Goal: Task Accomplishment & Management: Complete application form

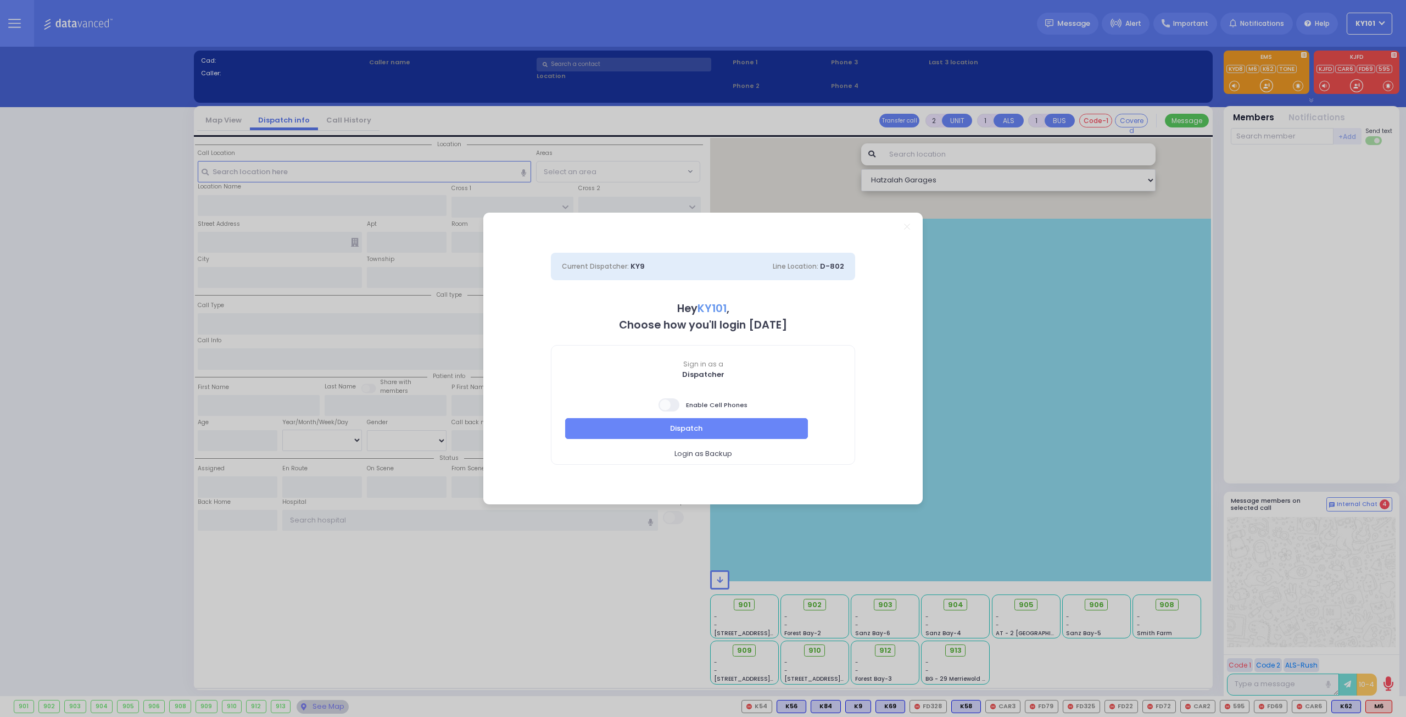
select select "14"
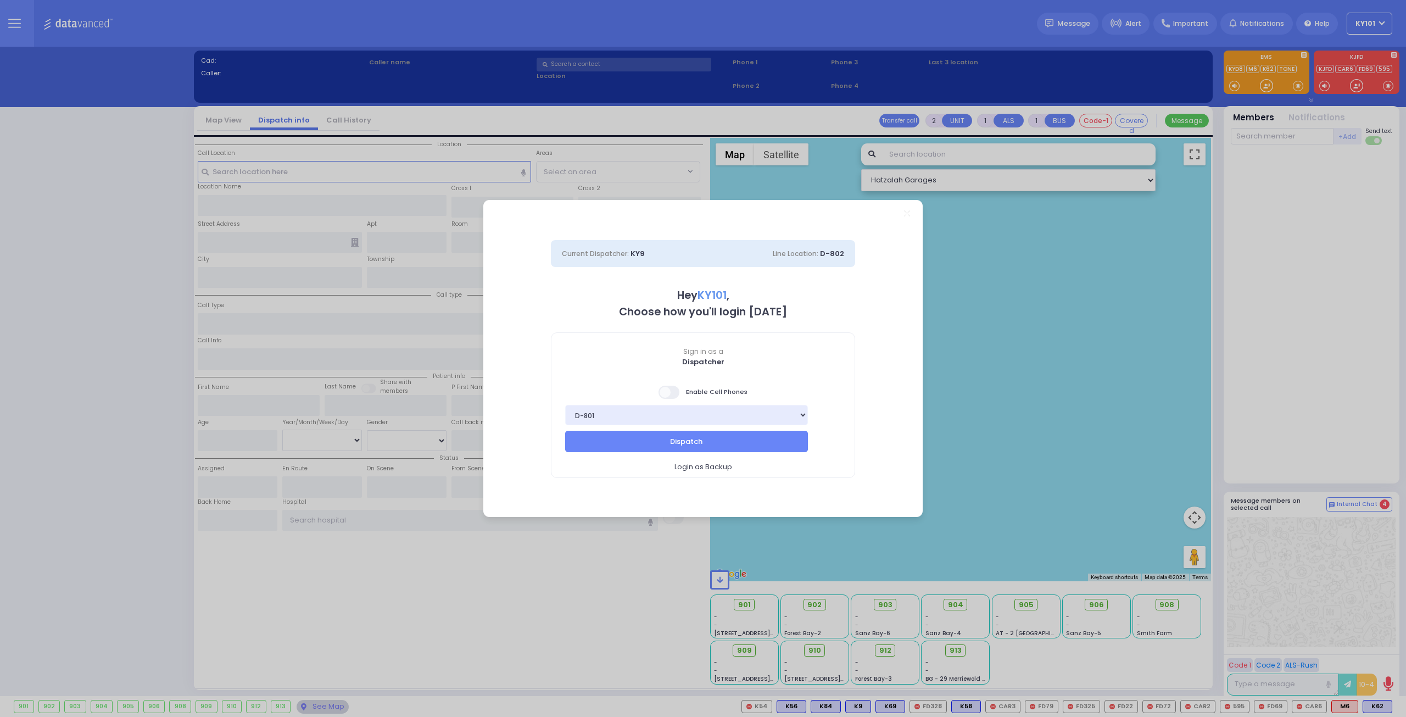
click at [674, 391] on span at bounding box center [669, 392] width 22 height 13
click at [110, 384] on input "checkbox" at bounding box center [110, 384] width 0 height 0
click at [722, 437] on button "Dispatch" at bounding box center [686, 441] width 243 height 21
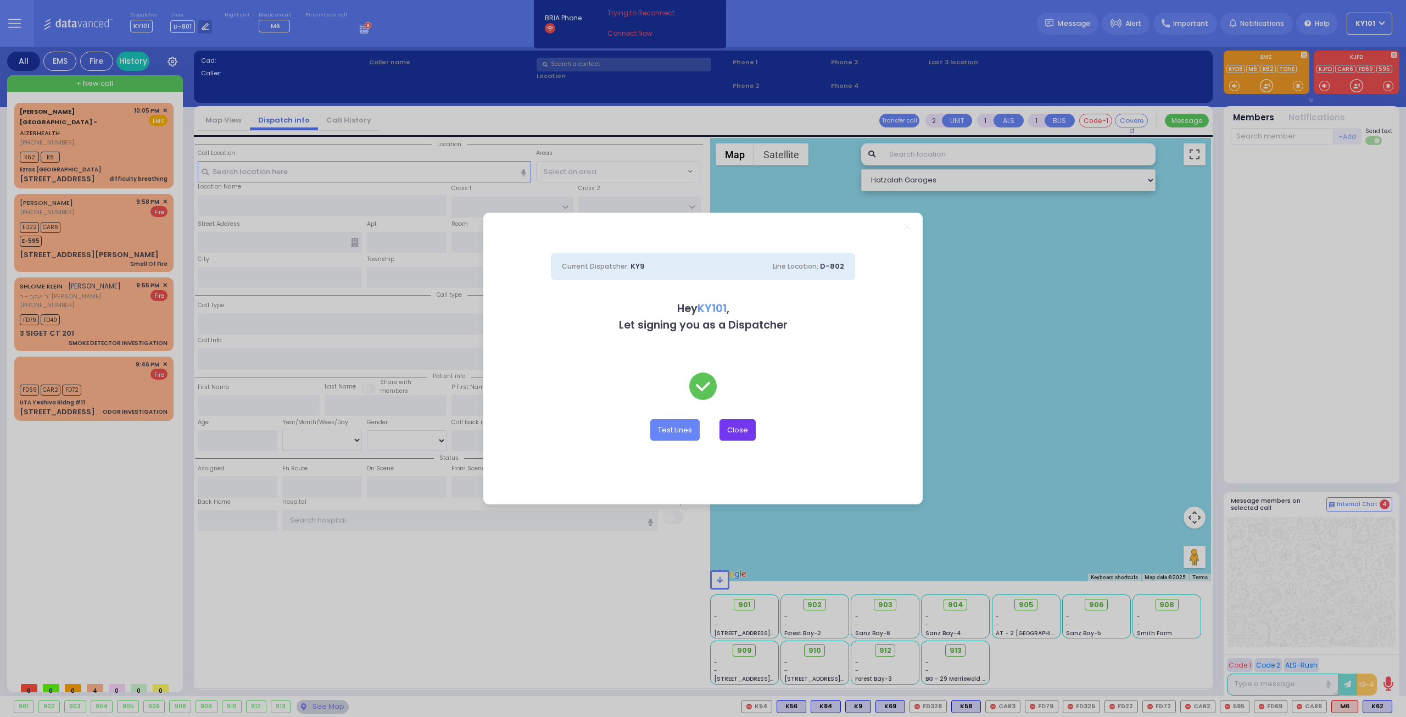
click at [748, 432] on button "Close" at bounding box center [737, 429] width 36 height 21
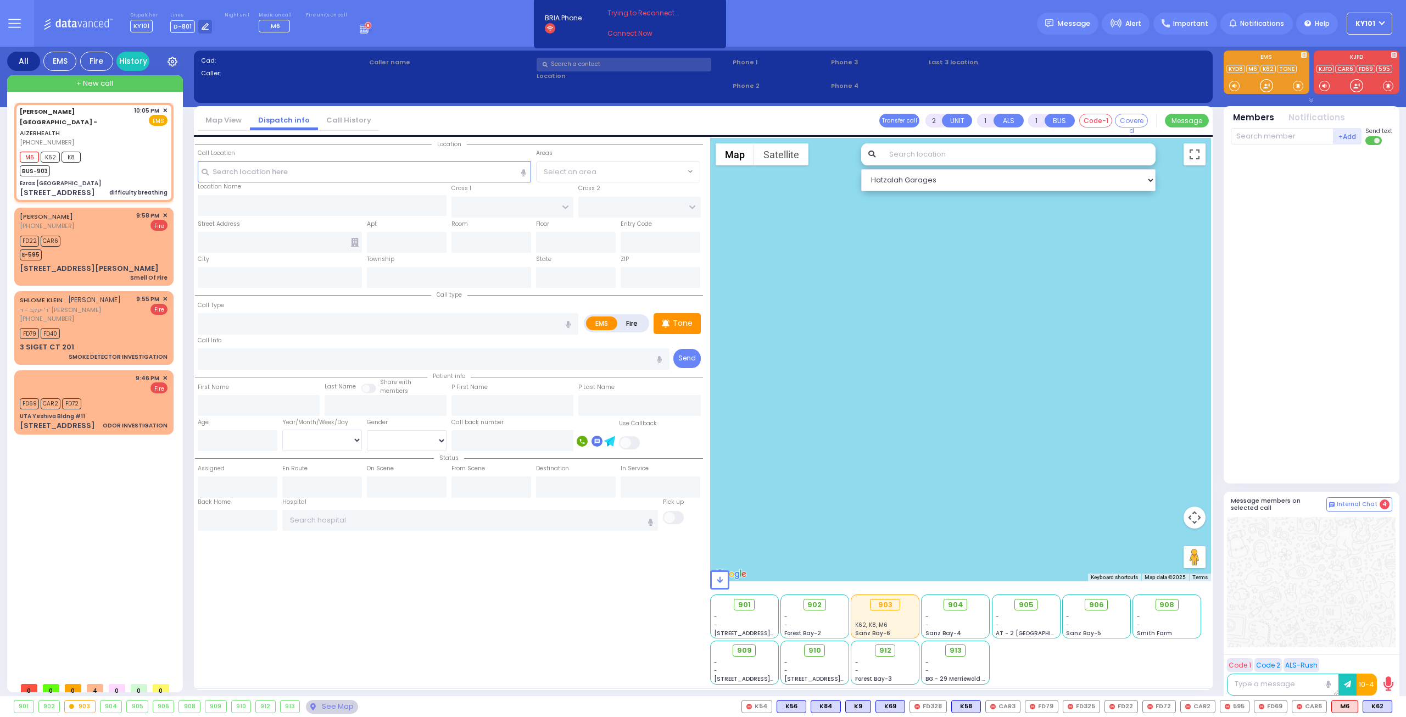
select select
type input "difficulty breathing"
radio input "true"
type input "18"
select select "Month"
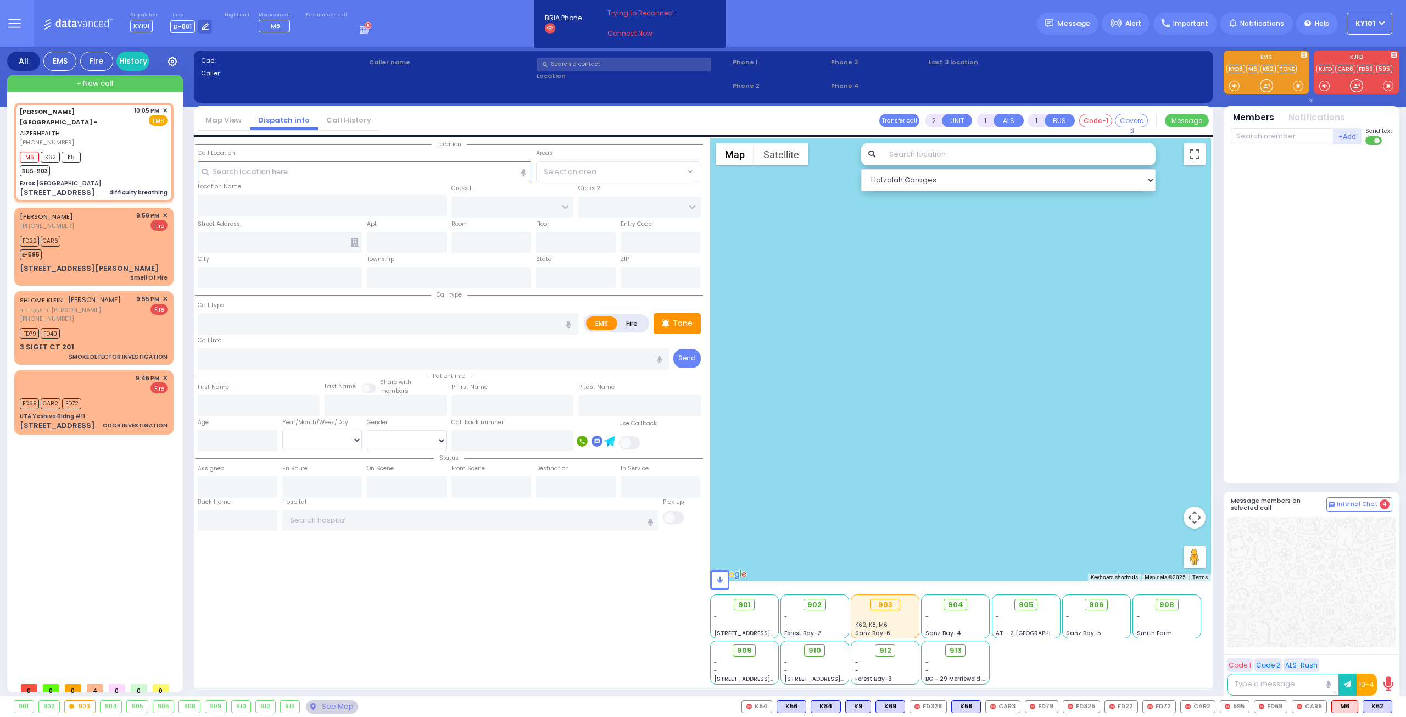
select select "[DEMOGRAPHIC_DATA]"
type input "22:05"
type input "22:06"
select select "Hatzalah Garages"
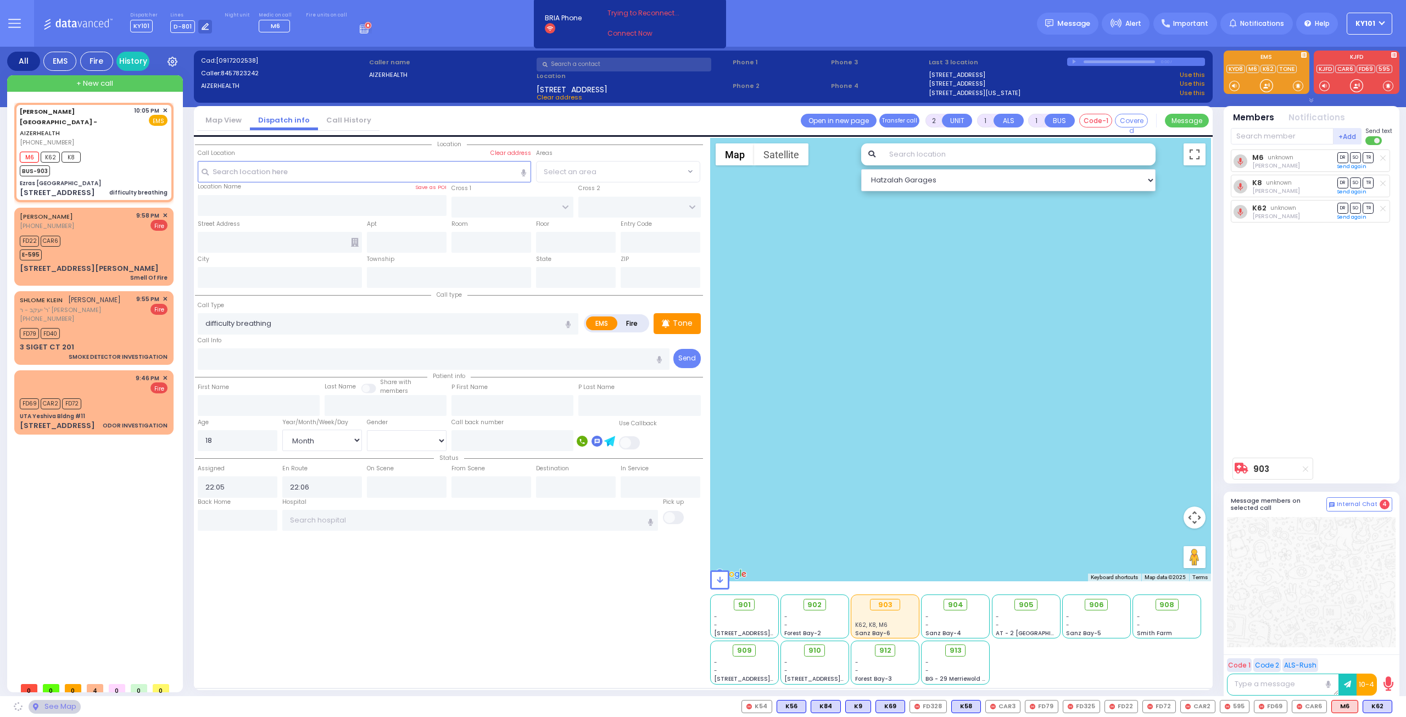
type input "Ezras [GEOGRAPHIC_DATA]"
type input "[PERSON_NAME] DR"
type input "CARTER LN"
type input "[STREET_ADDRESS]"
type input "1"
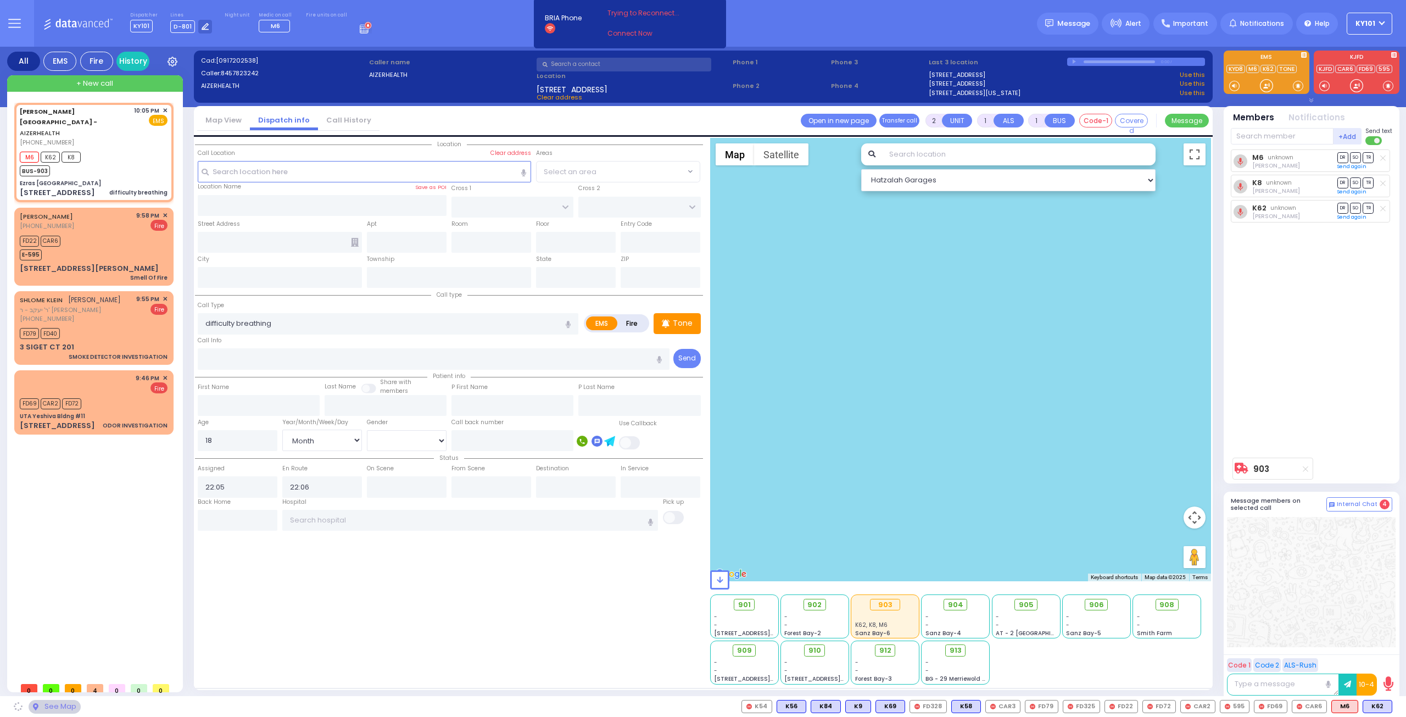
type input "[PERSON_NAME]"
type input "[US_STATE]"
type input "10950"
select select "SECTION 2"
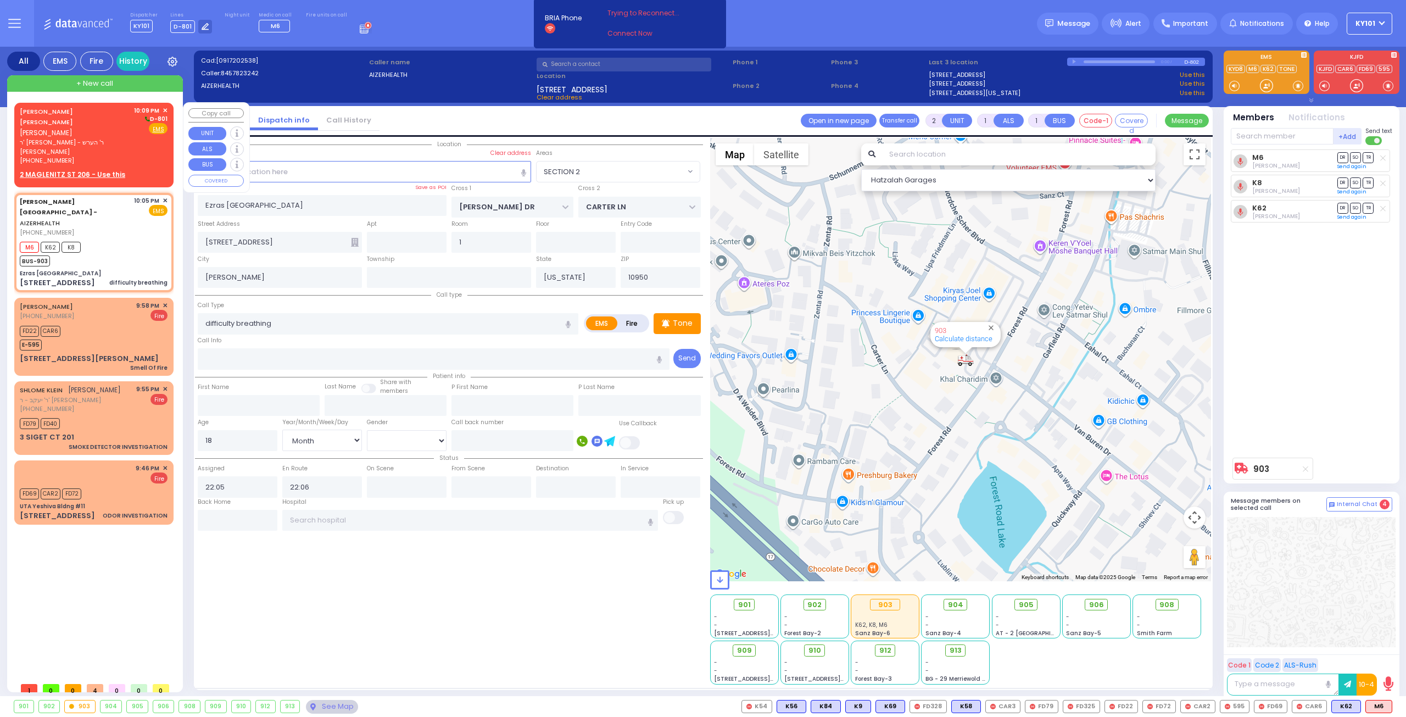
click at [62, 128] on span "[PERSON_NAME]" at bounding box center [46, 132] width 53 height 9
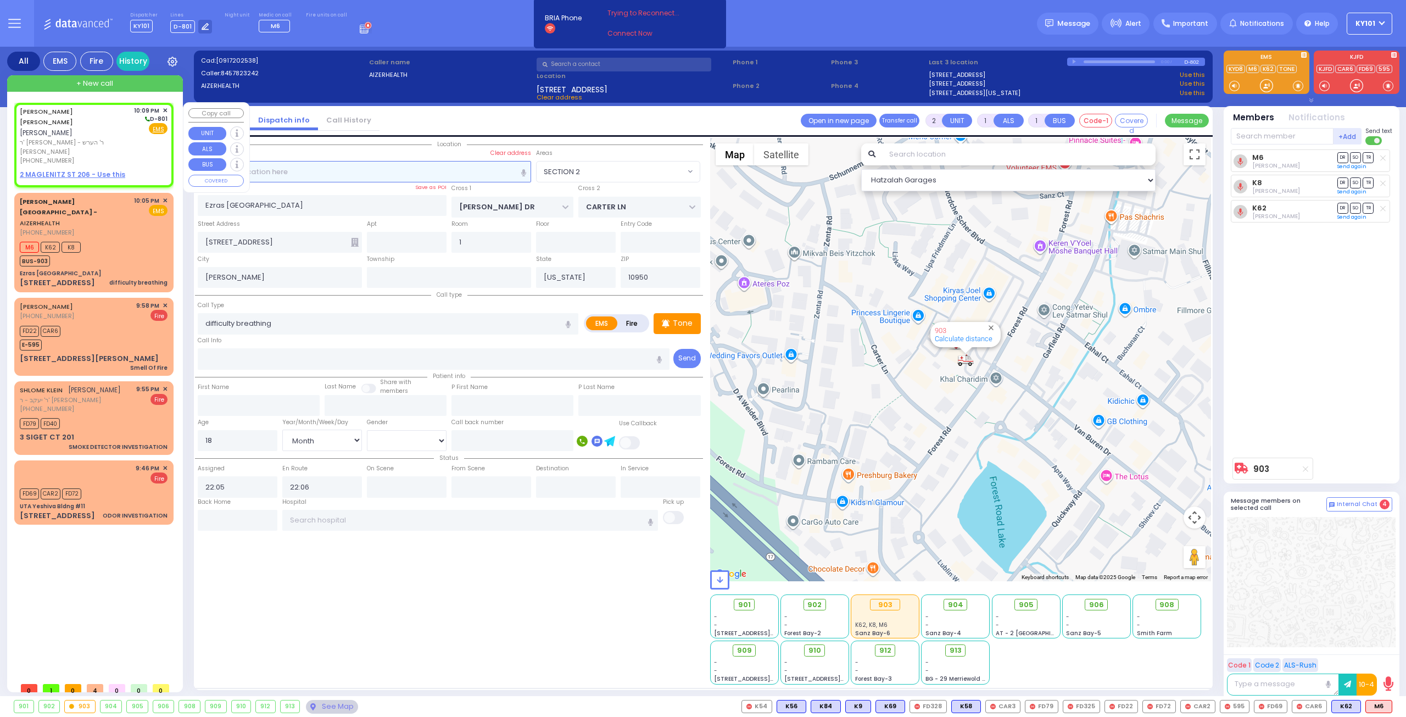
select select
radio input "true"
type input "[PERSON_NAME]"
select select
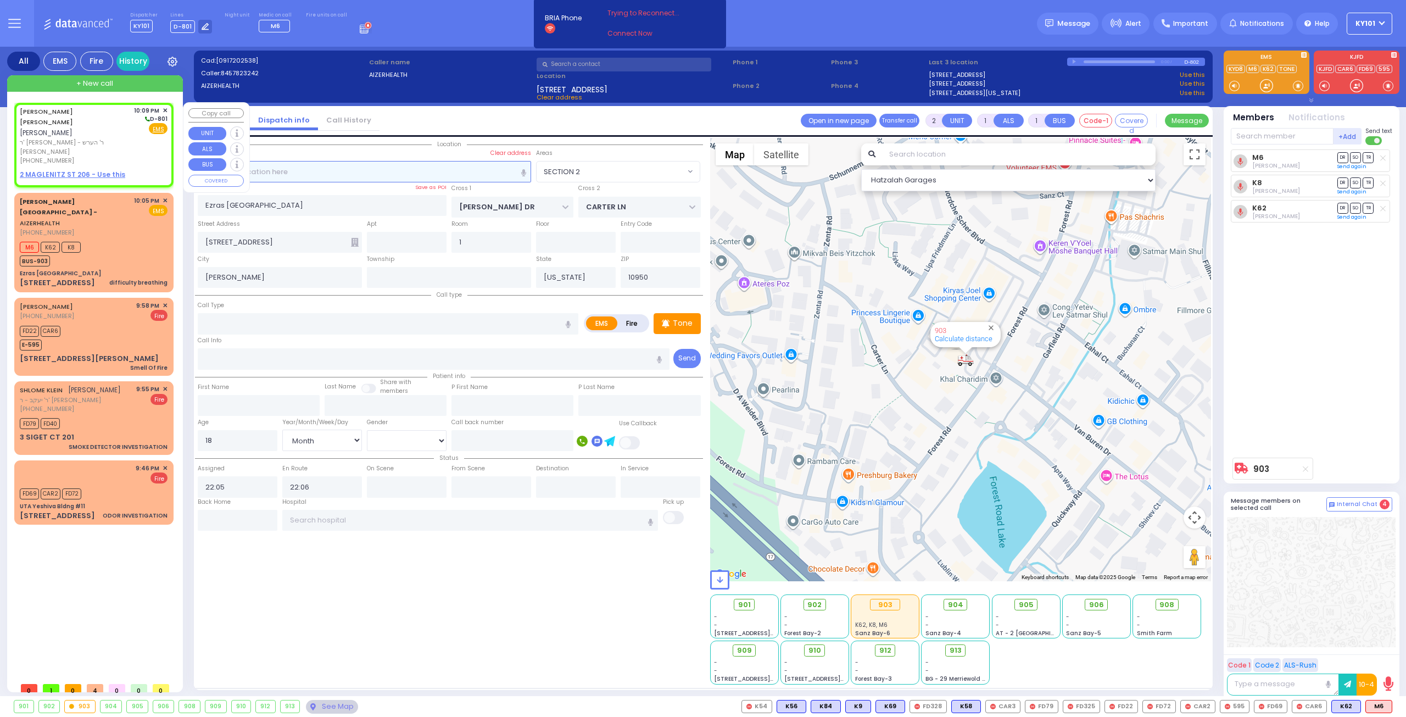
select select
type input "22:09"
select select "Hatzalah Garages"
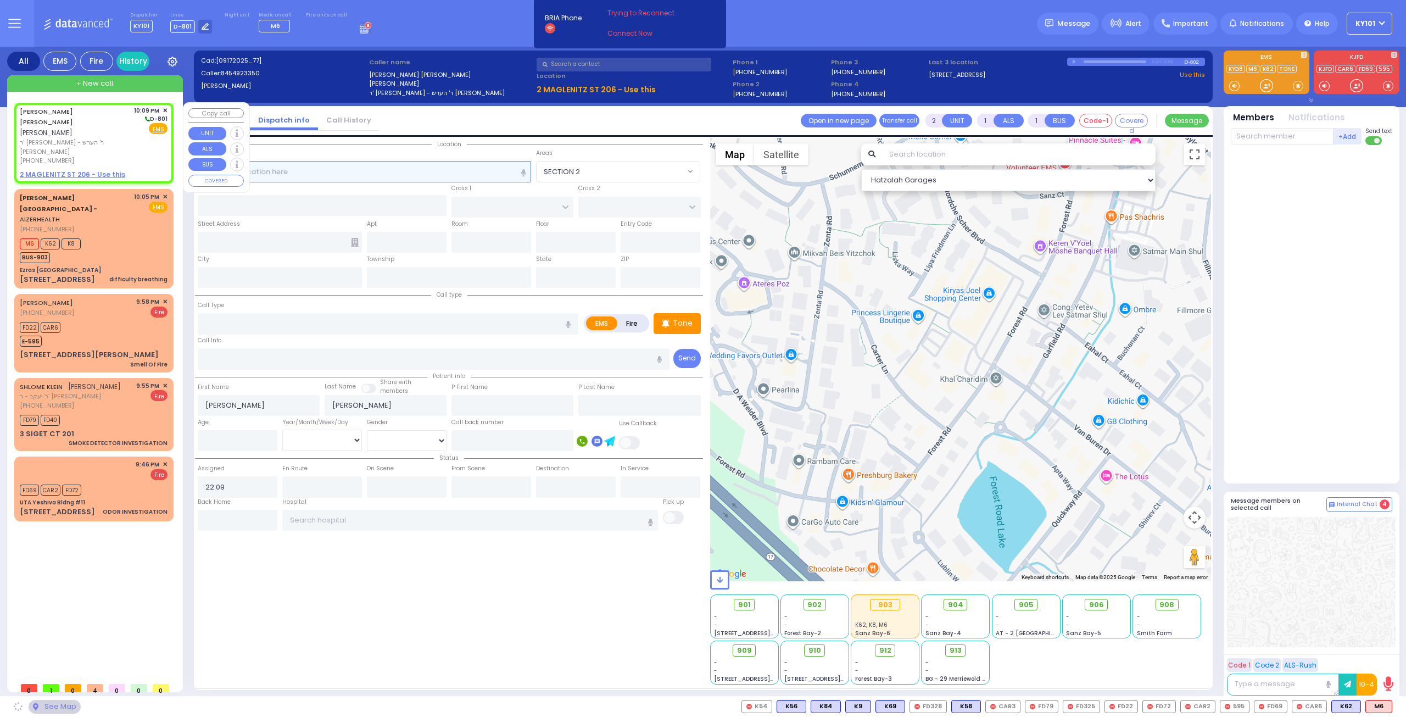
select select
radio input "true"
select select
select select "Hatzalah Garages"
click at [53, 170] on u "2 MAGLENITZ ST 206 - Use this" at bounding box center [72, 174] width 105 height 9
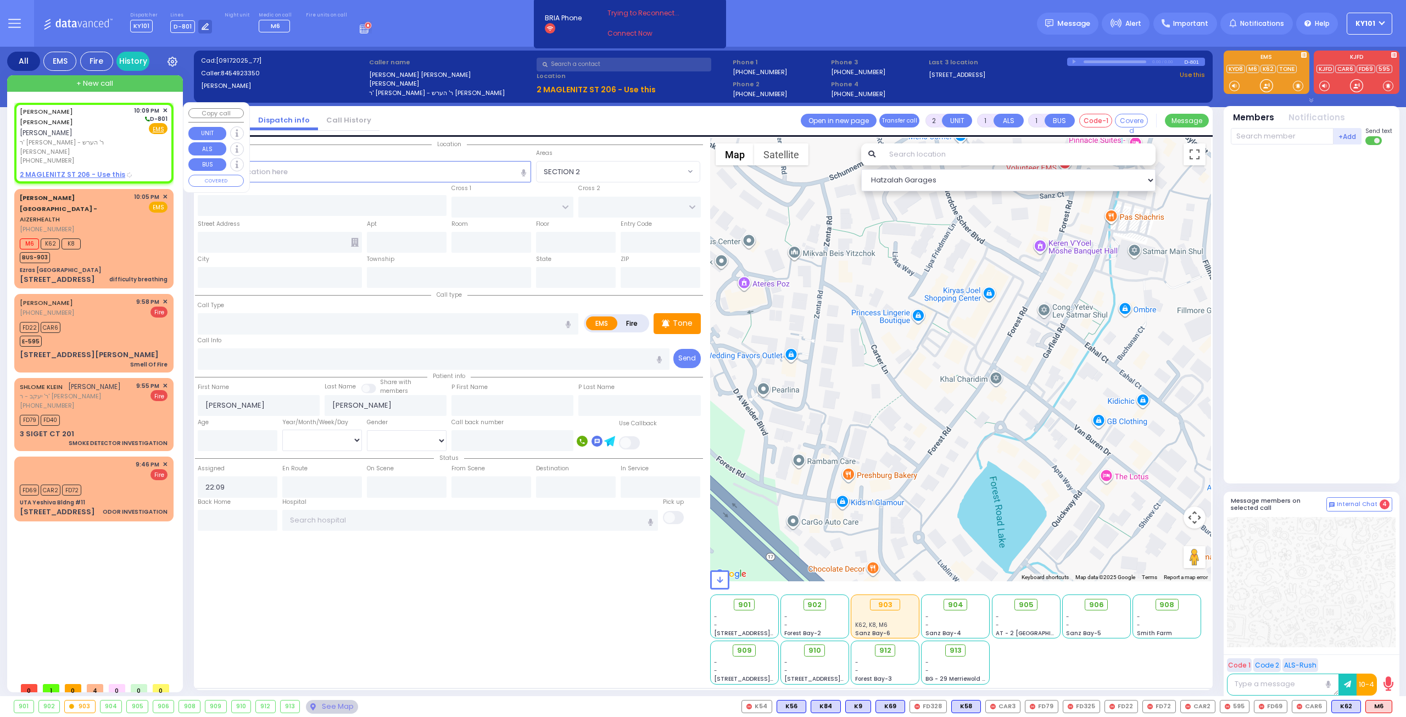
select select
radio input "true"
select select
select select "Hatzalah Garages"
select select
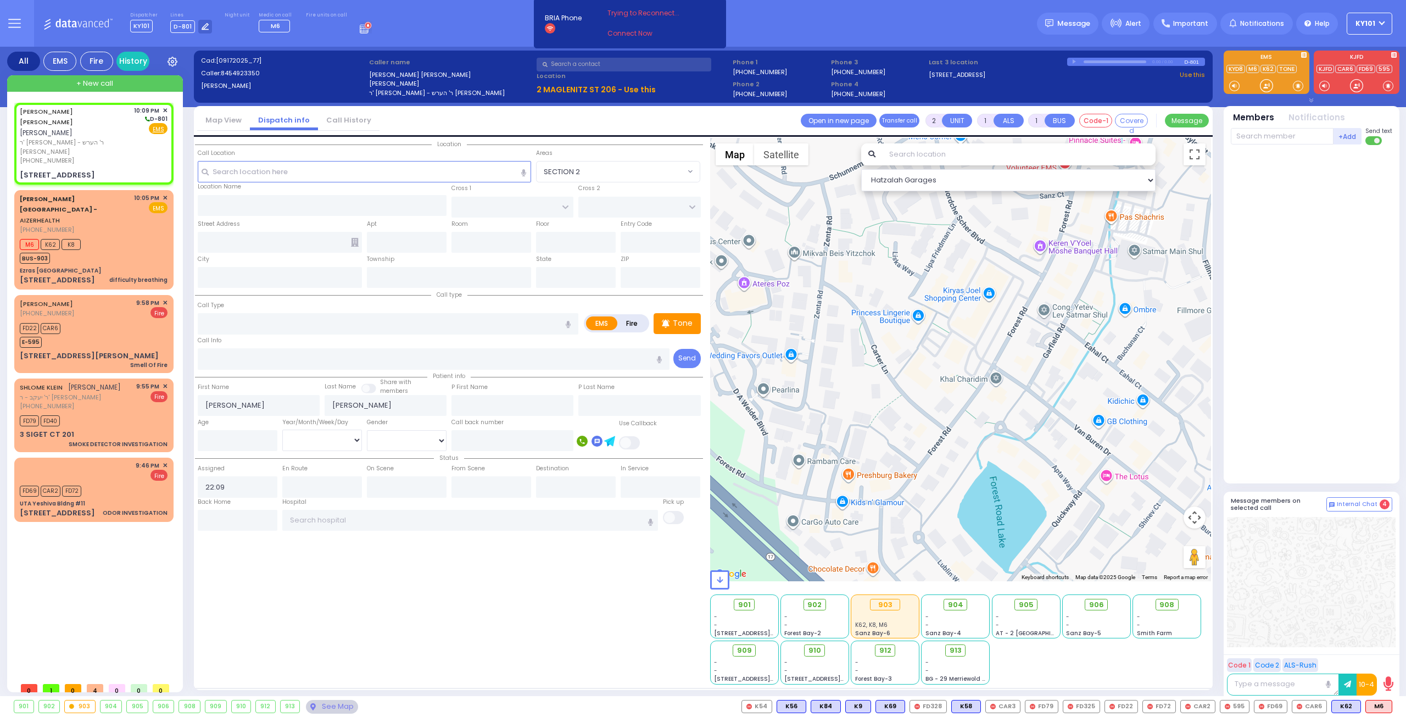
radio input "true"
select select
select select "Hatzalah Garages"
type input "CHUST RD"
type input "[PERSON_NAME][GEOGRAPHIC_DATA]"
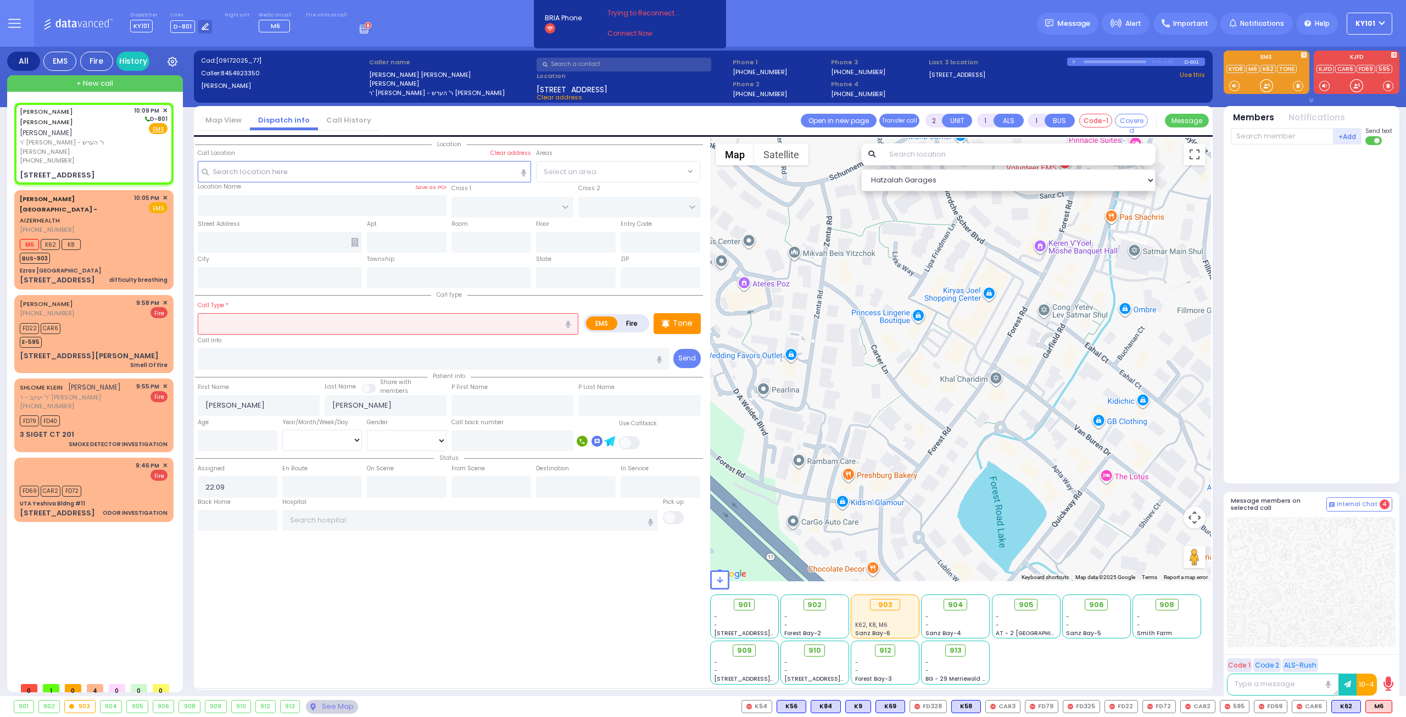
type input "2 MAGLENITZ ST"
type input "206"
type input "Monroe"
type input "[US_STATE]"
type input "10950"
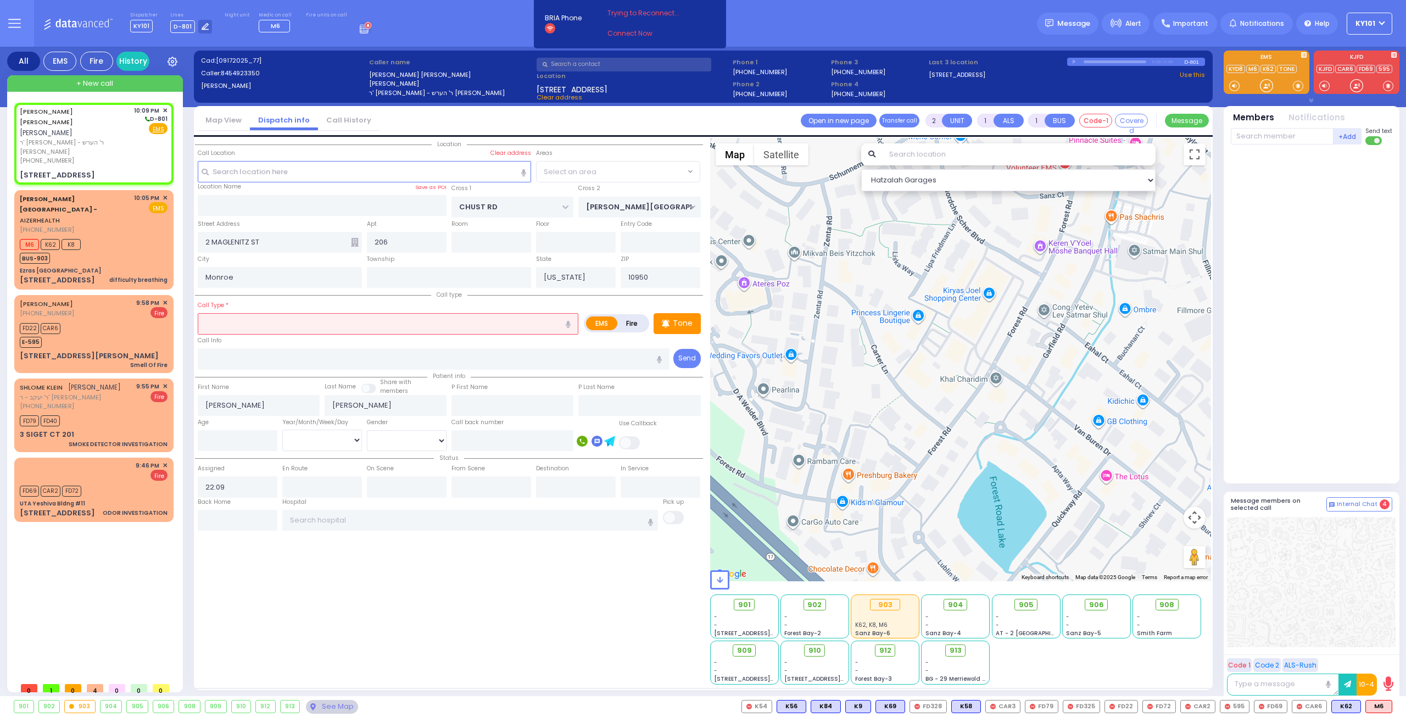
select select "VYOEL MOSHE"
click at [273, 319] on input "text" at bounding box center [388, 323] width 381 height 21
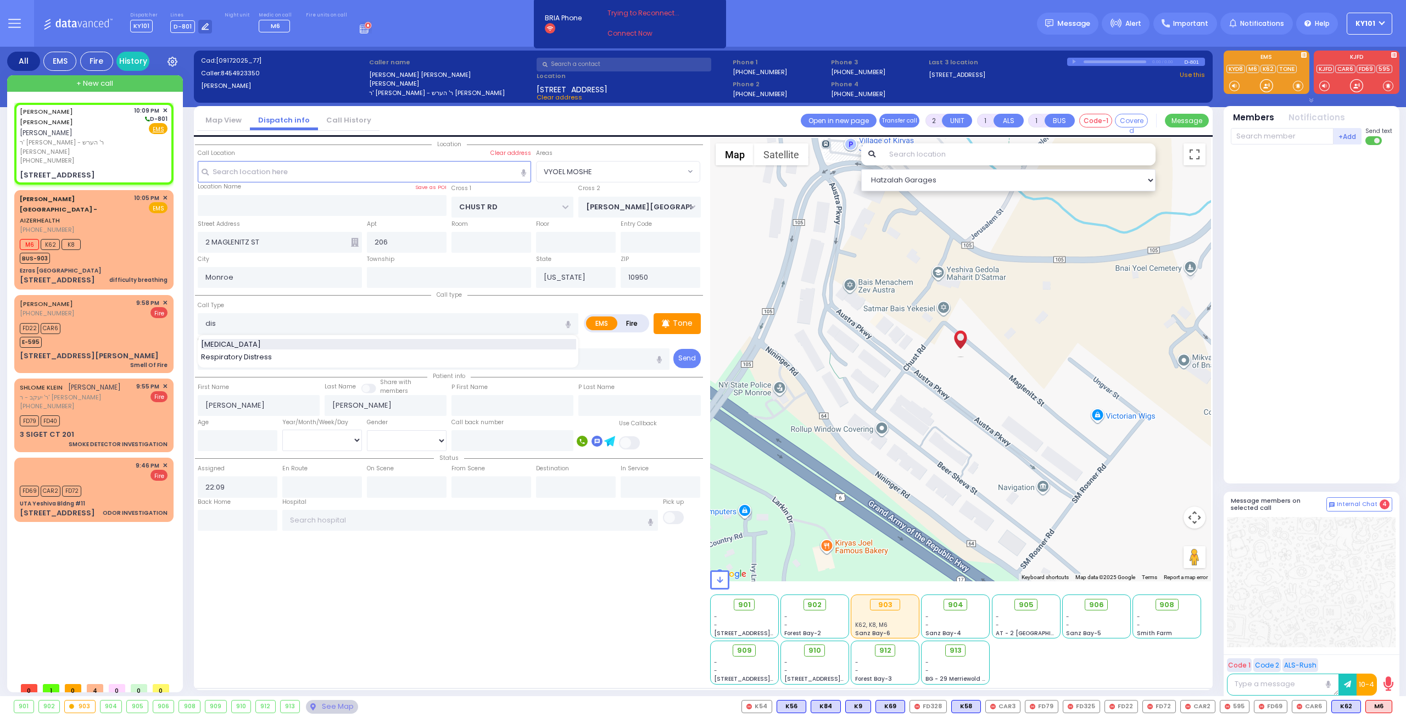
click at [268, 345] on div "[MEDICAL_DATA]" at bounding box center [388, 344] width 375 height 11
type input "[MEDICAL_DATA]"
type input "0"
click at [237, 445] on input "number" at bounding box center [238, 440] width 80 height 21
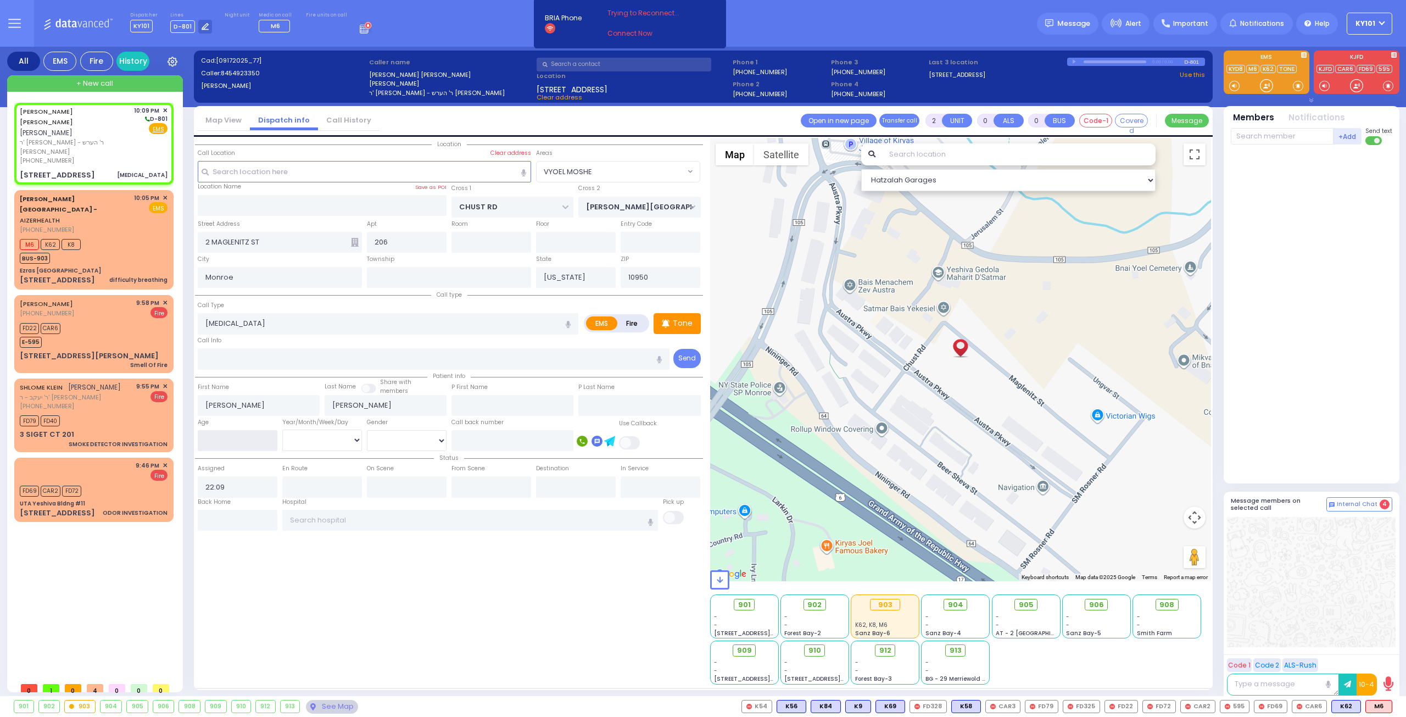
select select
radio input "true"
select select
type input "1"
select select "Hatzalah Garages"
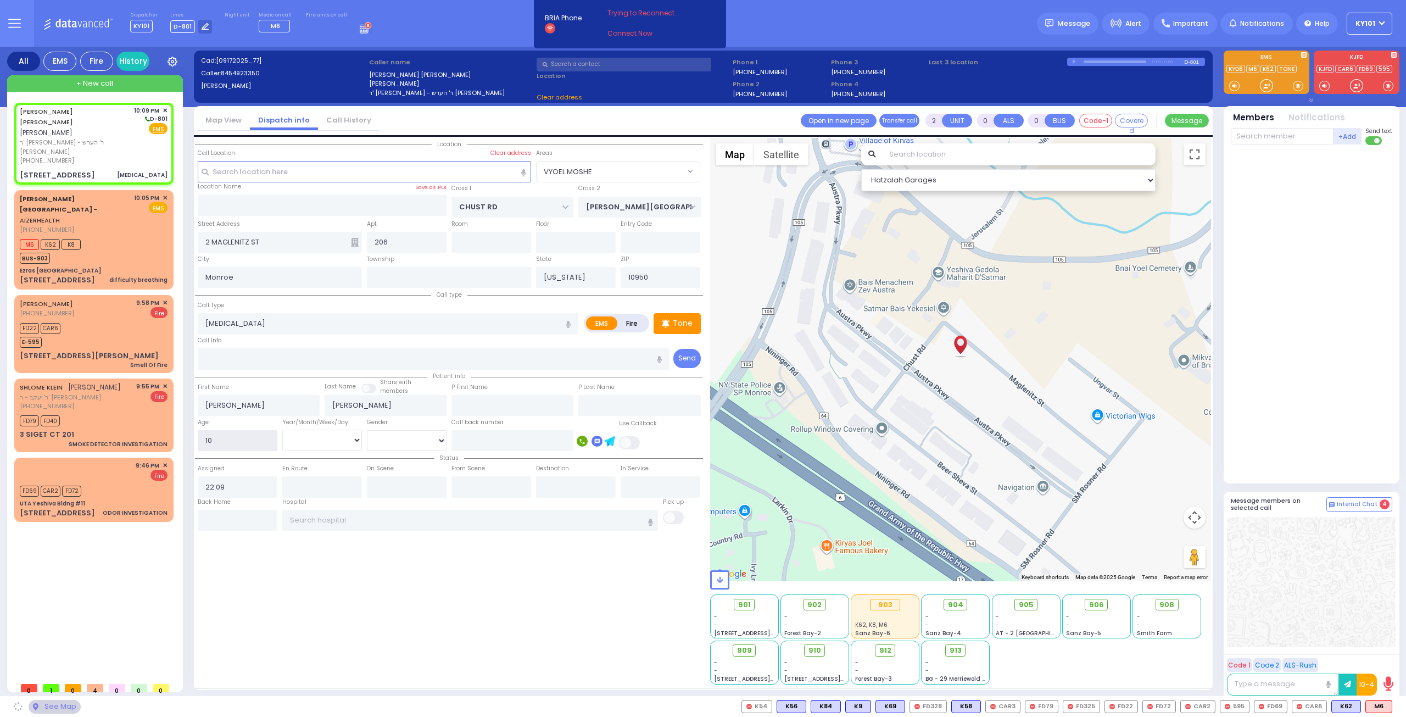
type input "10"
select select "Year"
select select
radio input "true"
select select "Year"
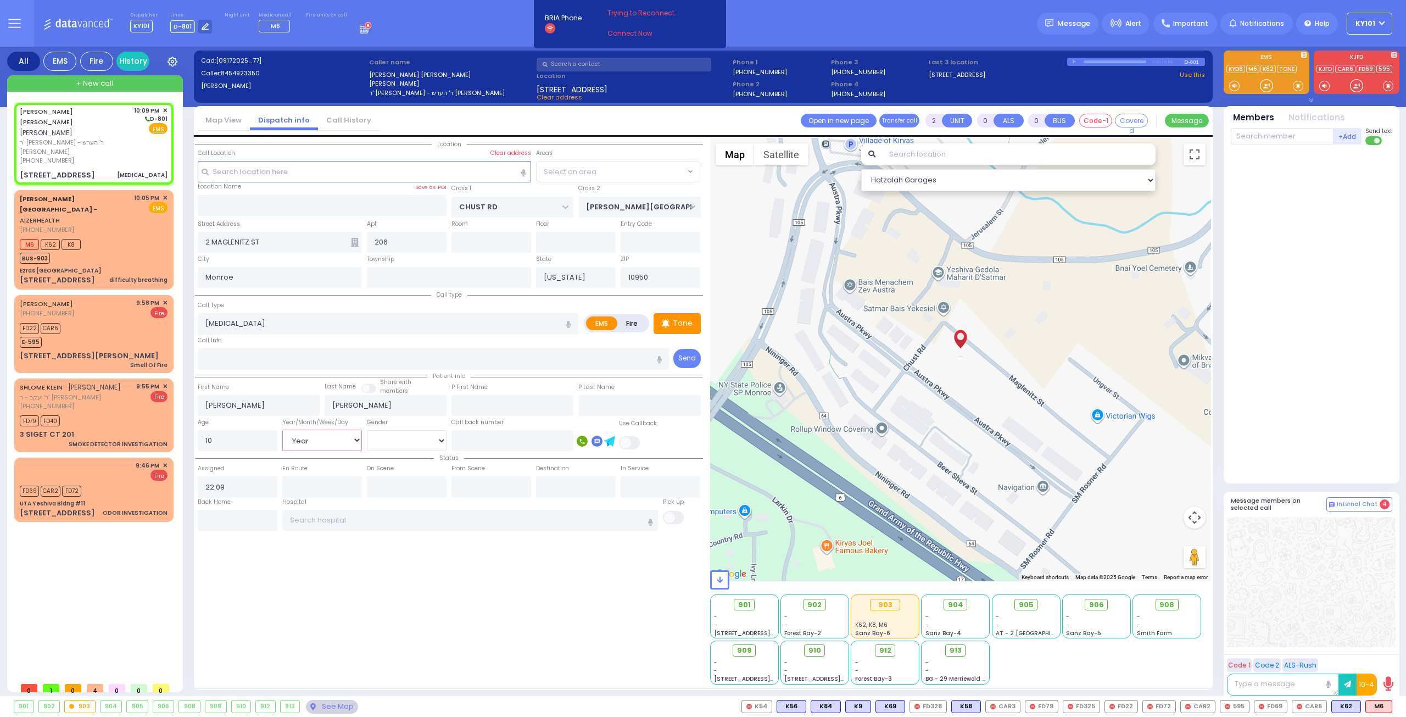
select select "Hatzalah Garages"
select select "VYOEL MOSHE"
select select
radio input "true"
select select "Year"
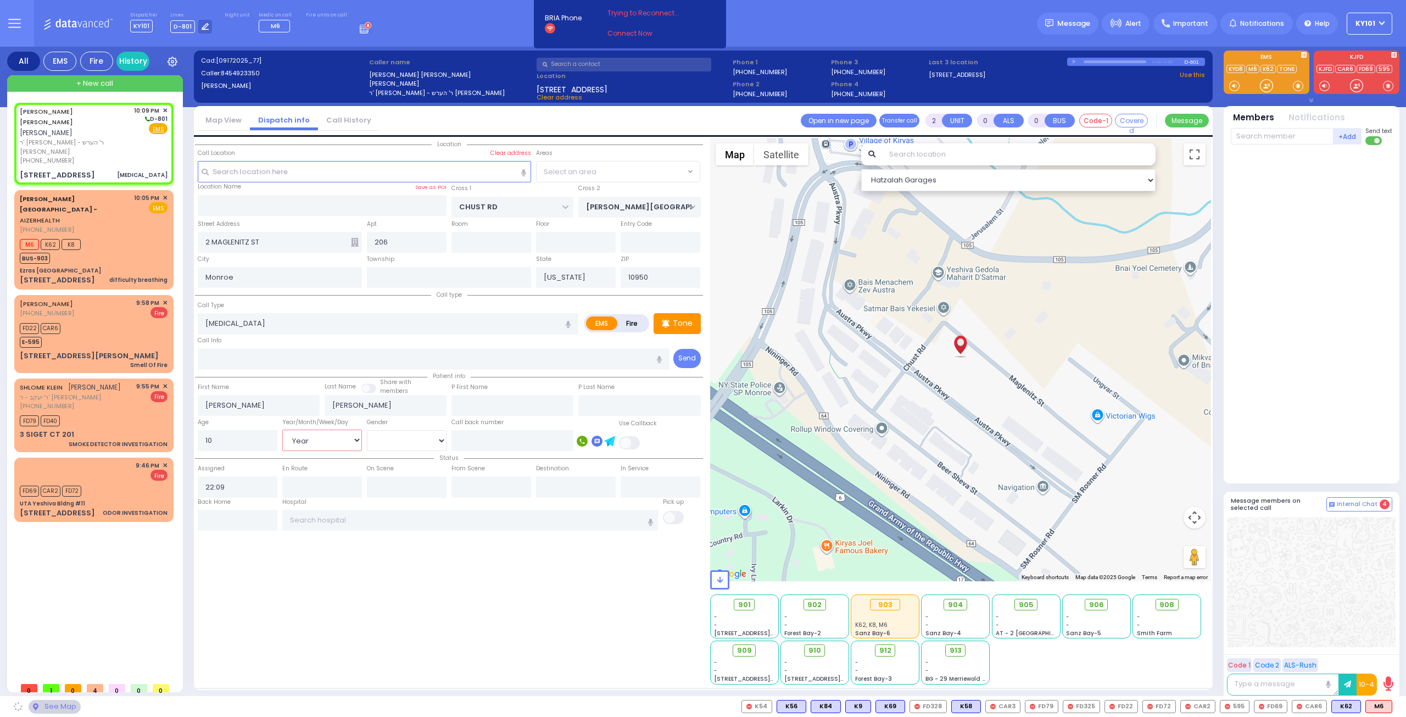
select select
select select "Hatzalah Garages"
select select "VYOEL MOSHE"
select select
radio input "true"
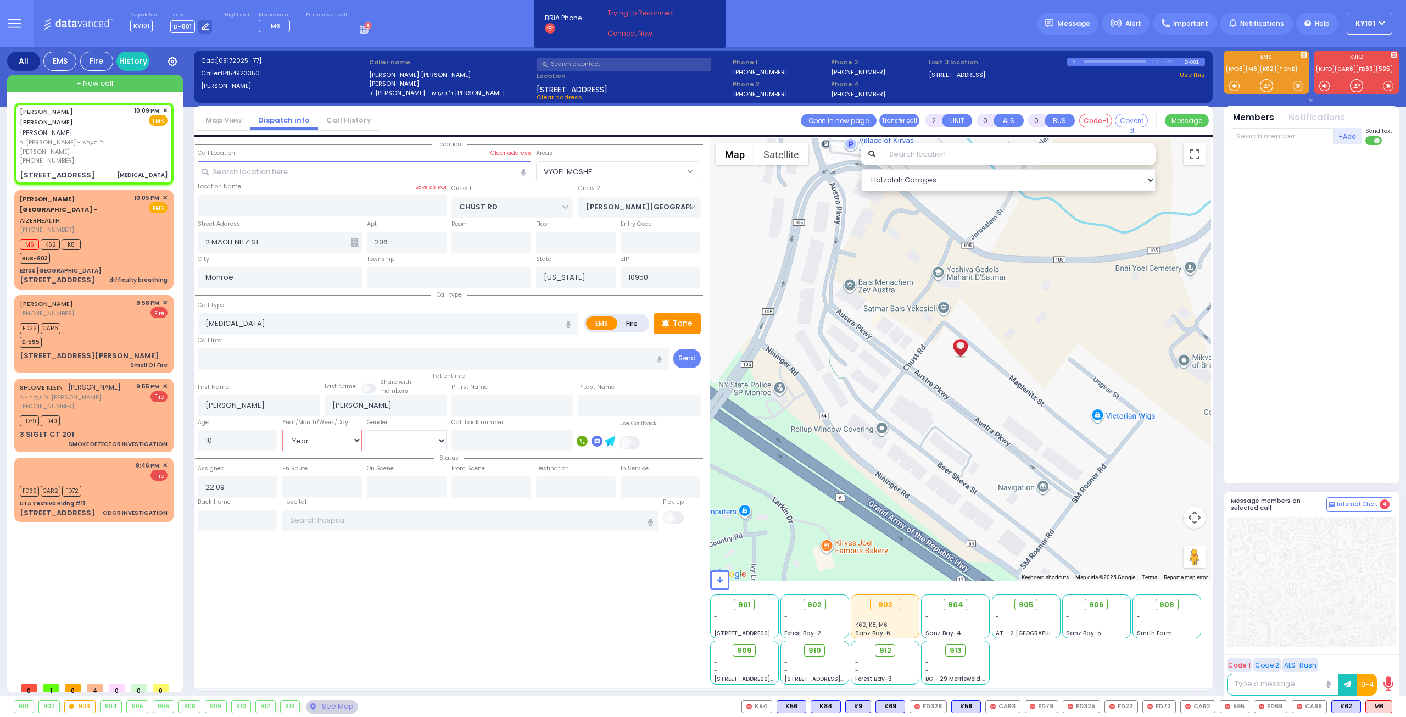
select select "Year"
select select "Hatzalah Garages"
select select "VYOEL MOSHE"
click at [1376, 703] on span "K81" at bounding box center [1378, 706] width 27 height 12
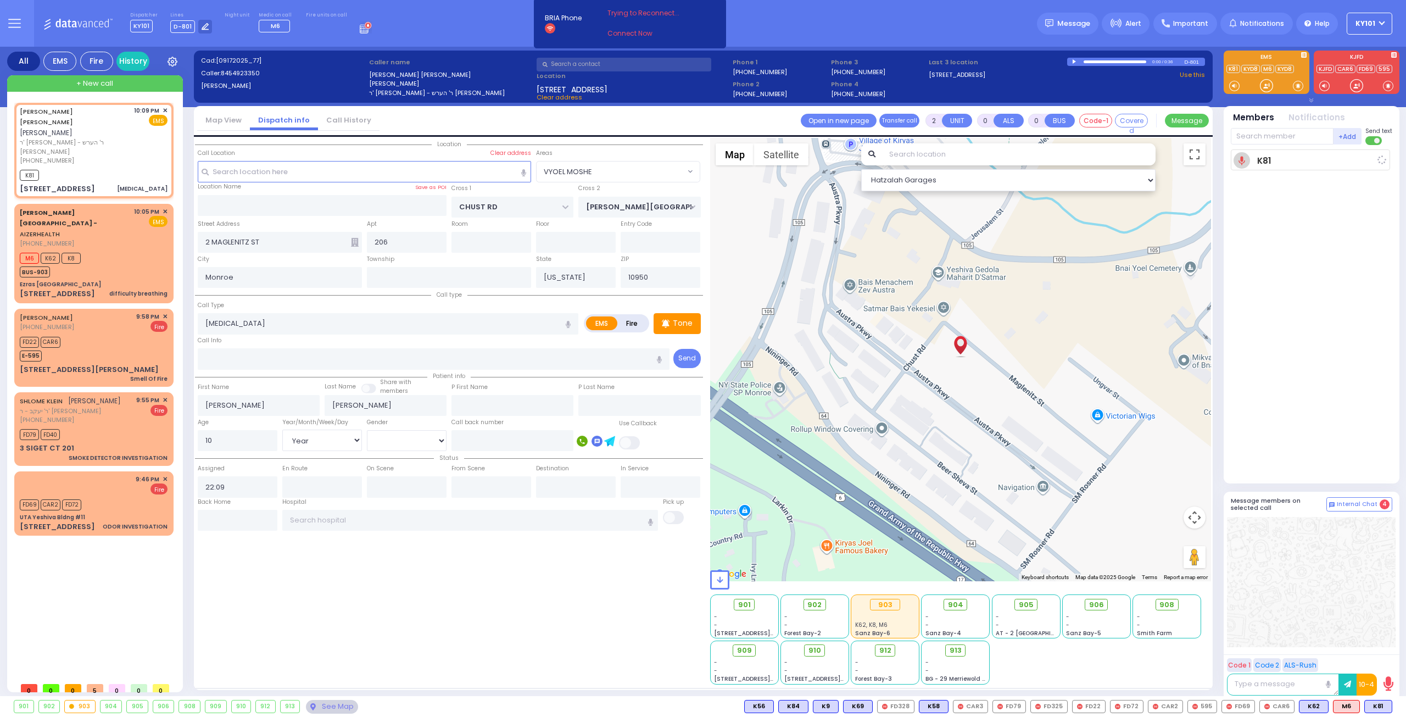
select select
radio input "true"
select select "Year"
type input "22:11"
select select "Hatzalah Garages"
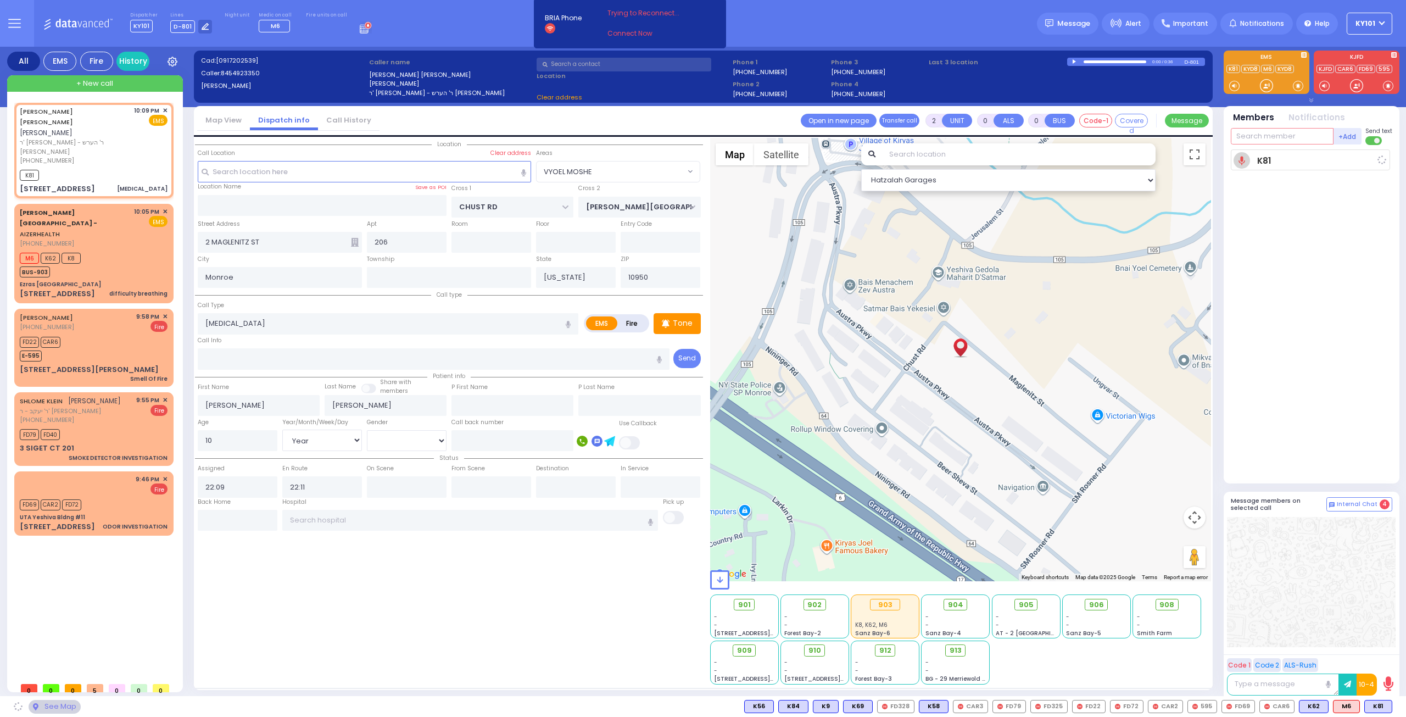
click at [1258, 138] on input "text" at bounding box center [1282, 136] width 103 height 16
select select "VYOEL MOSHE"
type input "85"
select select
radio input "true"
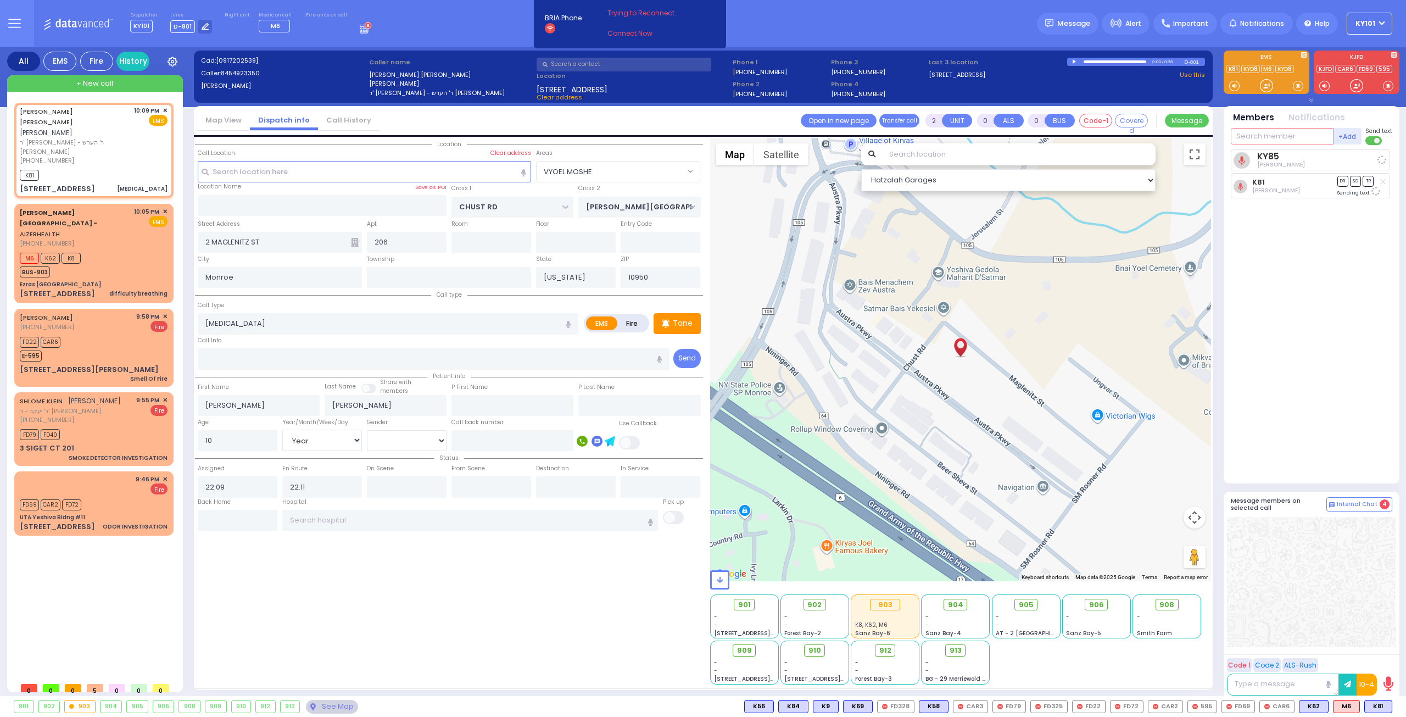
select select "Year"
select select "Hatzalah Garages"
select select "VYOEL MOSHE"
click at [88, 334] on div "CAR6 FD22 E-595" at bounding box center [94, 347] width 148 height 27
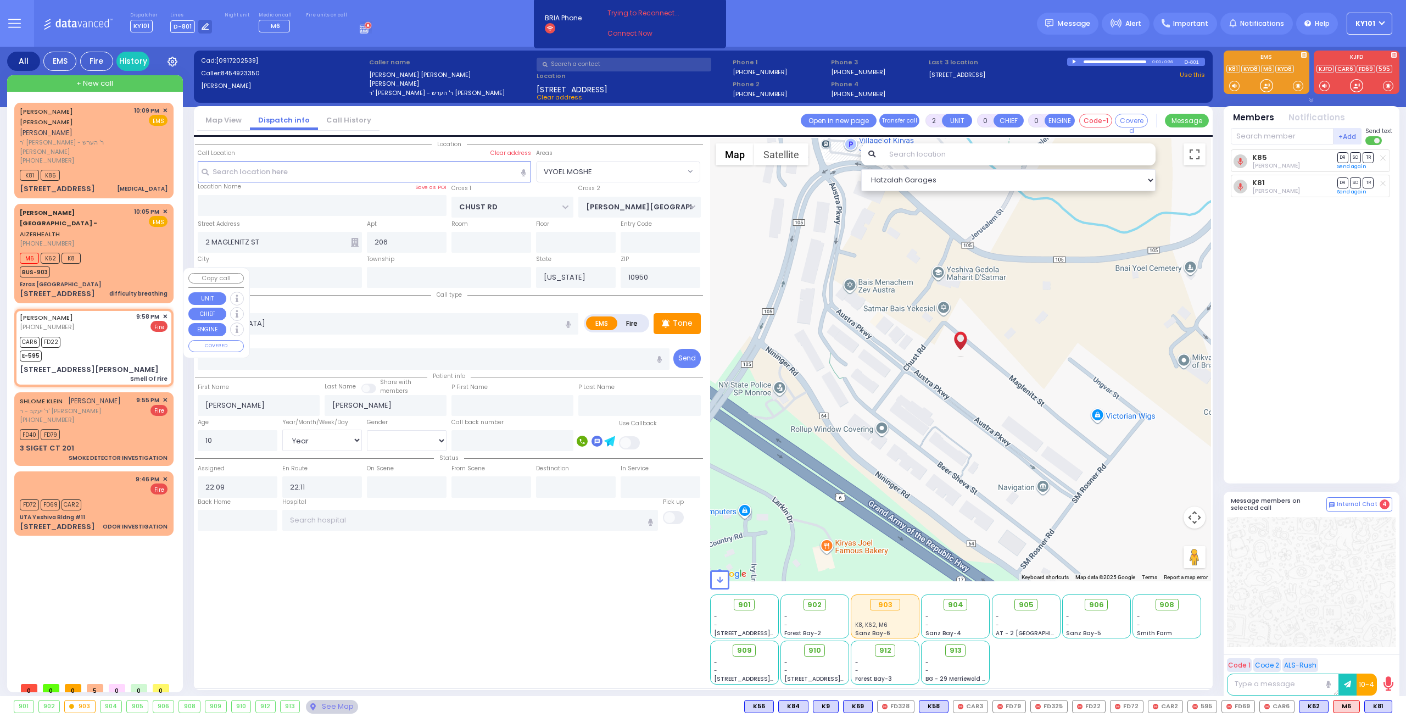
type input "1"
select select
type input "Smell Of Fire"
radio input "false"
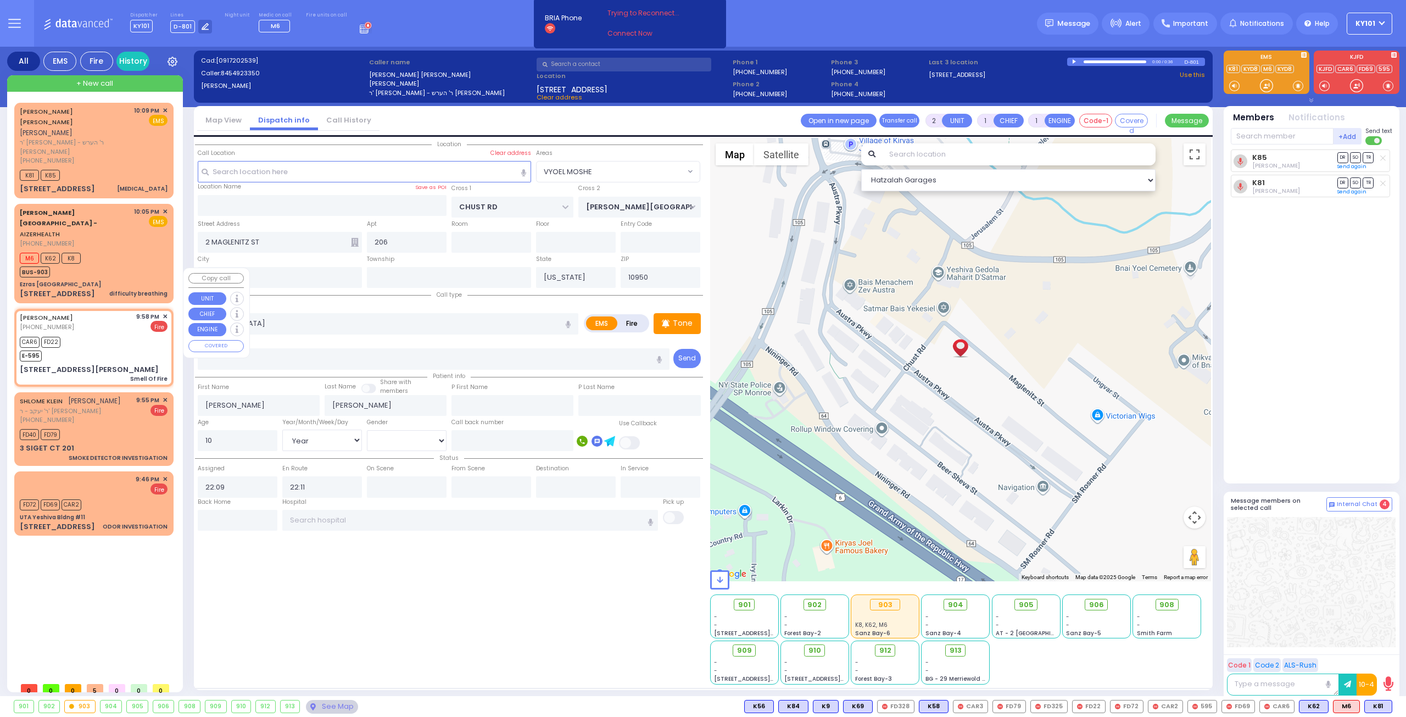
radio input "true"
type input "[PERSON_NAME]"
select select
type input "21:58"
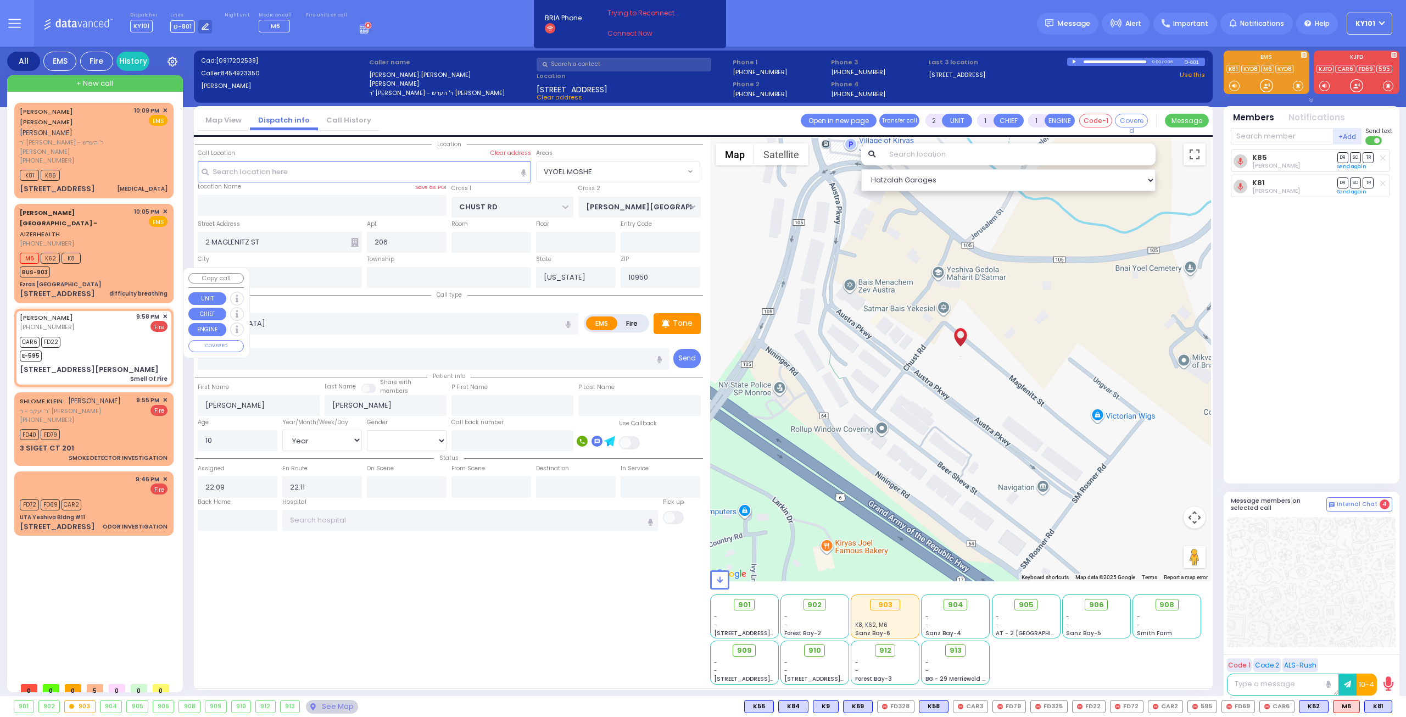
type input "21:59"
type input "[PERSON_NAME] BLVD"
type input "FOREST RD"
type input "[STREET_ADDRESS][PERSON_NAME]"
type input "204"
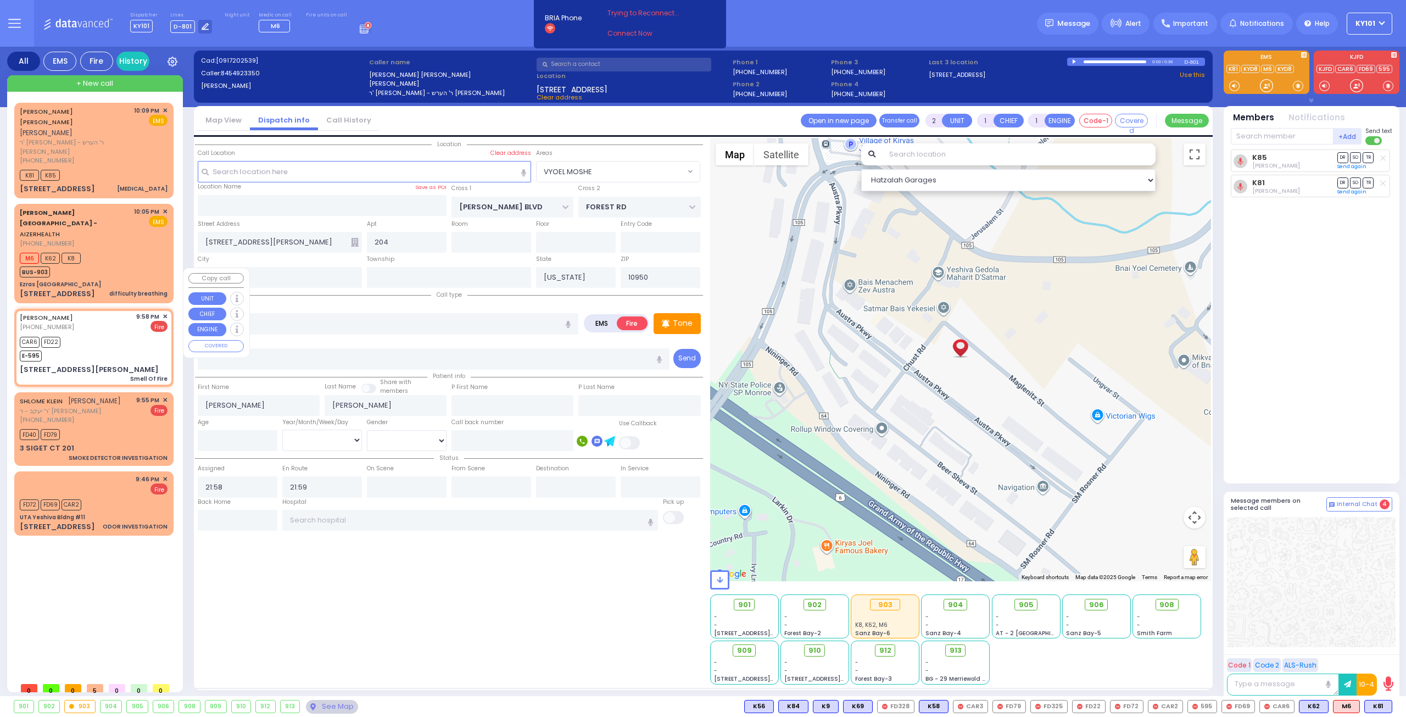
select select "Hatzalah Garages"
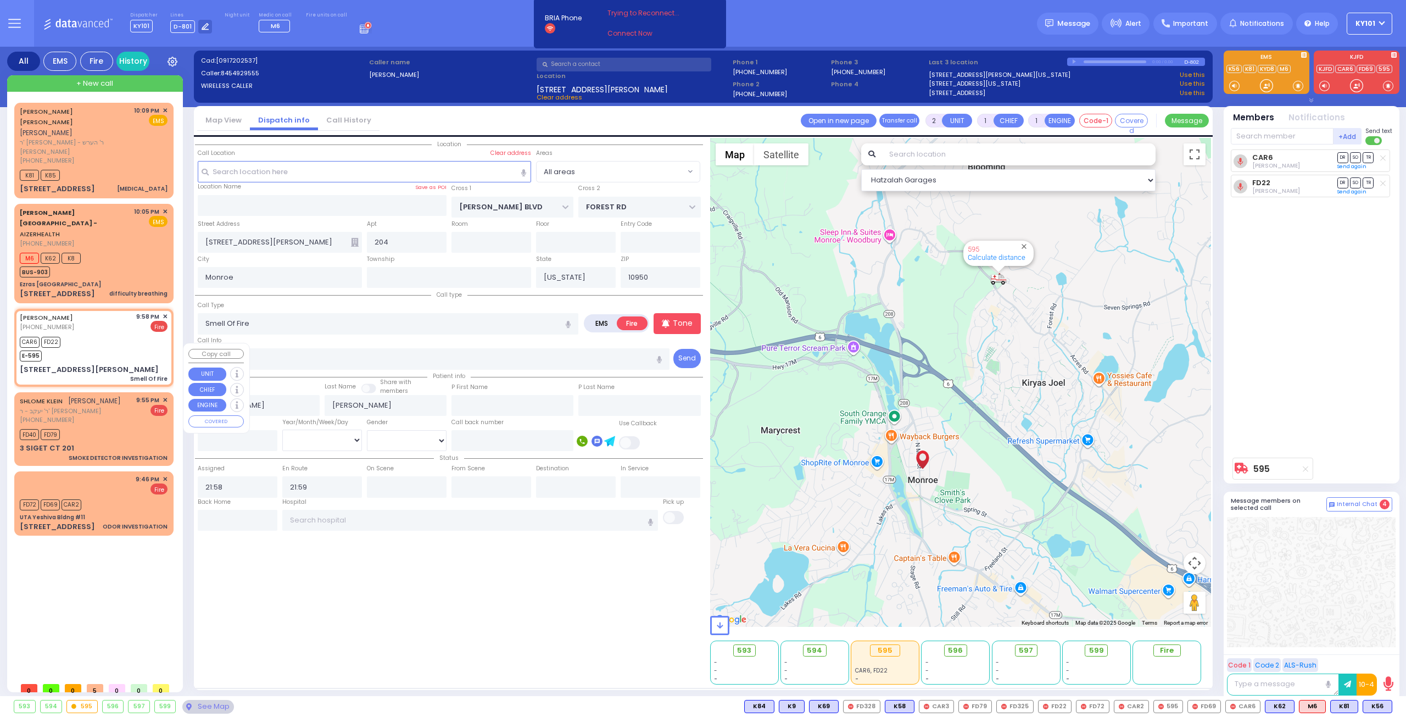
click at [116, 426] on div "FD40 FD79" at bounding box center [94, 433] width 148 height 14
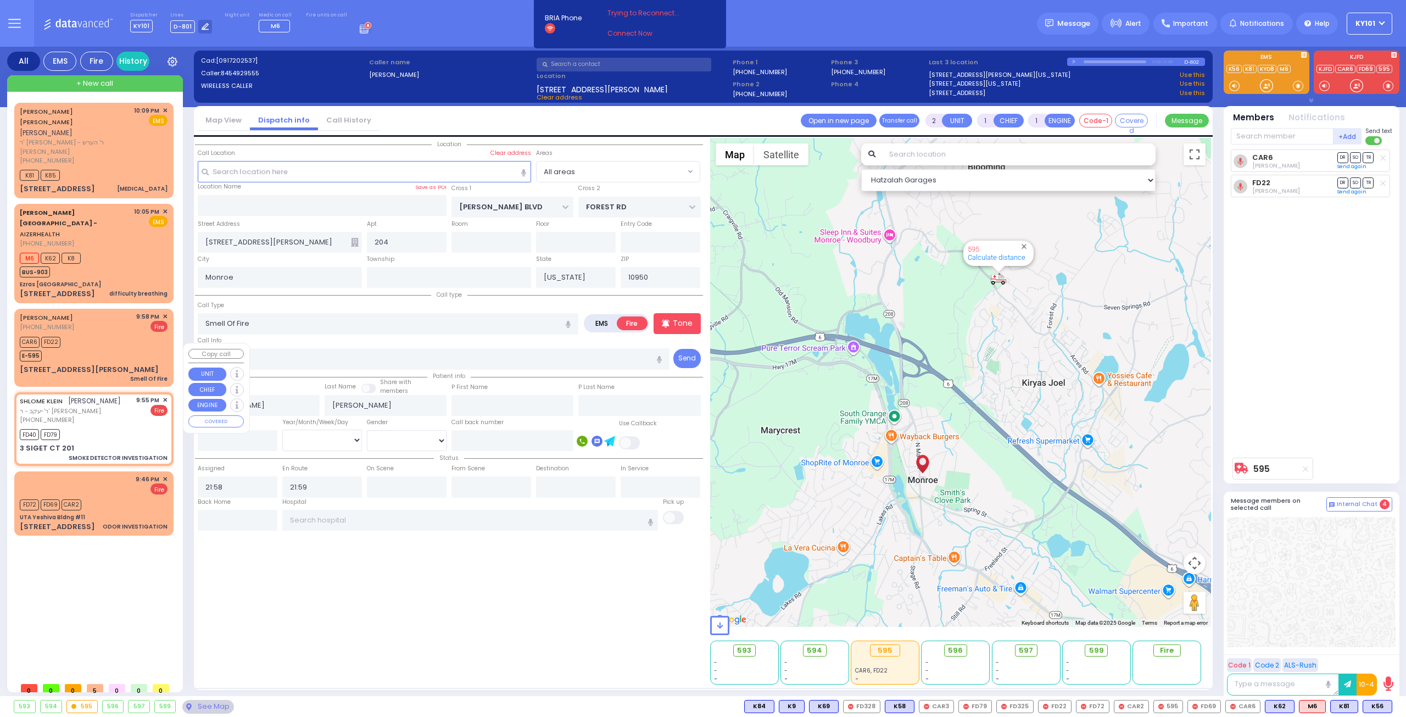
select select
type input "SMOKE DETECTOR INVESTIGATION"
radio input "true"
type input "[PERSON_NAME]"
type input "KLEIN"
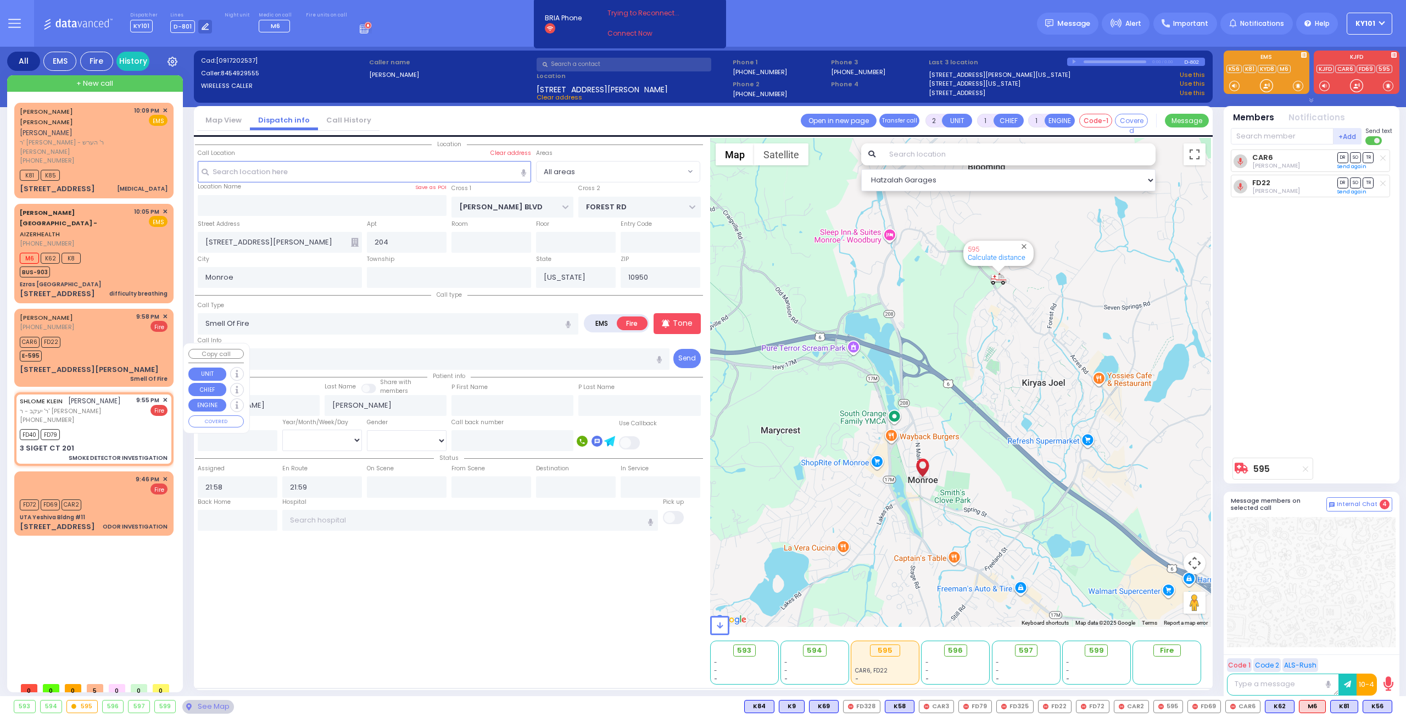
select select
type input "21:55"
type input "21:57"
type input "SATMAR DR"
type input "3 SIGET CT"
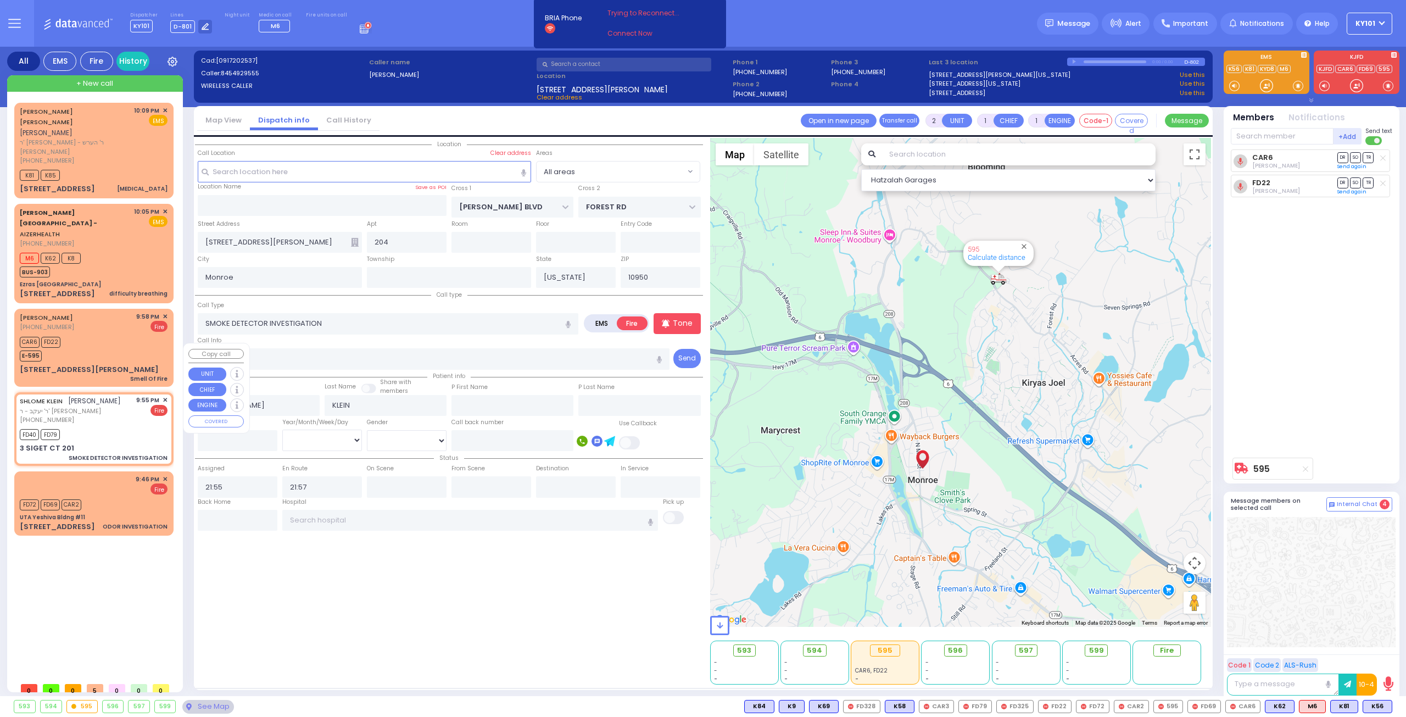
type input "201"
type input "[PERSON_NAME]"
select select "Hatzalah Garages"
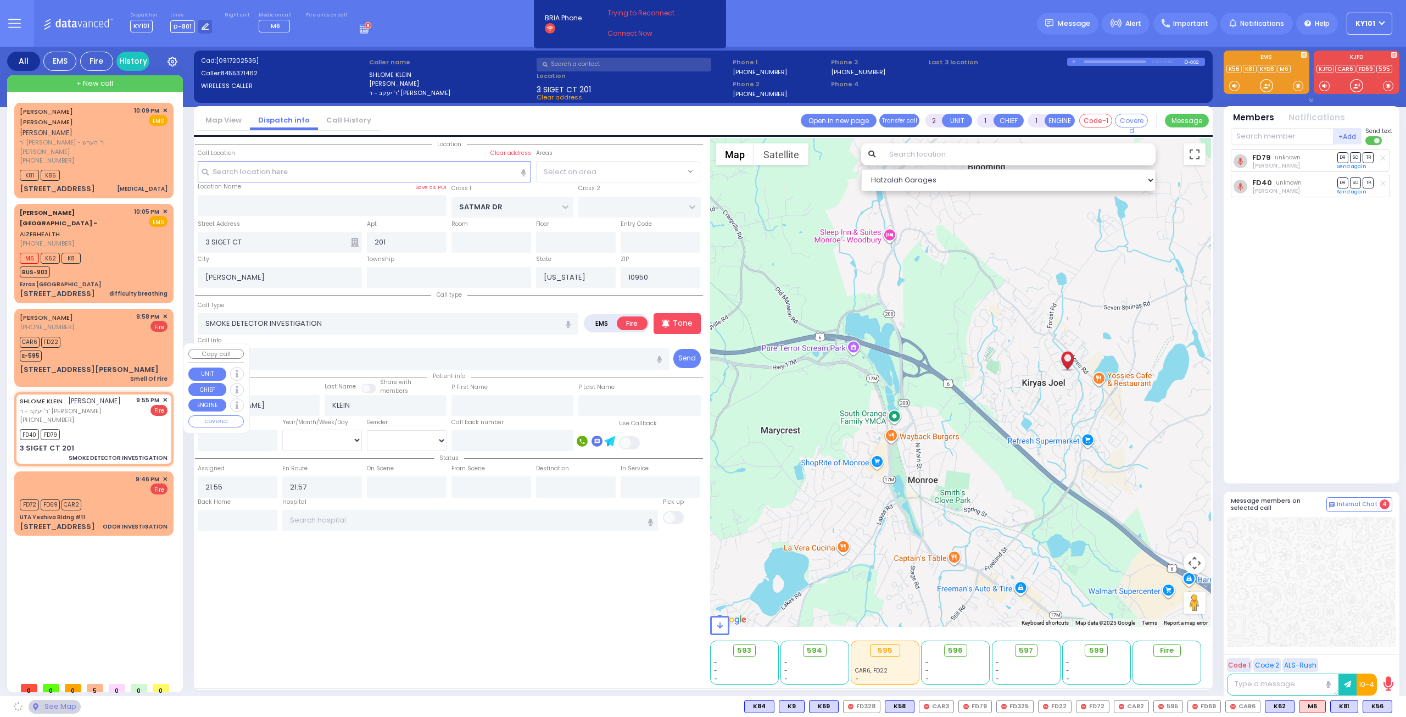
select select "SECTION 3"
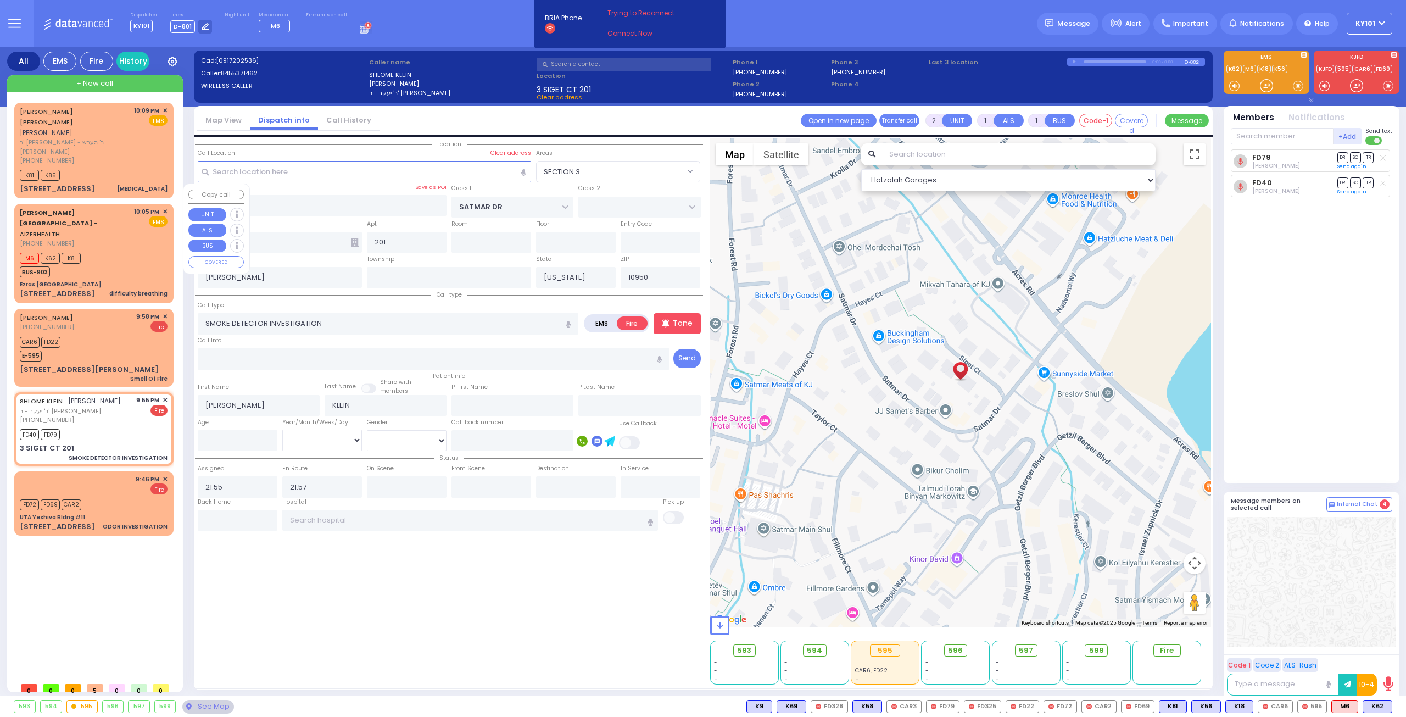
click at [99, 250] on div "M6 K62 K8 BUS-903" at bounding box center [94, 263] width 148 height 27
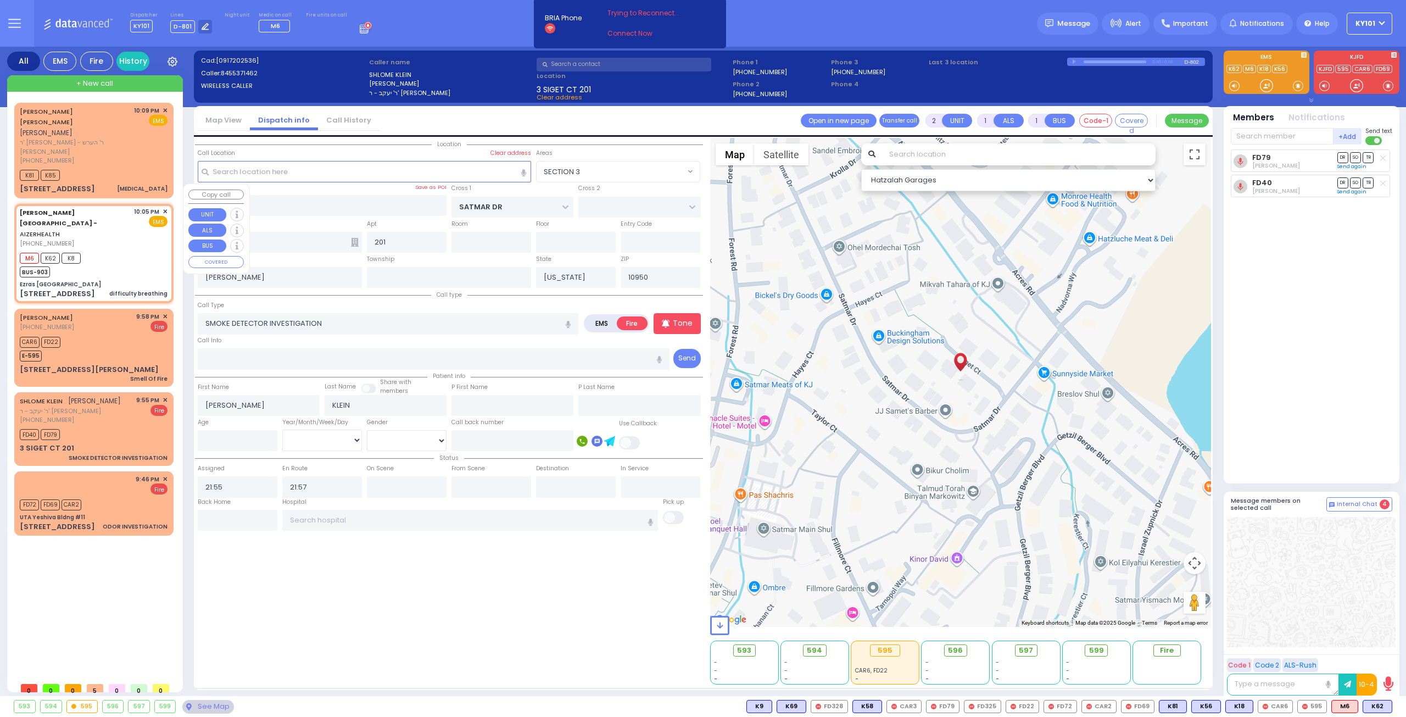
select select
type input "difficulty breathing"
radio input "true"
type input "18"
select select "Month"
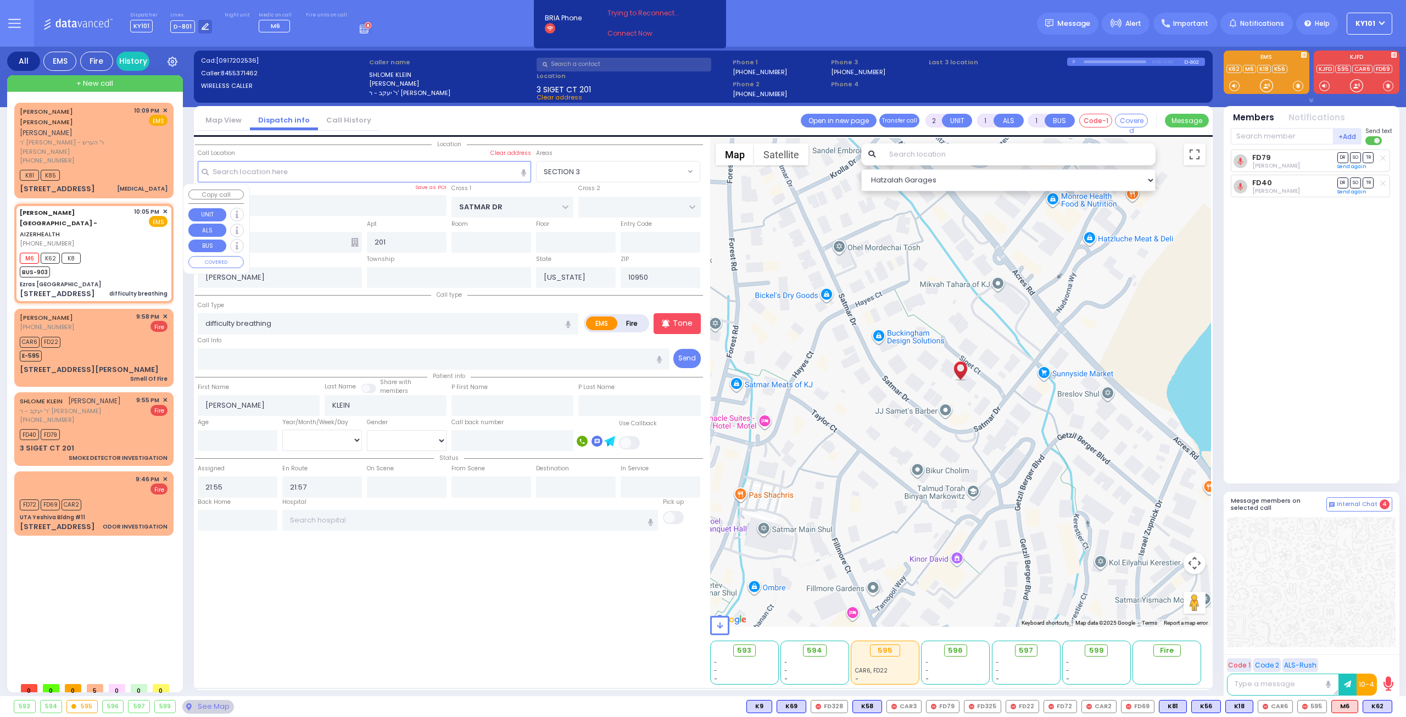
select select "[DEMOGRAPHIC_DATA]"
type input "22:05"
type input "22:06"
type input "Ezras [GEOGRAPHIC_DATA]"
type input "[PERSON_NAME] DR"
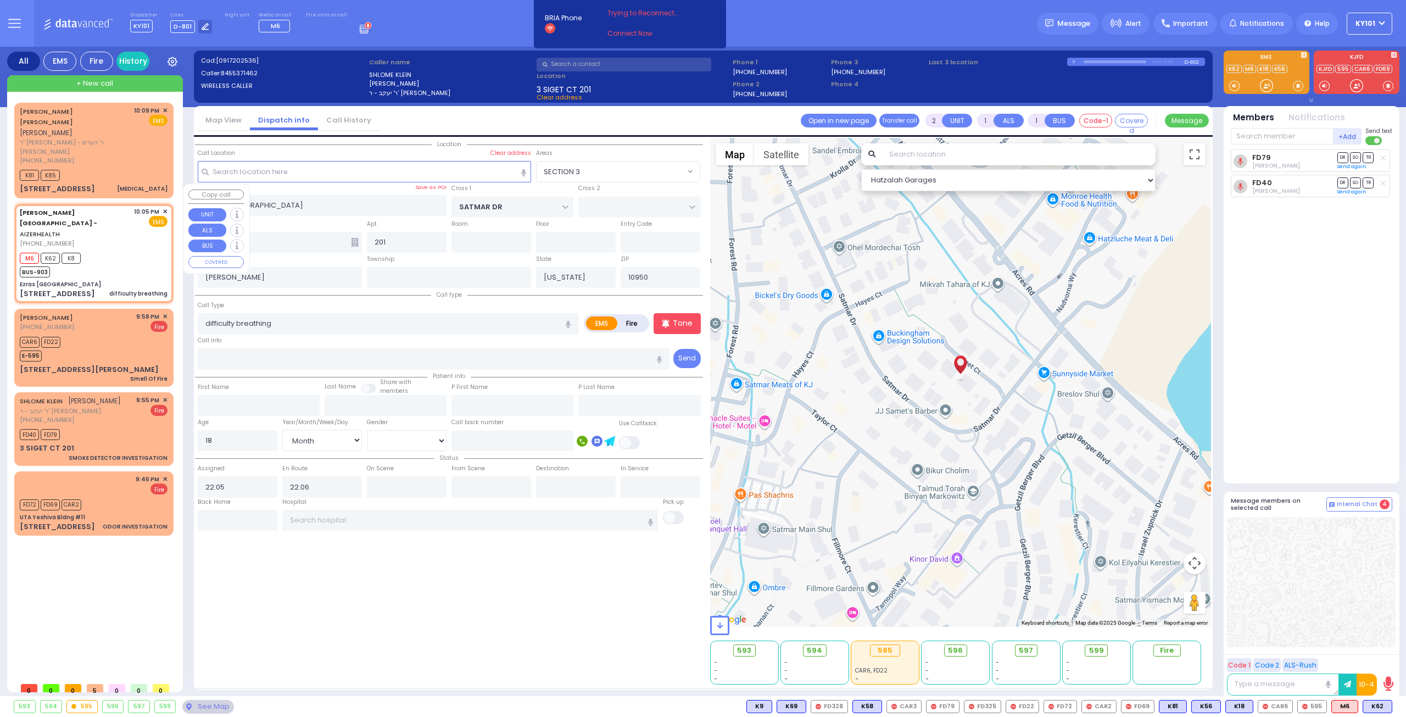
type input "CARTER LN"
type input "[STREET_ADDRESS]"
type input "1"
select select "Hatzalah Garages"
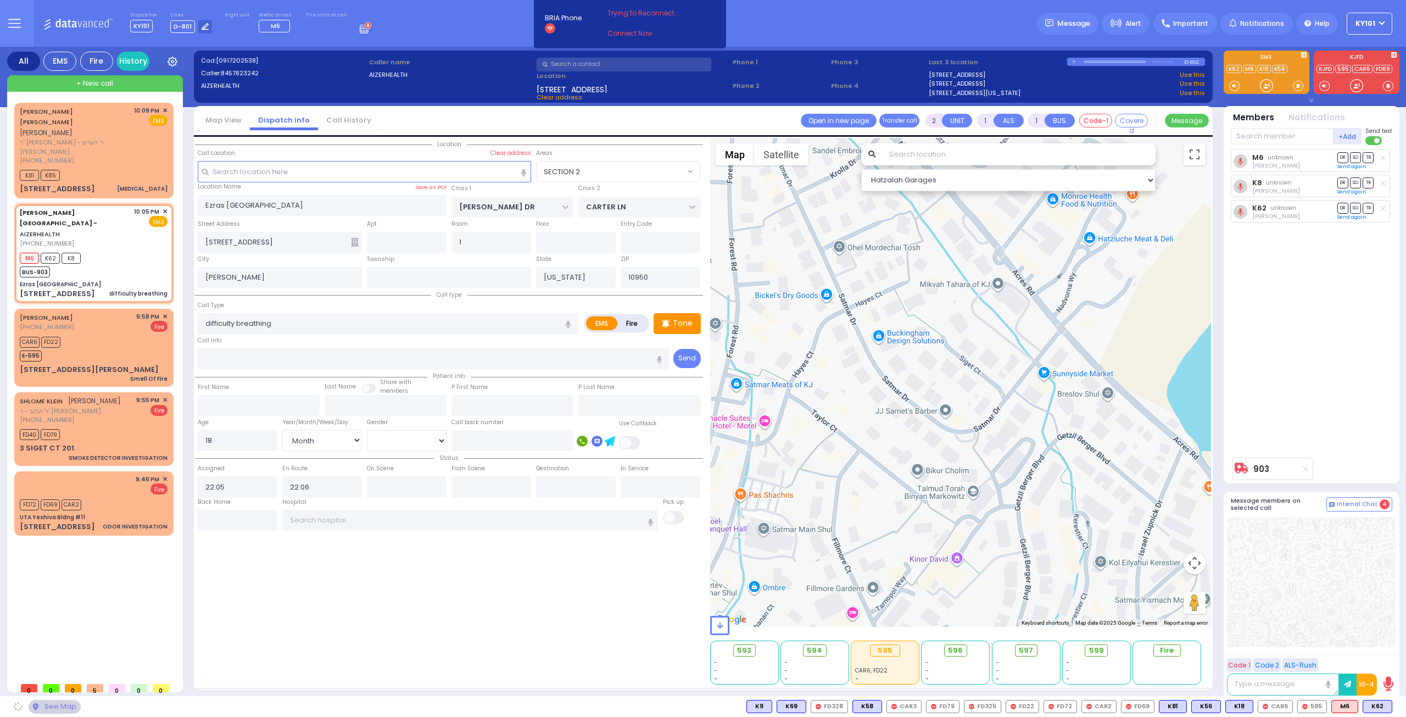
select select "SECTION 2"
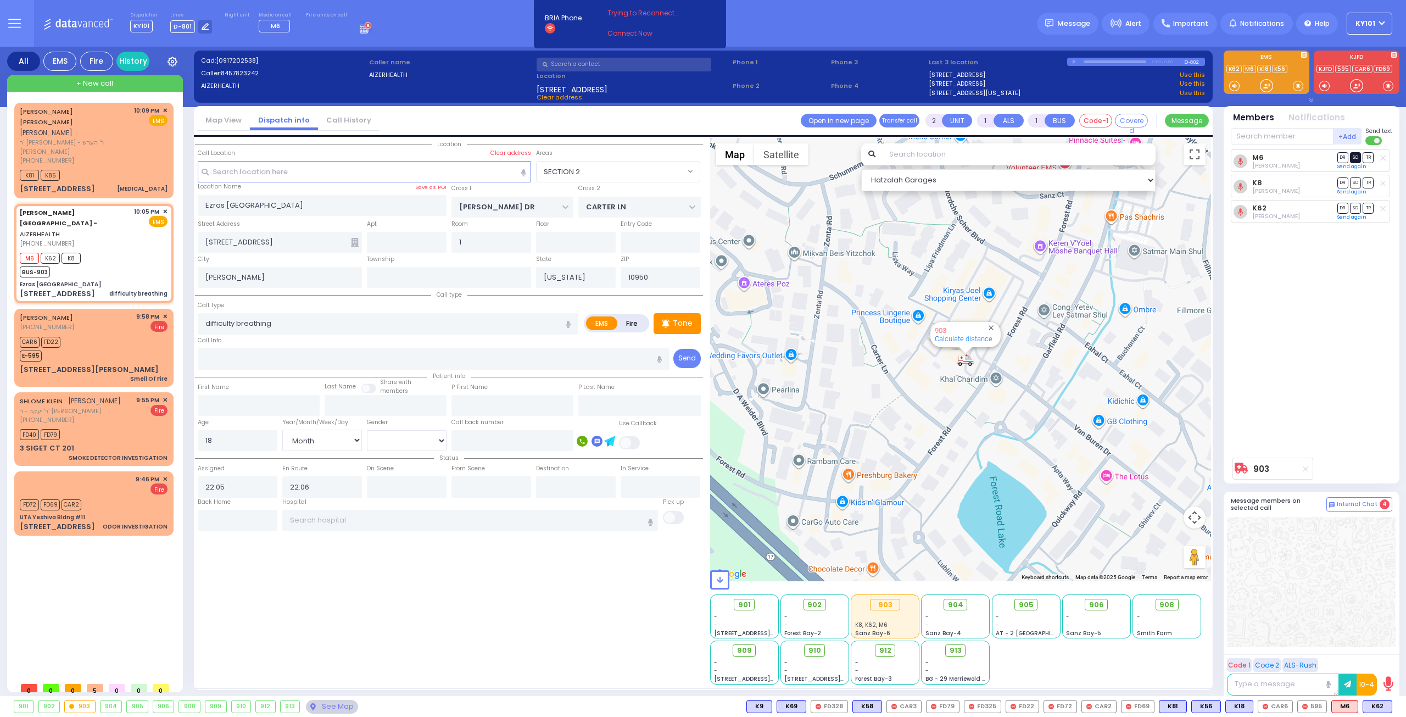
click at [1356, 157] on span "SO" at bounding box center [1355, 157] width 11 height 10
select select
radio input "true"
select select "Month"
select select "[DEMOGRAPHIC_DATA]"
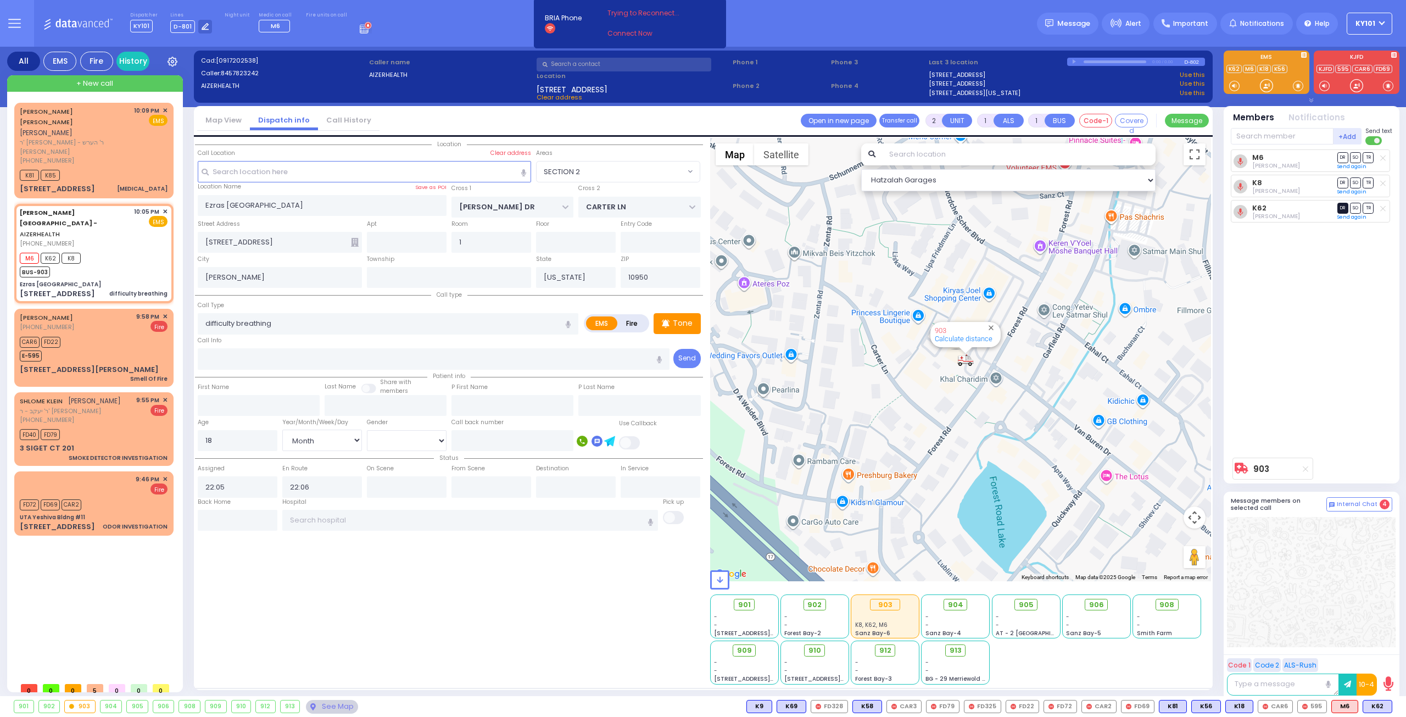
click at [1344, 205] on span "DR" at bounding box center [1342, 208] width 11 height 10
select select "Hatzalah Garages"
select select "SECTION 2"
click at [1371, 183] on span "TR" at bounding box center [1368, 182] width 11 height 10
select select
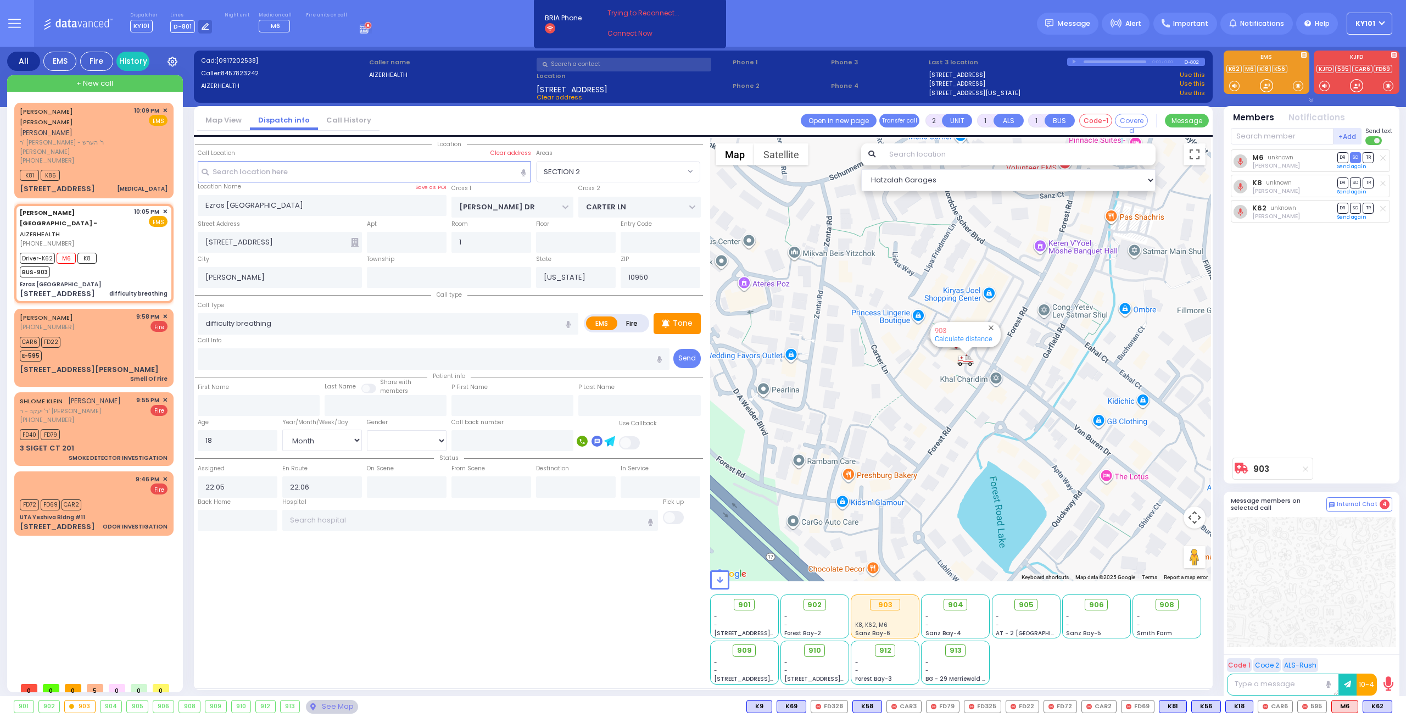
radio input "true"
select select "Month"
select select "[DEMOGRAPHIC_DATA]"
type input "22:14"
select select "Hatzalah Garages"
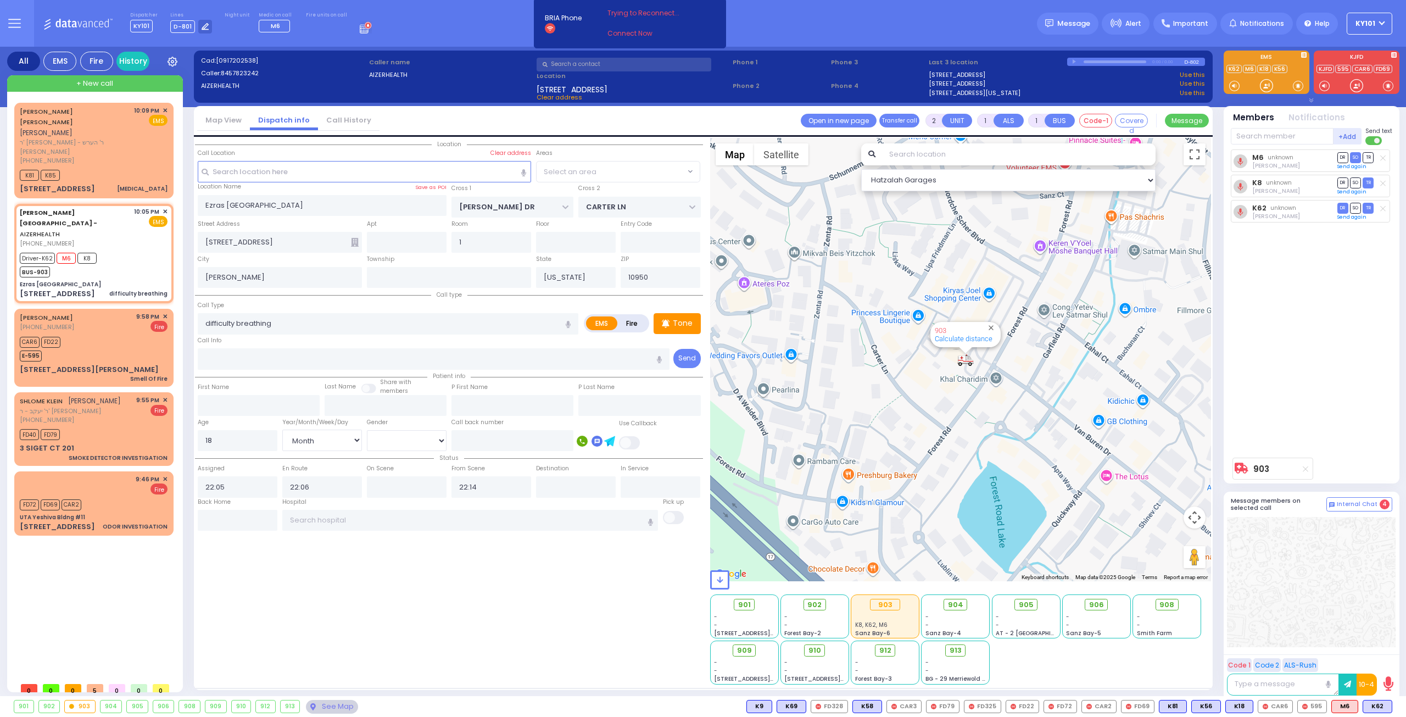
select select "SECTION 2"
click at [410, 487] on input "text" at bounding box center [407, 486] width 80 height 21
select select
radio input "true"
select select "Month"
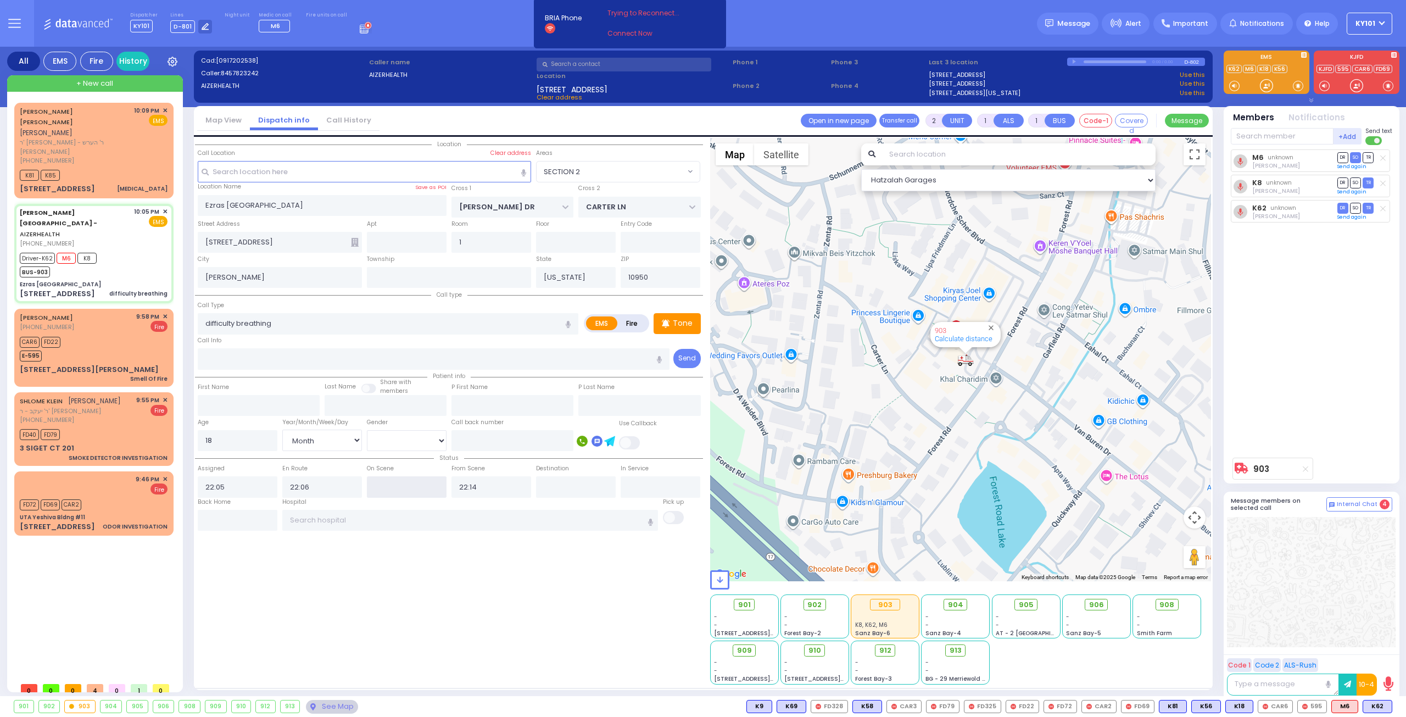
select select "[DEMOGRAPHIC_DATA]"
select select "Hatzalah Garages"
select select "SECTION 2"
type input "22:07"
select select
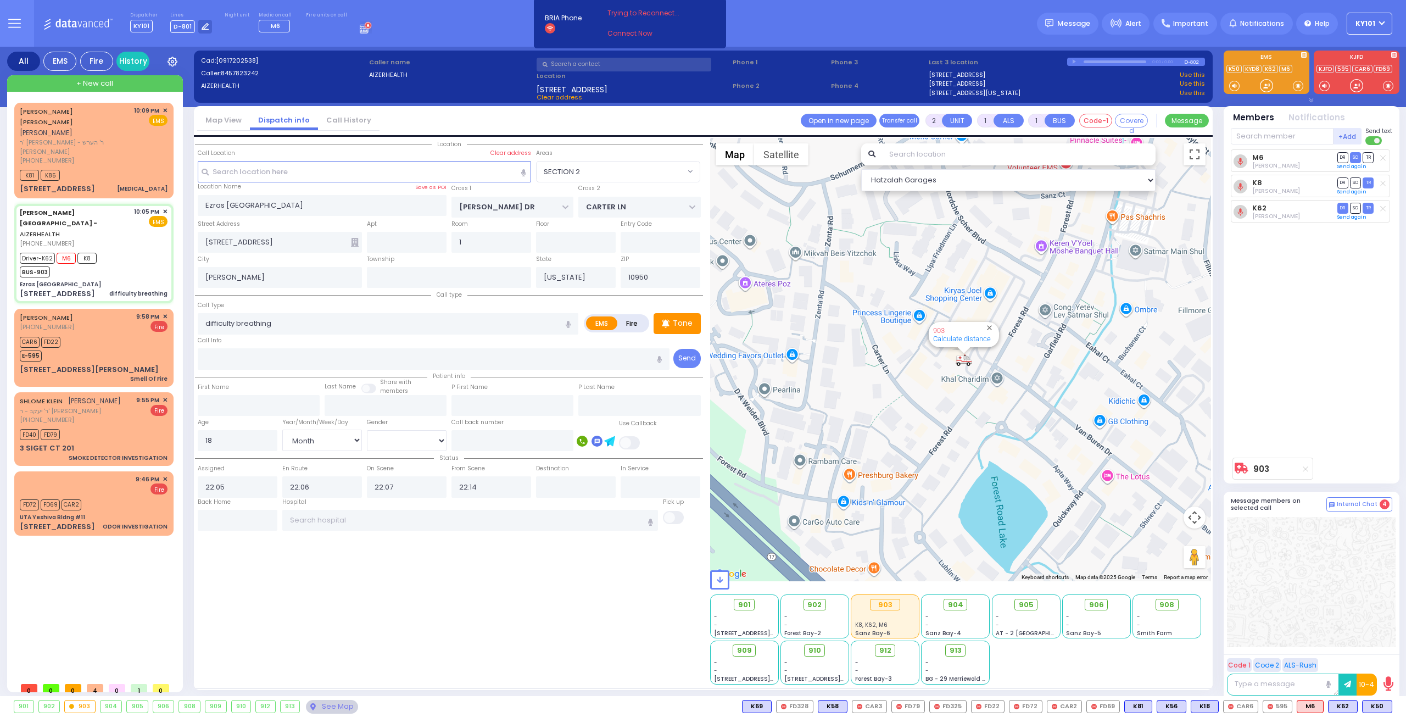
radio input "true"
select select "Month"
select select "[DEMOGRAPHIC_DATA]"
select select "Hatzalah Garages"
select select "SECTION 2"
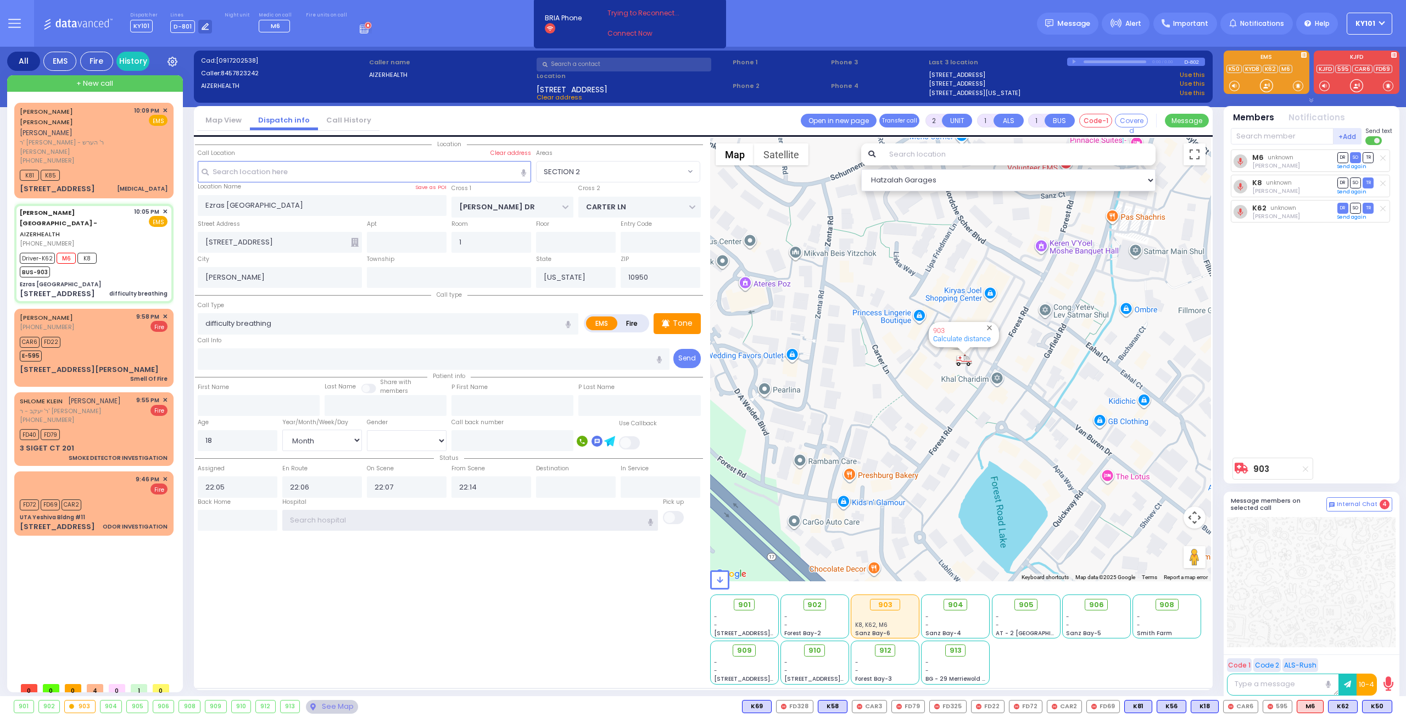
click at [326, 524] on input "text" at bounding box center [470, 520] width 376 height 21
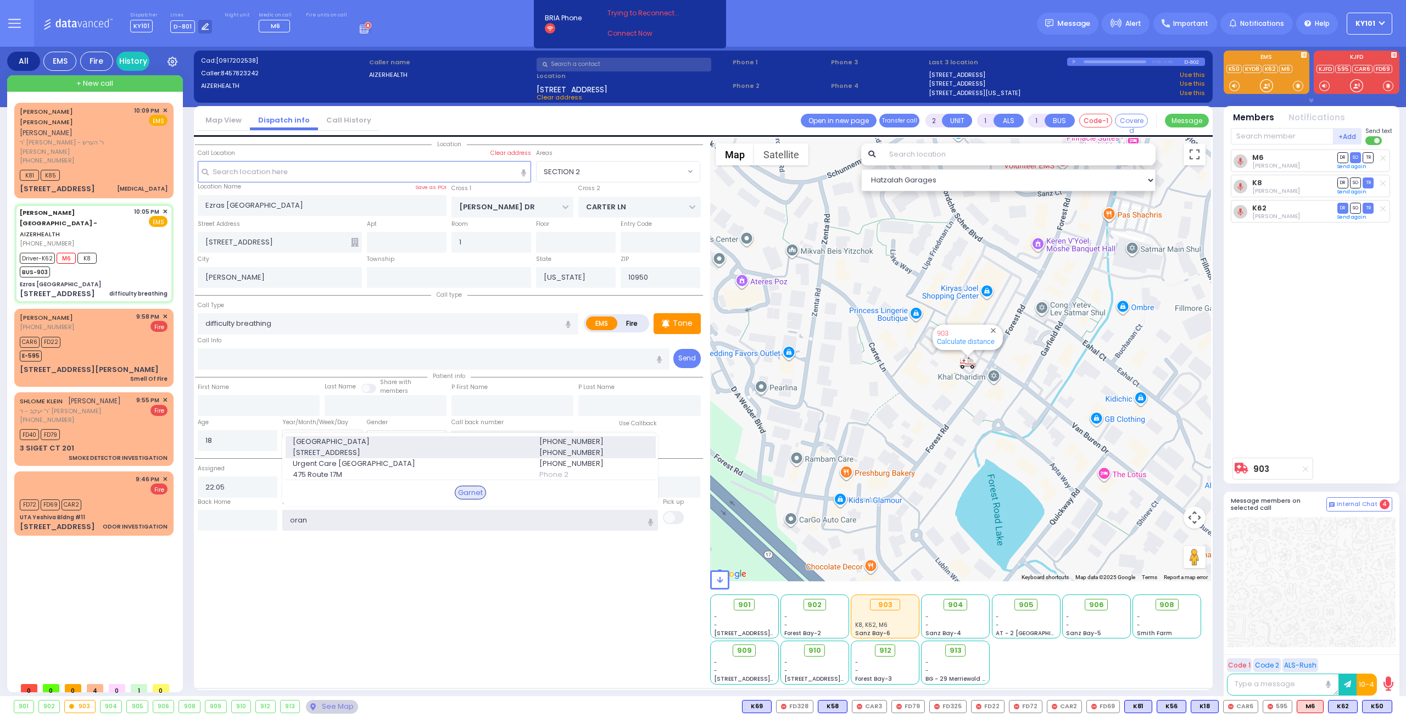
type input "oran"
click at [362, 443] on span "[GEOGRAPHIC_DATA]" at bounding box center [409, 441] width 233 height 11
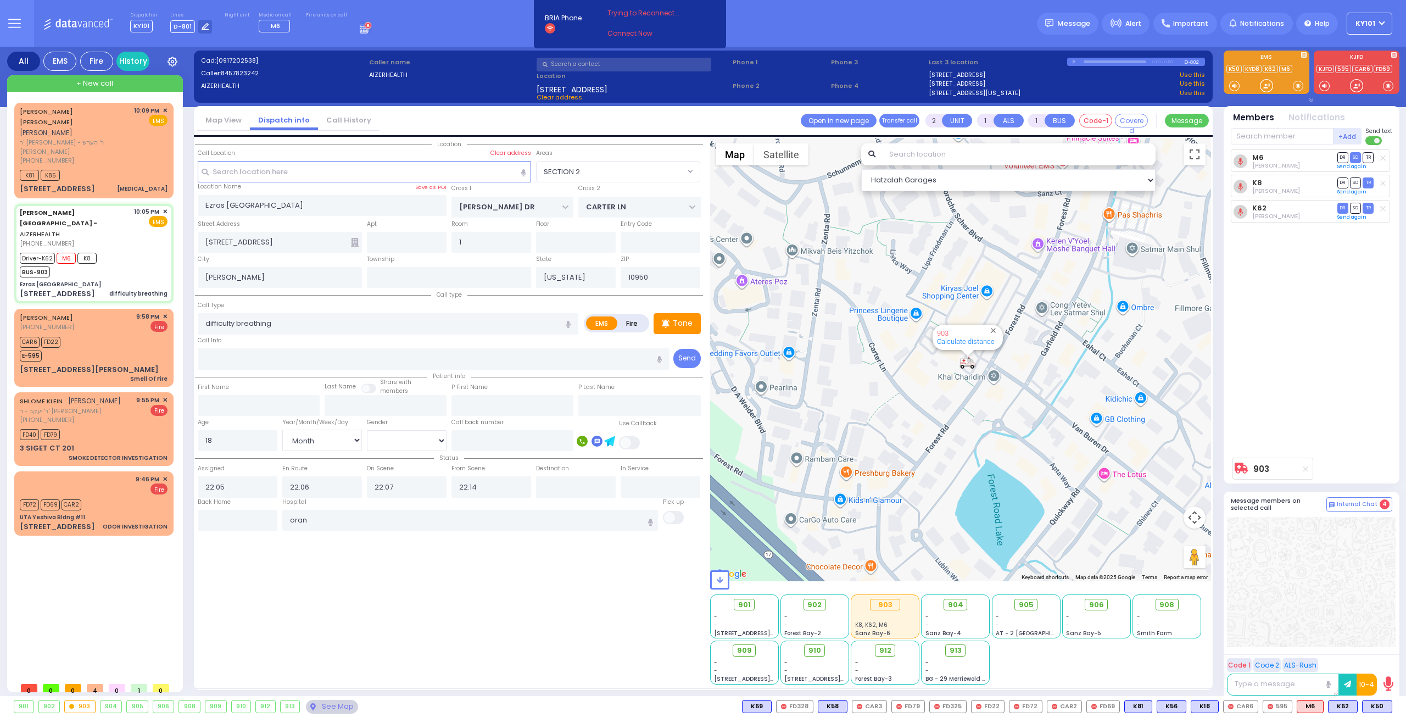
select select
radio input "true"
select select "Month"
select select "[DEMOGRAPHIC_DATA]"
type input "[GEOGRAPHIC_DATA]"
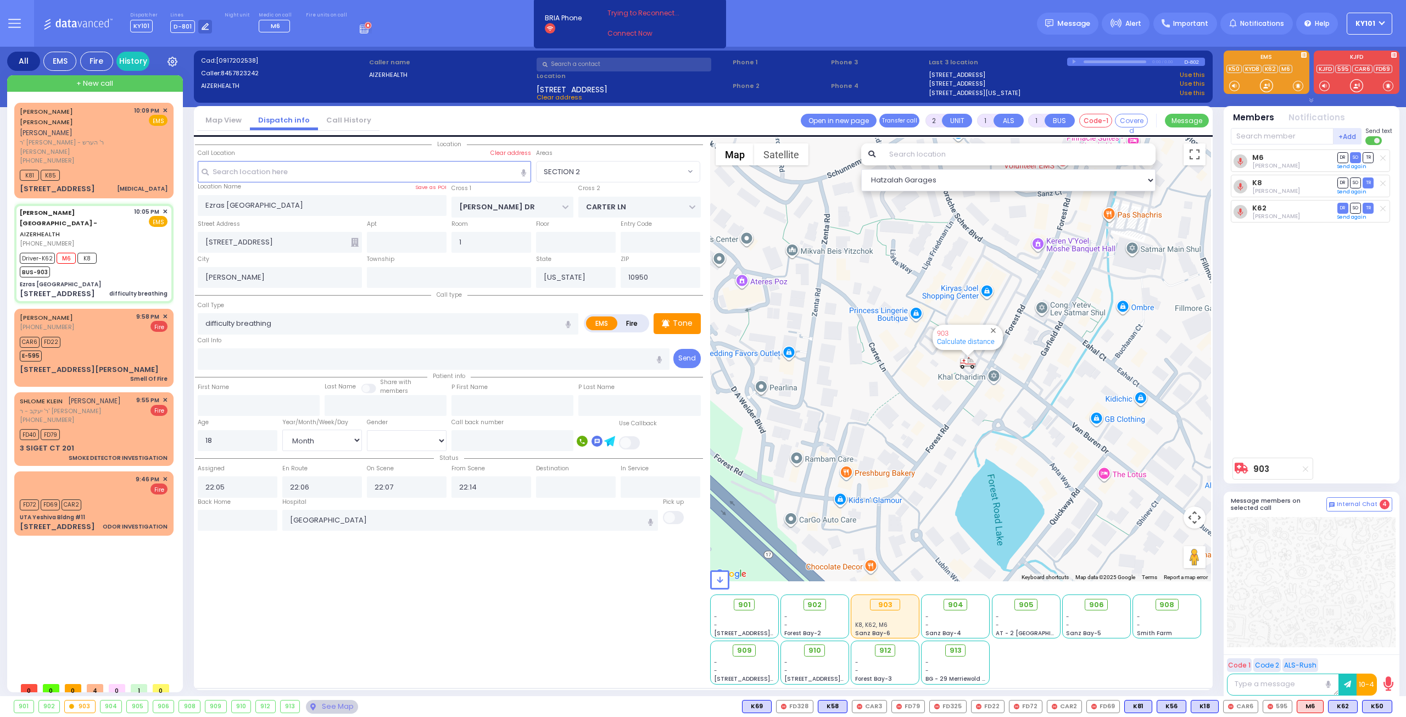
select select "Hatzalah Garages"
click at [335, 517] on input "[GEOGRAPHIC_DATA]" at bounding box center [470, 520] width 376 height 21
select select "SECTION 2"
click at [335, 517] on input "[GEOGRAPHIC_DATA]" at bounding box center [470, 520] width 376 height 21
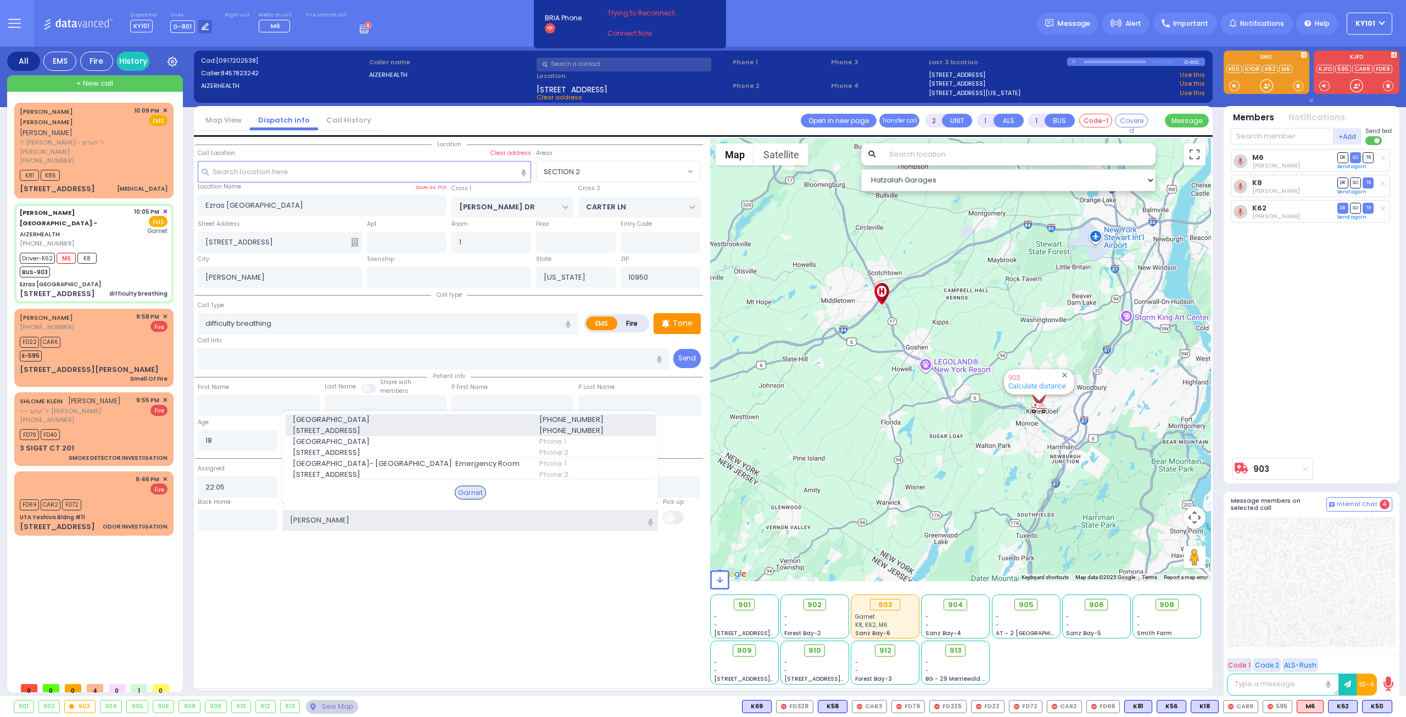
type input "[PERSON_NAME]"
click at [421, 425] on span "[STREET_ADDRESS]" at bounding box center [409, 430] width 233 height 11
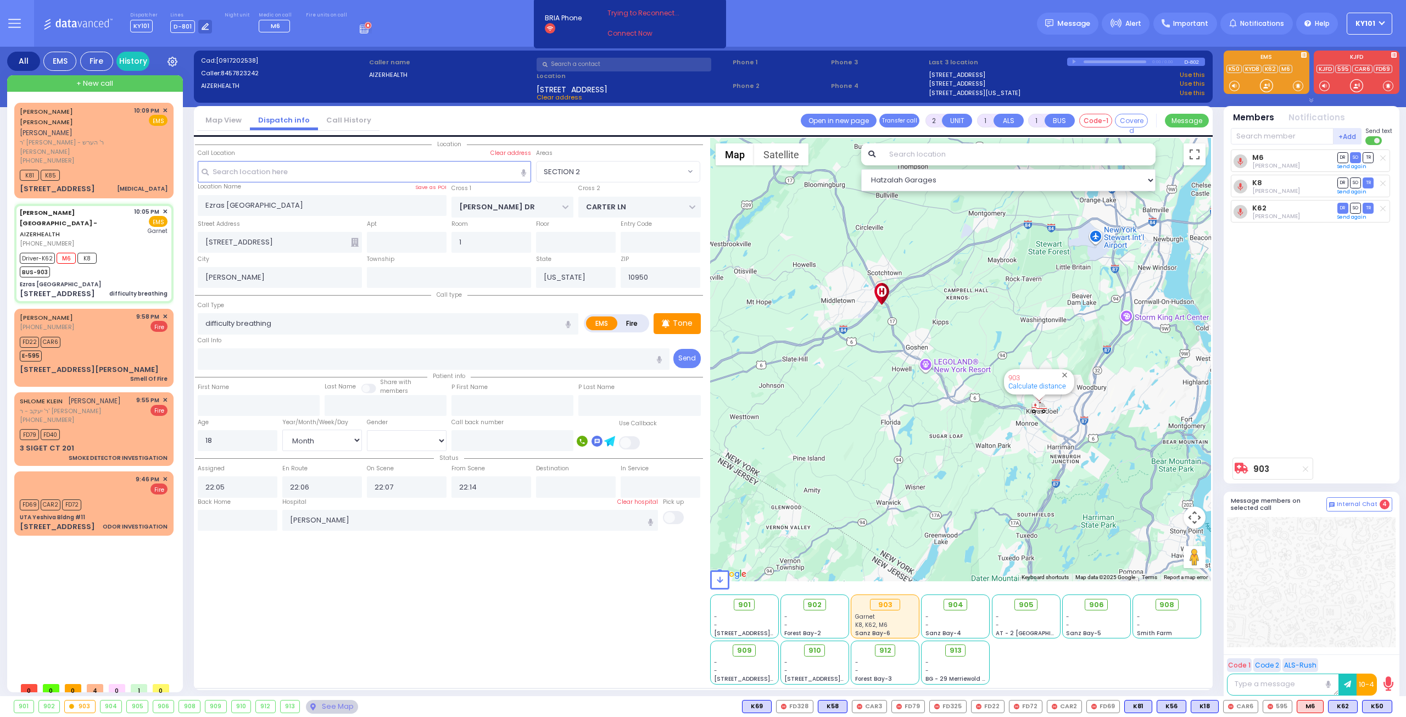
select select
radio input "true"
select select "Month"
select select "[DEMOGRAPHIC_DATA]"
type input "[GEOGRAPHIC_DATA]"
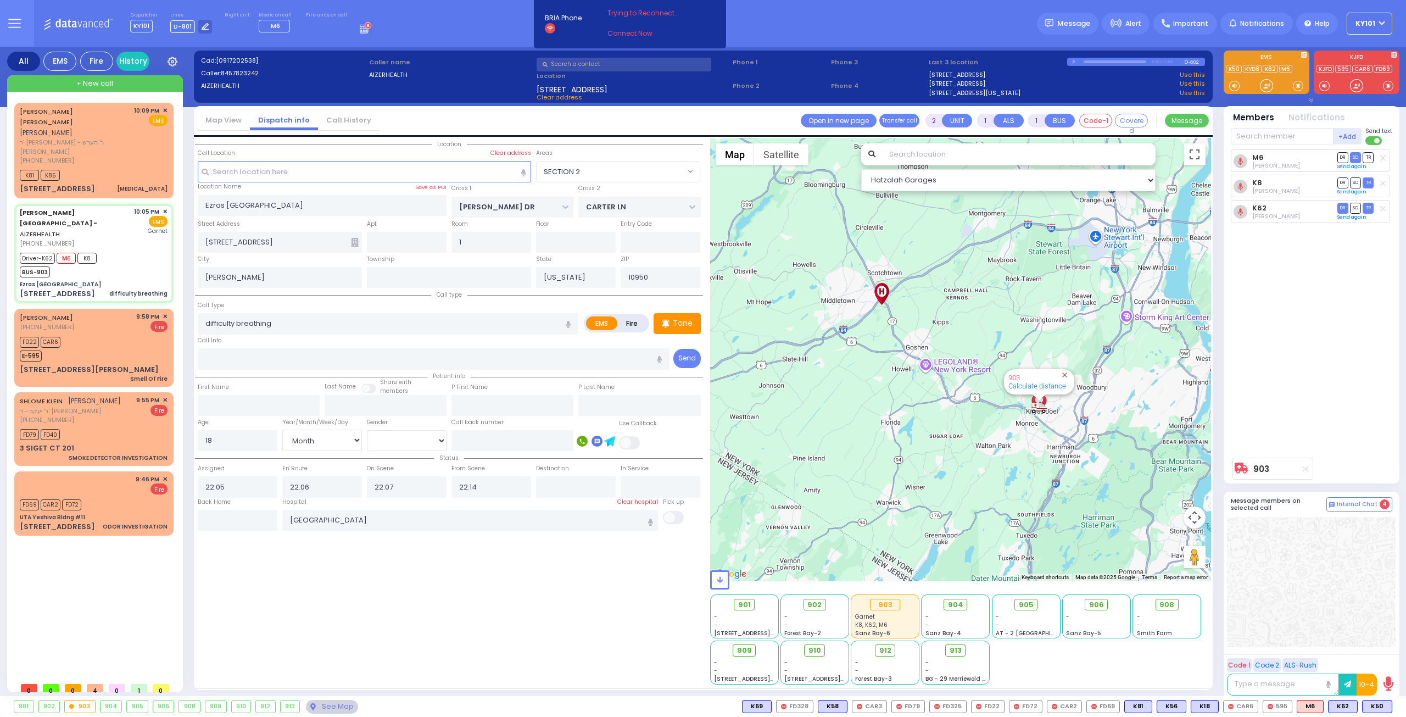
select select "Hatzalah Garages"
select select "SECTION 2"
click at [1088, 25] on span "Message" at bounding box center [1073, 23] width 33 height 11
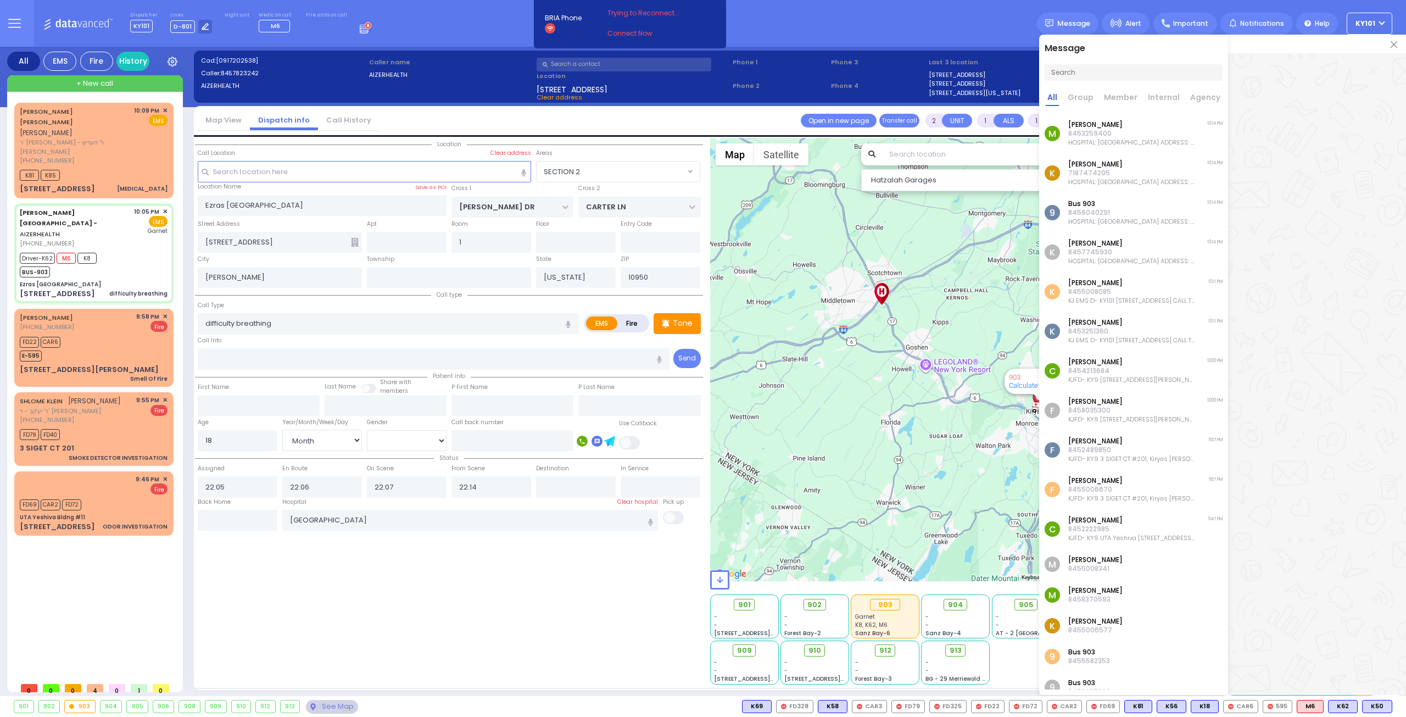
click at [1396, 47] on img at bounding box center [1394, 44] width 7 height 7
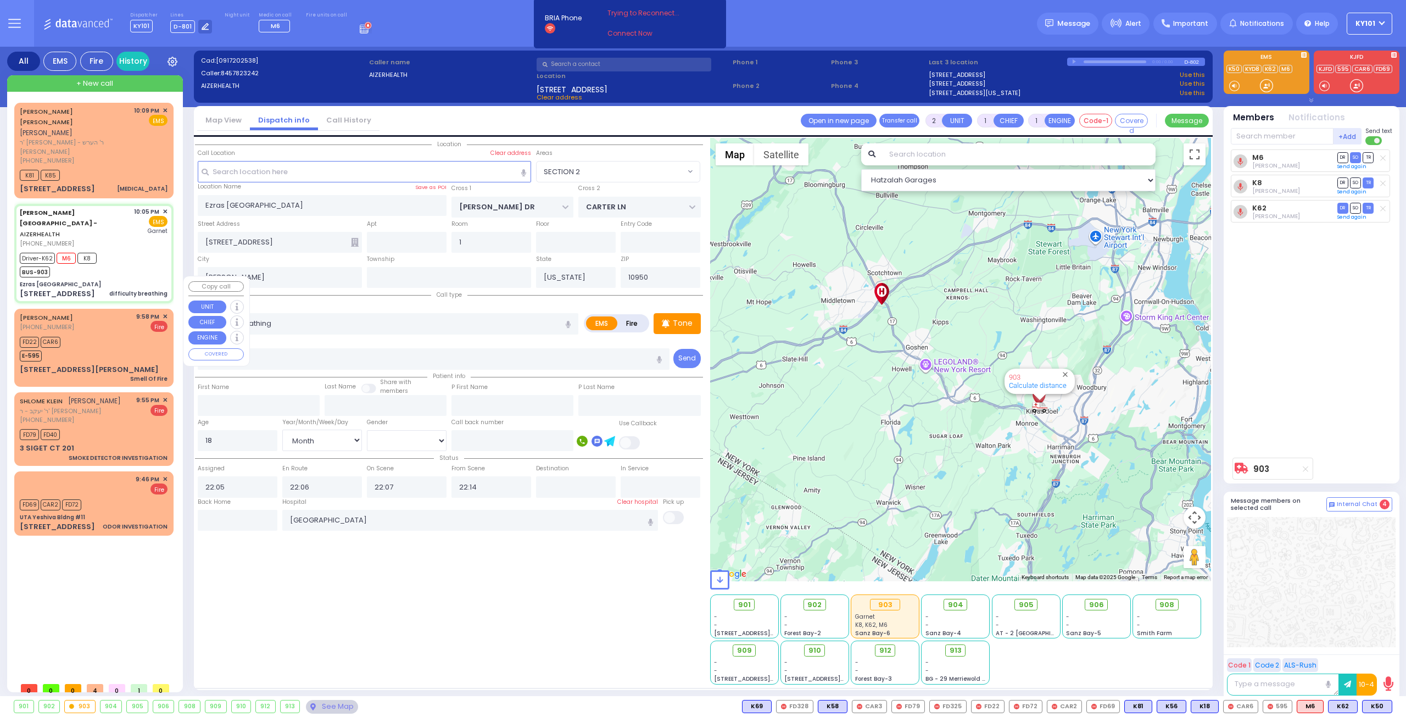
click at [80, 334] on div "FD22 CAR6 E-595" at bounding box center [94, 347] width 148 height 27
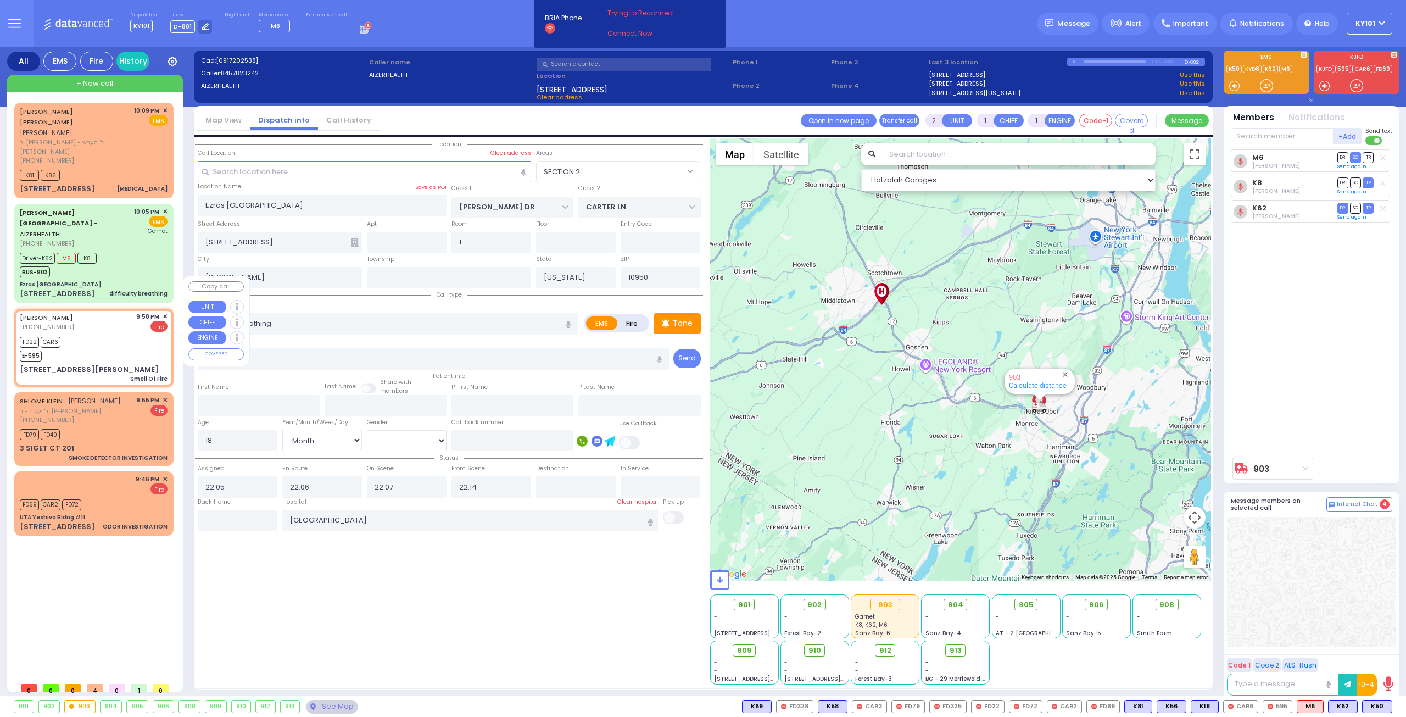
select select
type input "Smell Of Fire"
radio input "false"
radio input "true"
type input "[PERSON_NAME]"
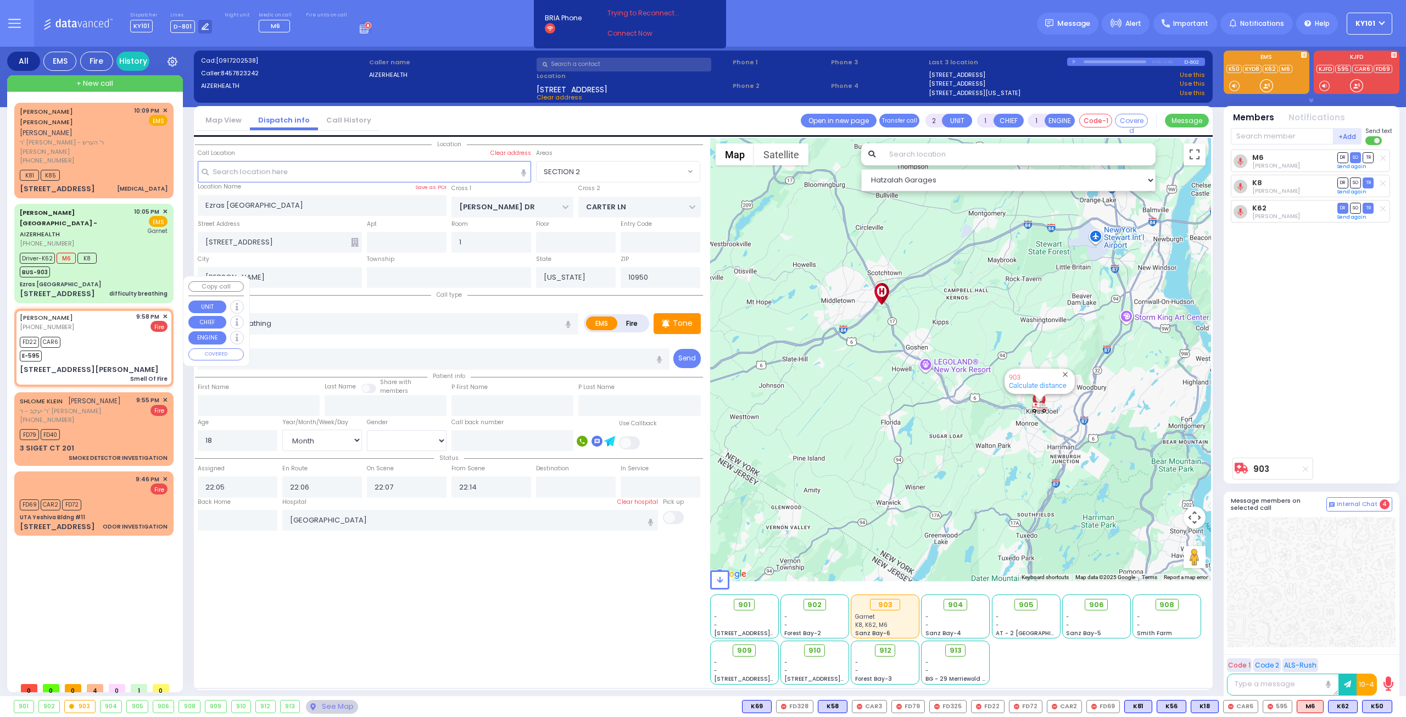
type input "[PERSON_NAME]"
select select
type input "21:58"
type input "21:59"
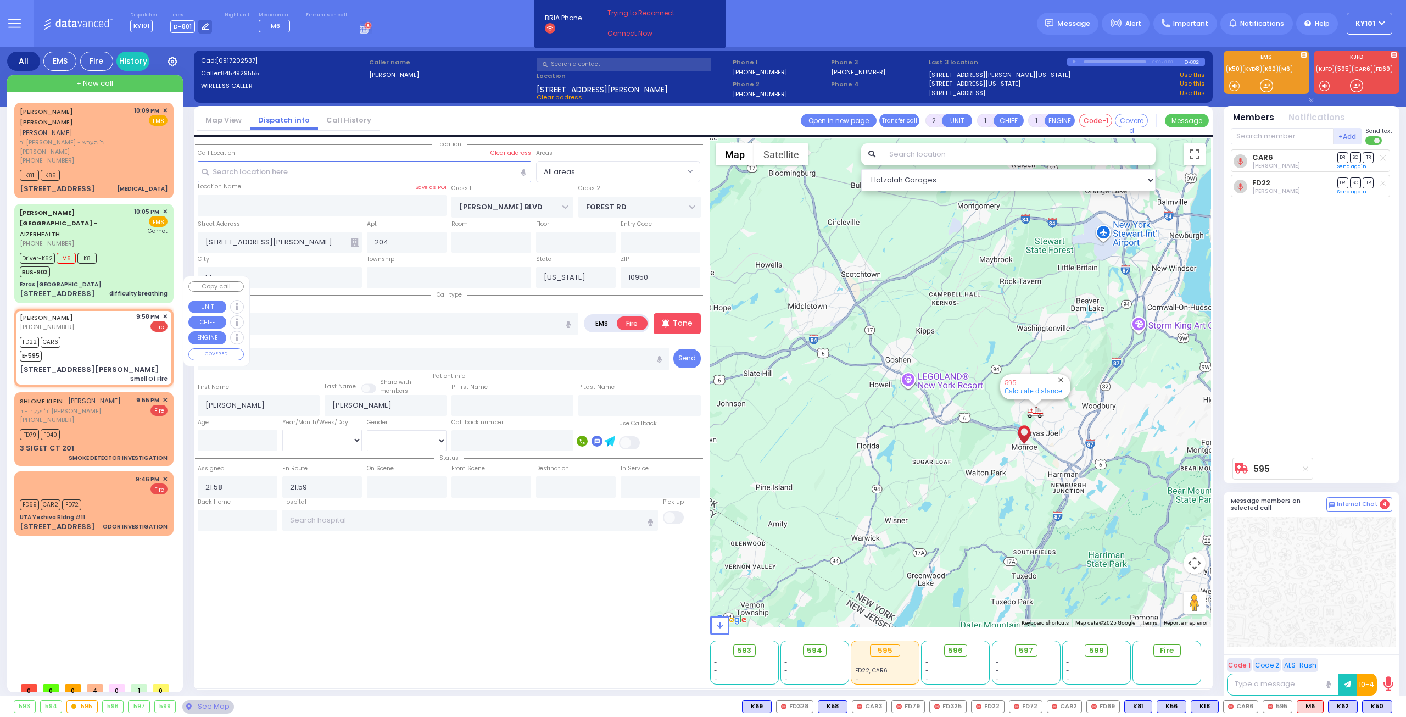
click at [166, 312] on span "✕" at bounding box center [165, 316] width 5 height 9
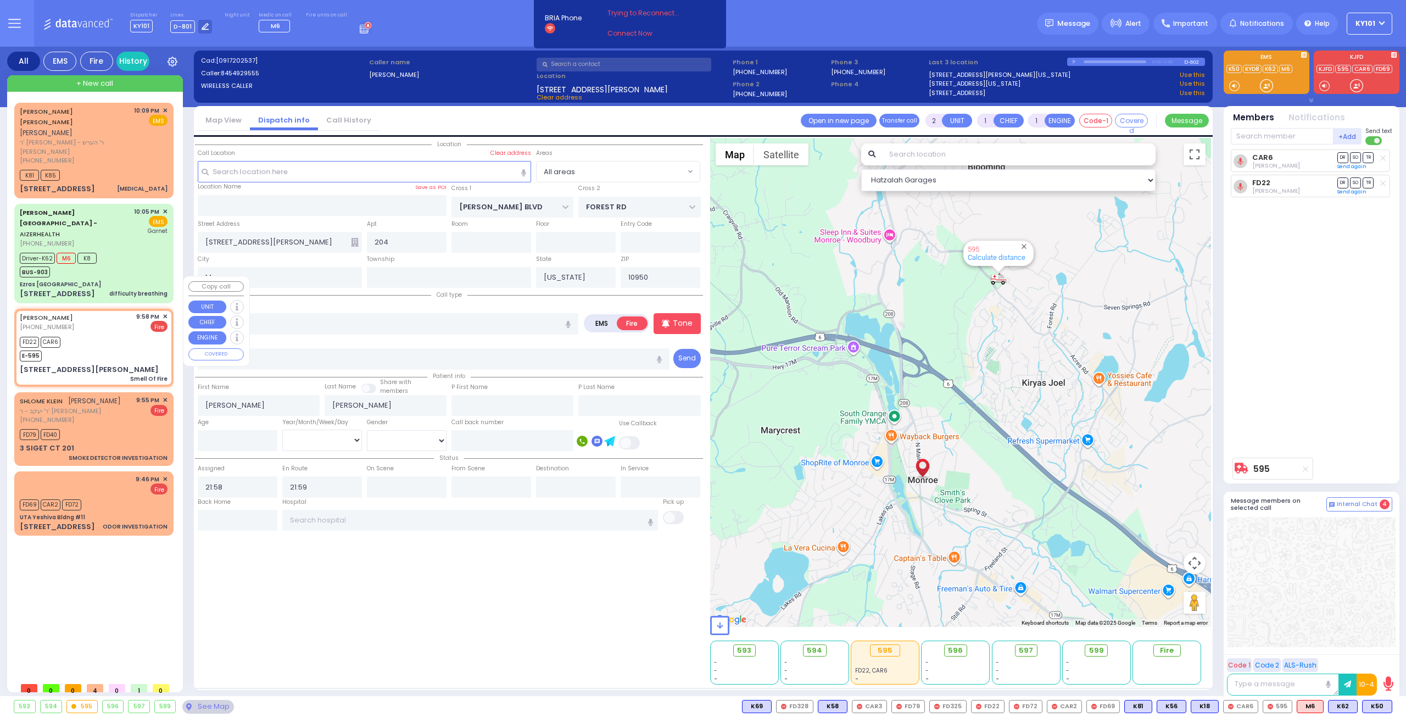
click at [165, 312] on span "✕" at bounding box center [165, 316] width 5 height 9
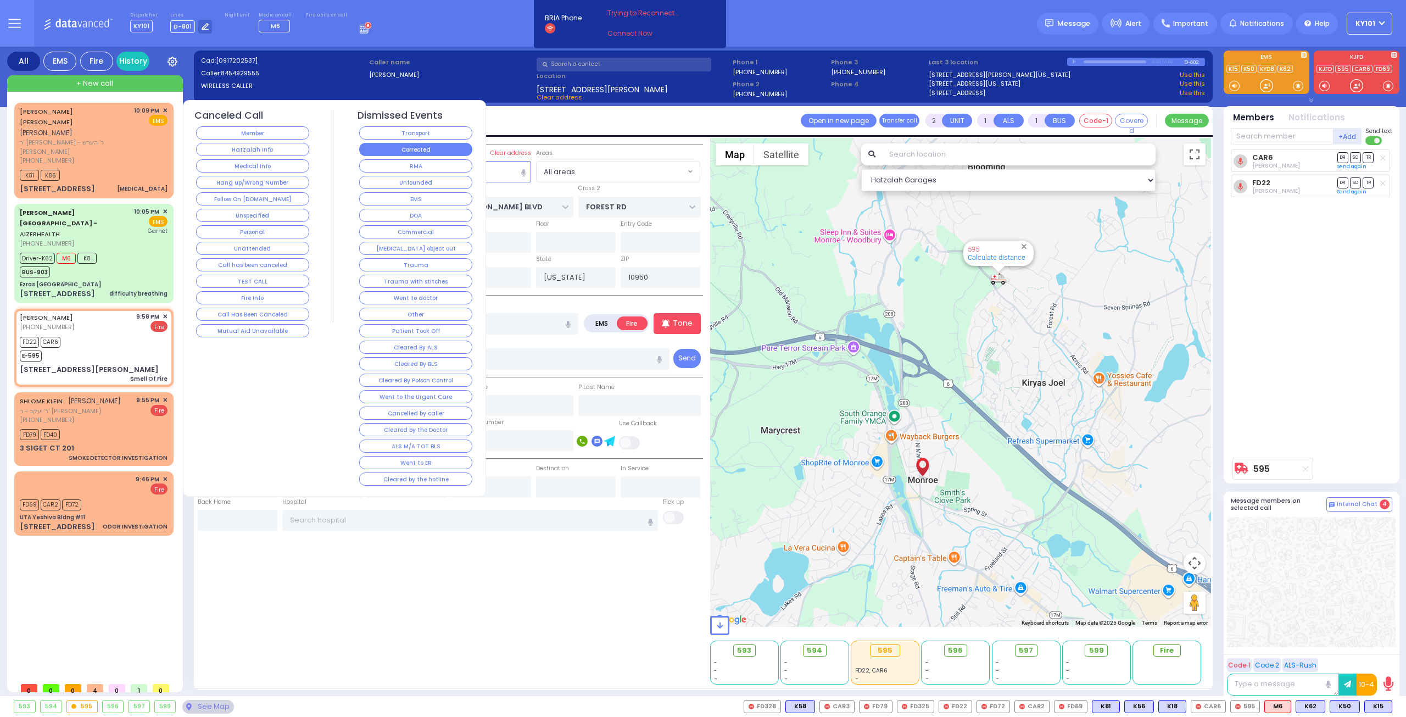
click at [409, 151] on button "Corrected" at bounding box center [415, 149] width 113 height 13
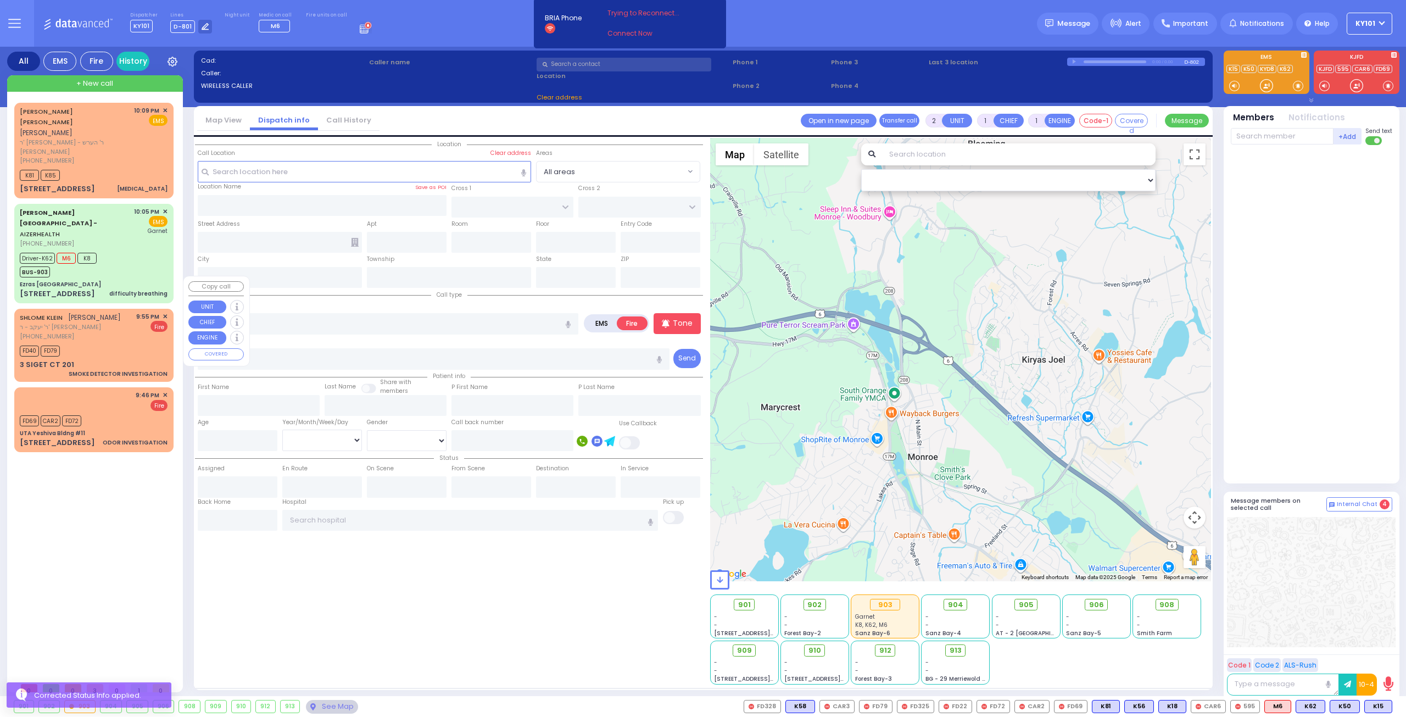
click at [167, 310] on div "[PERSON_NAME] [PERSON_NAME] ר' יעקב - ר' [PERSON_NAME] [PHONE_NUMBER] 9:55 PM ✕…" at bounding box center [93, 345] width 155 height 70
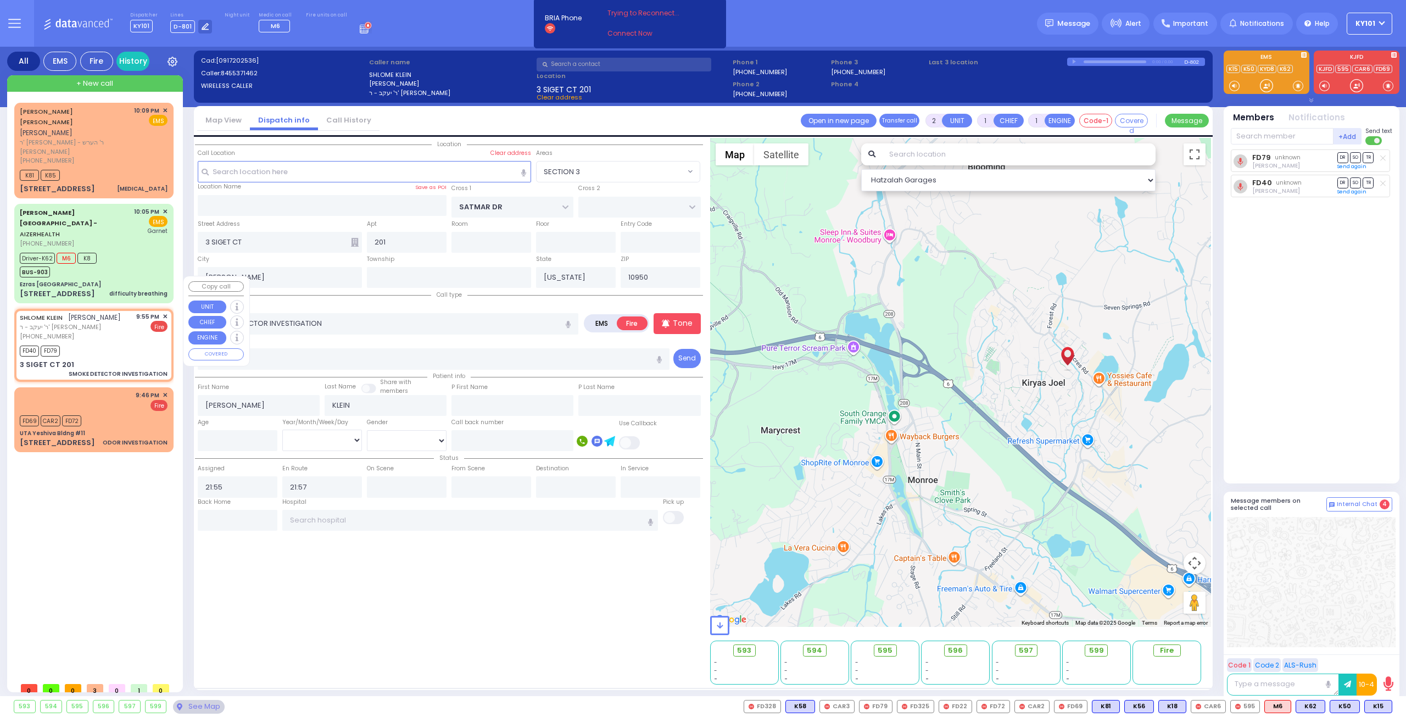
click at [165, 312] on span "✕" at bounding box center [165, 316] width 5 height 9
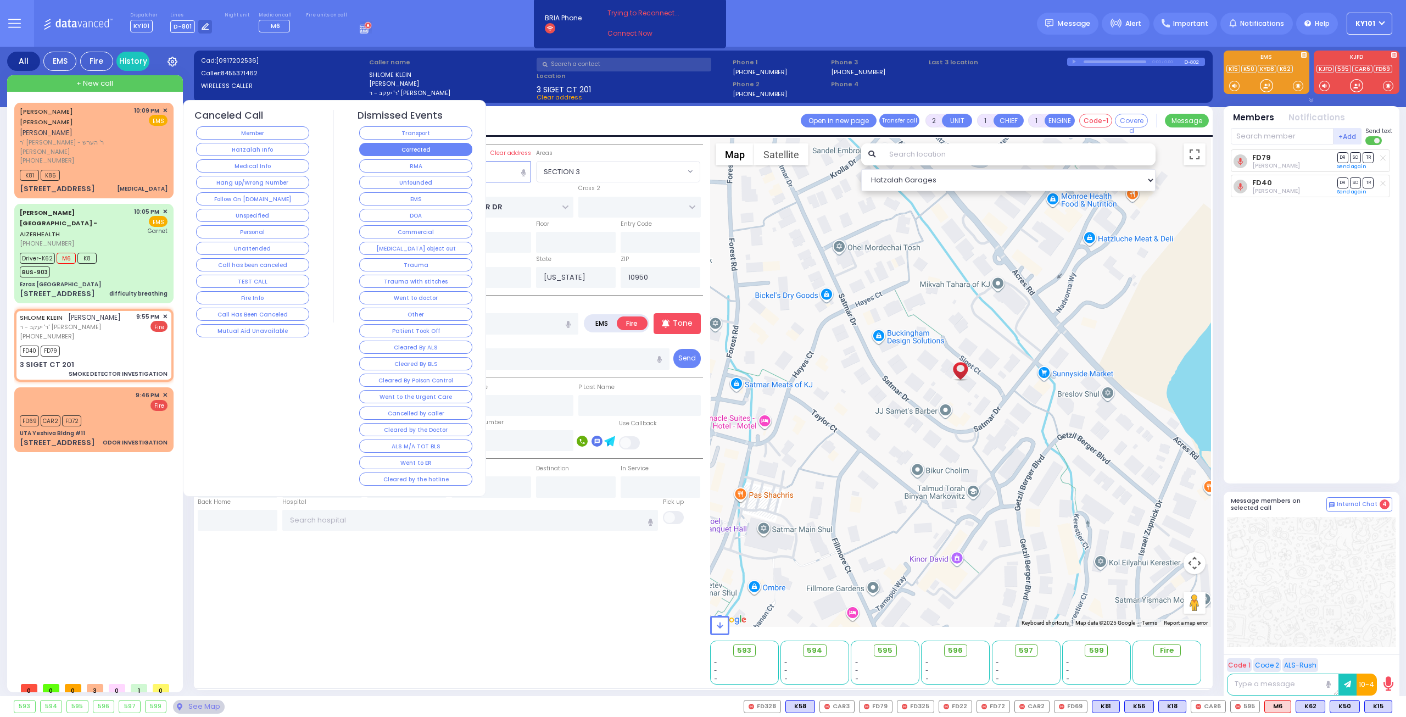
click at [408, 147] on button "Corrected" at bounding box center [415, 149] width 113 height 13
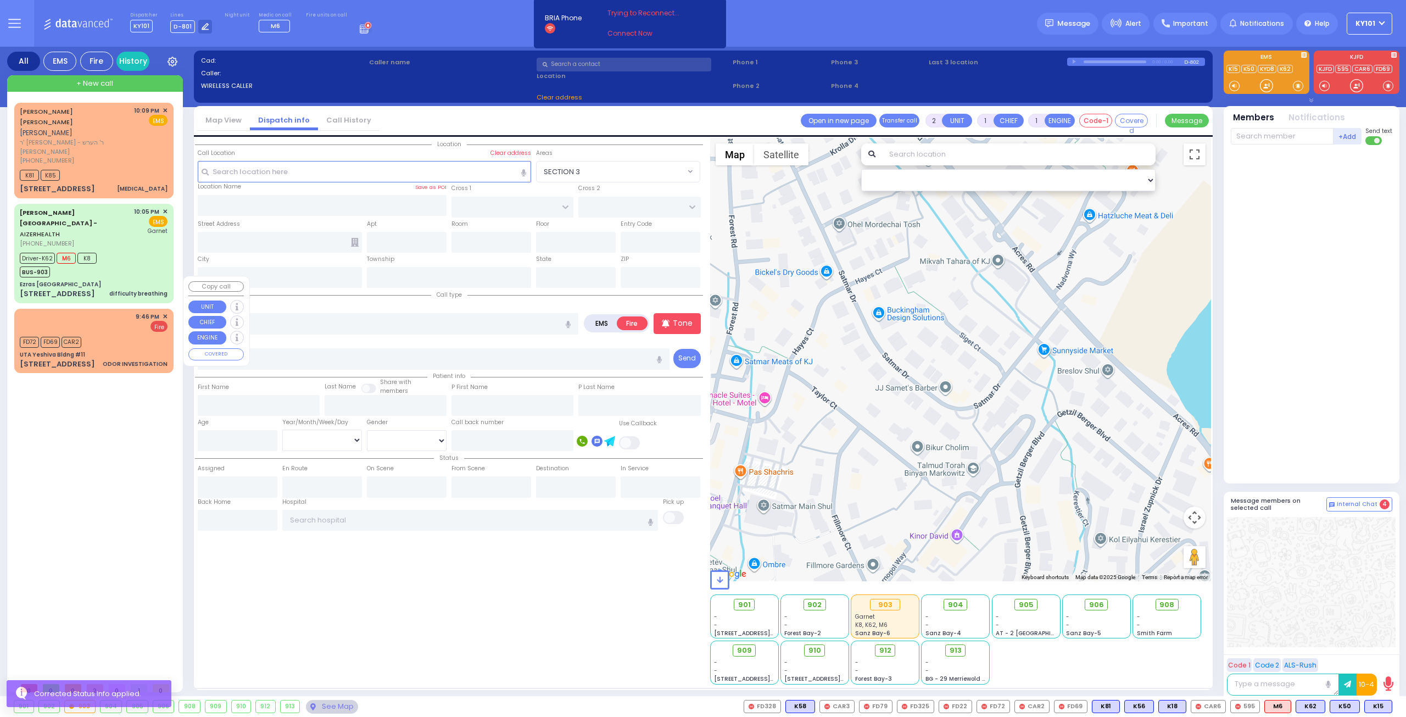
click at [166, 312] on span "✕" at bounding box center [165, 316] width 5 height 9
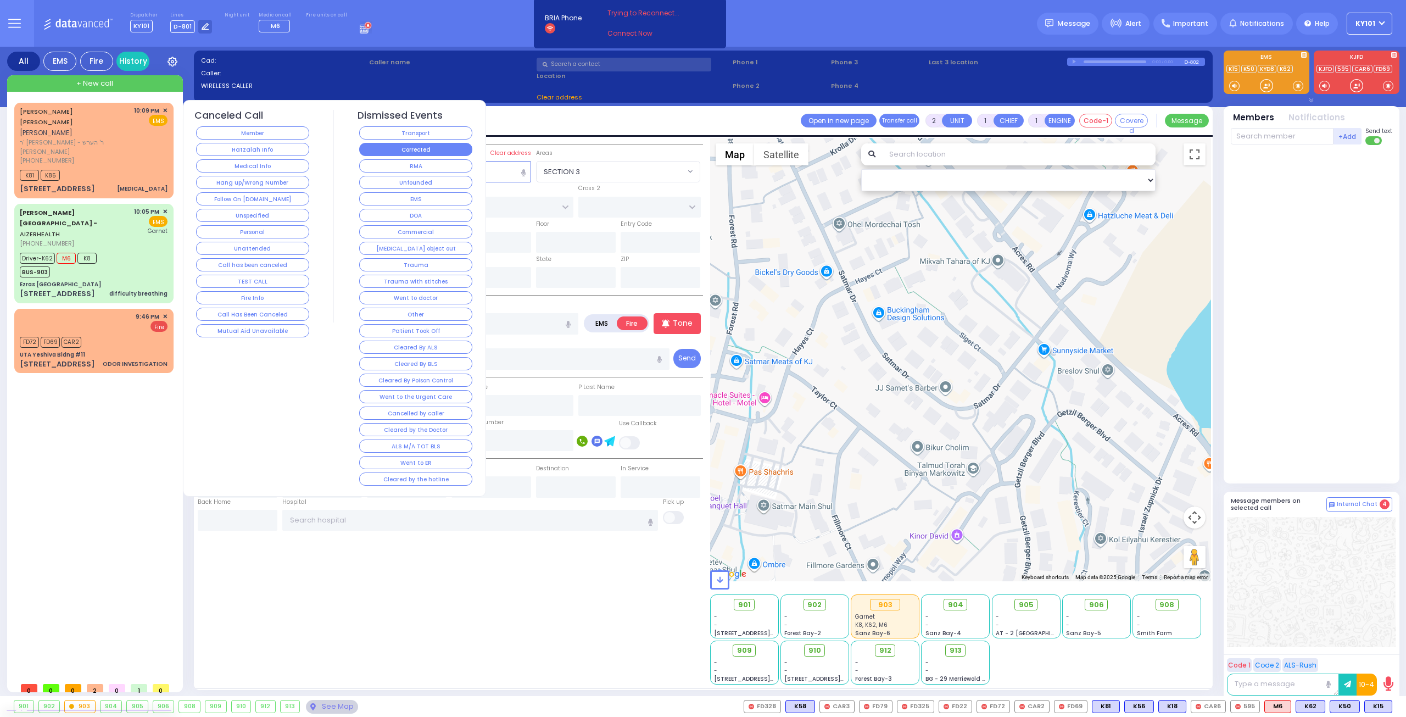
click at [443, 147] on button "Corrected" at bounding box center [415, 149] width 113 height 13
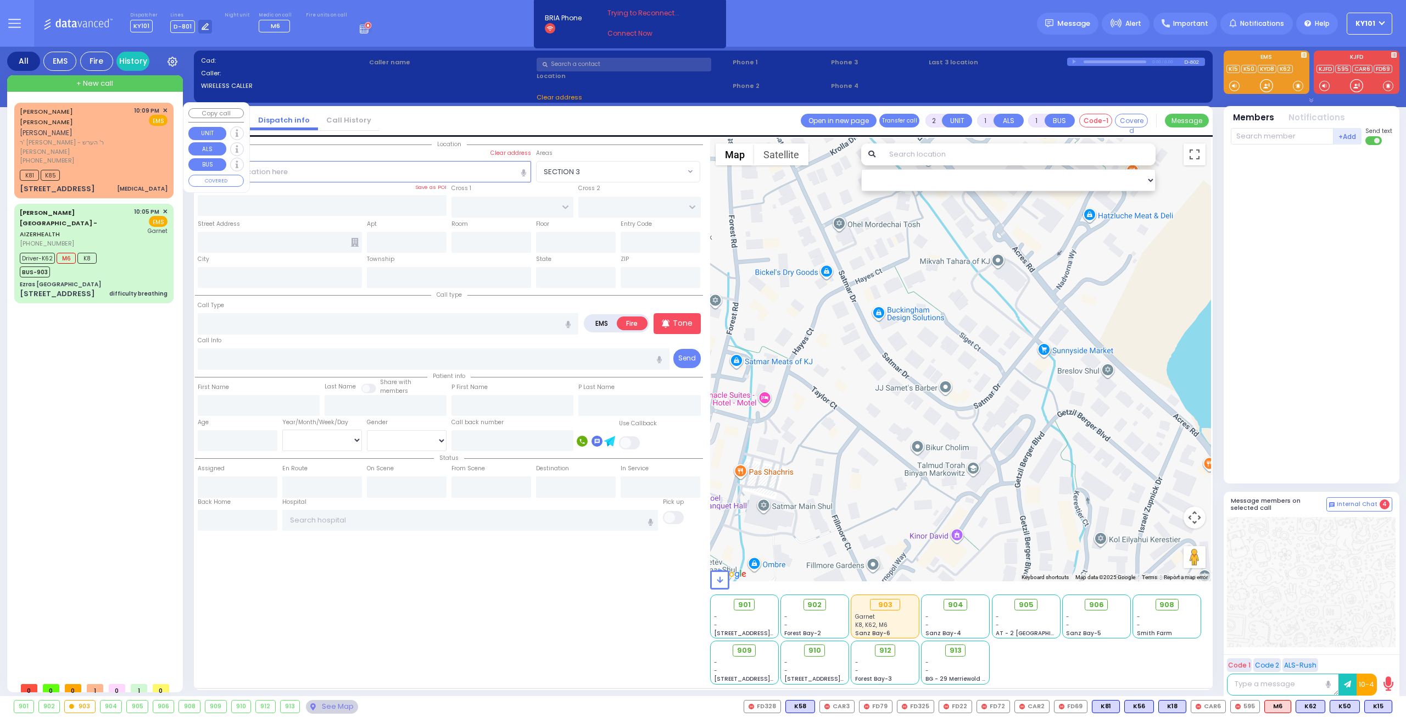
click at [93, 79] on span "+ New call" at bounding box center [94, 83] width 37 height 11
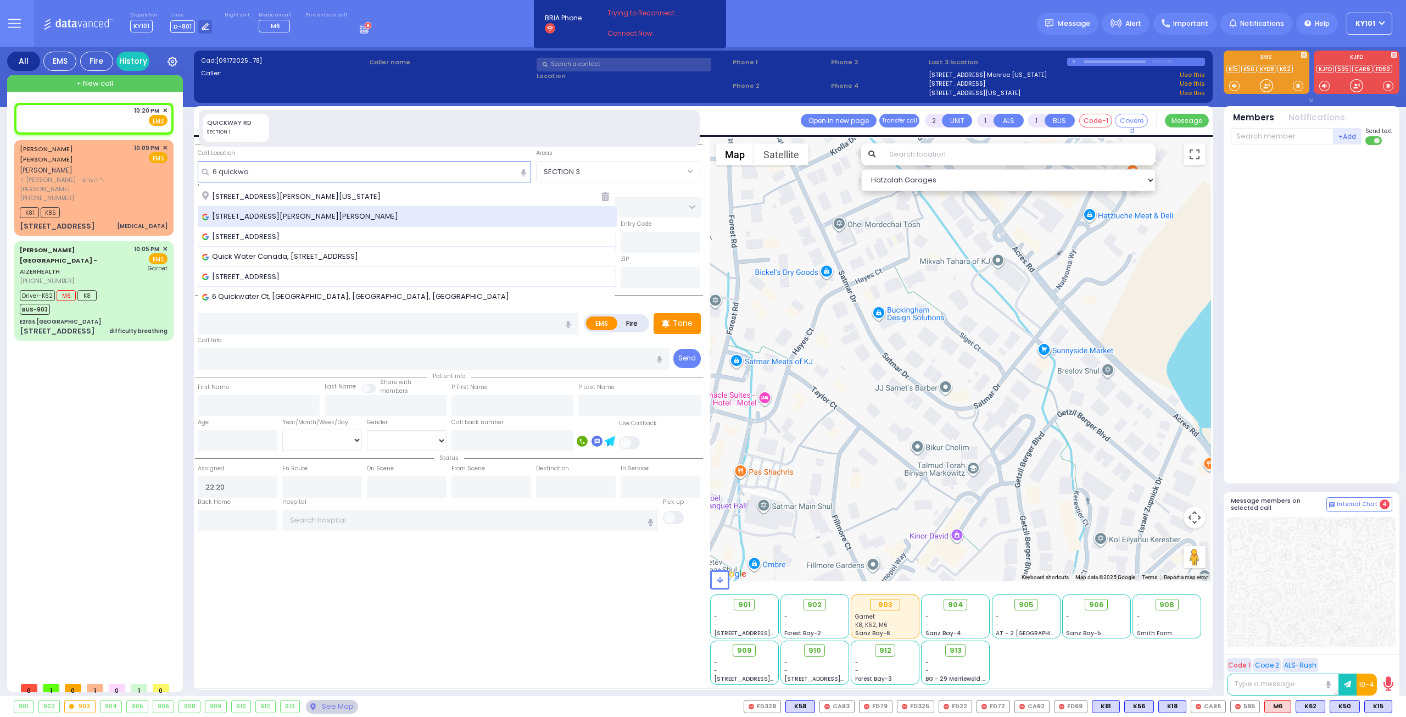
click at [357, 209] on div "[STREET_ADDRESS][PERSON_NAME][PERSON_NAME]" at bounding box center [408, 216] width 420 height 20
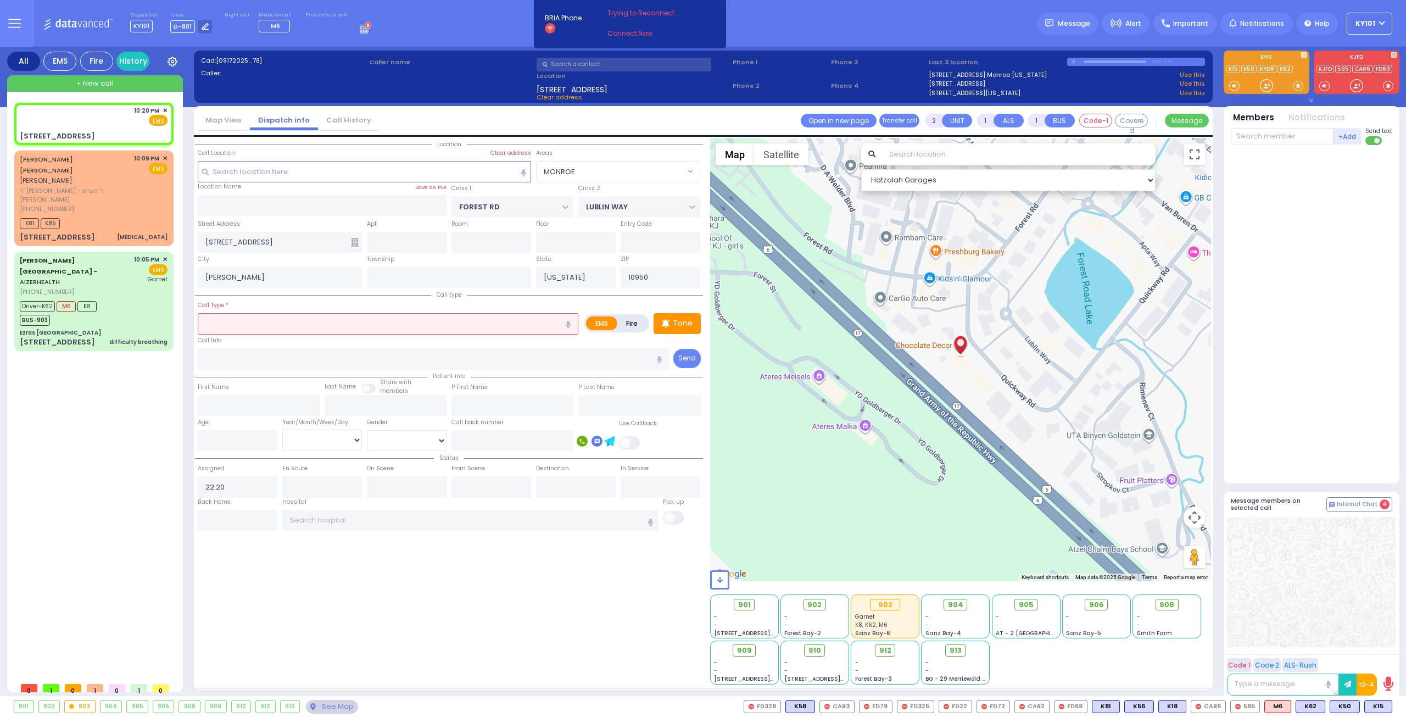
click at [351, 241] on icon at bounding box center [355, 242] width 8 height 9
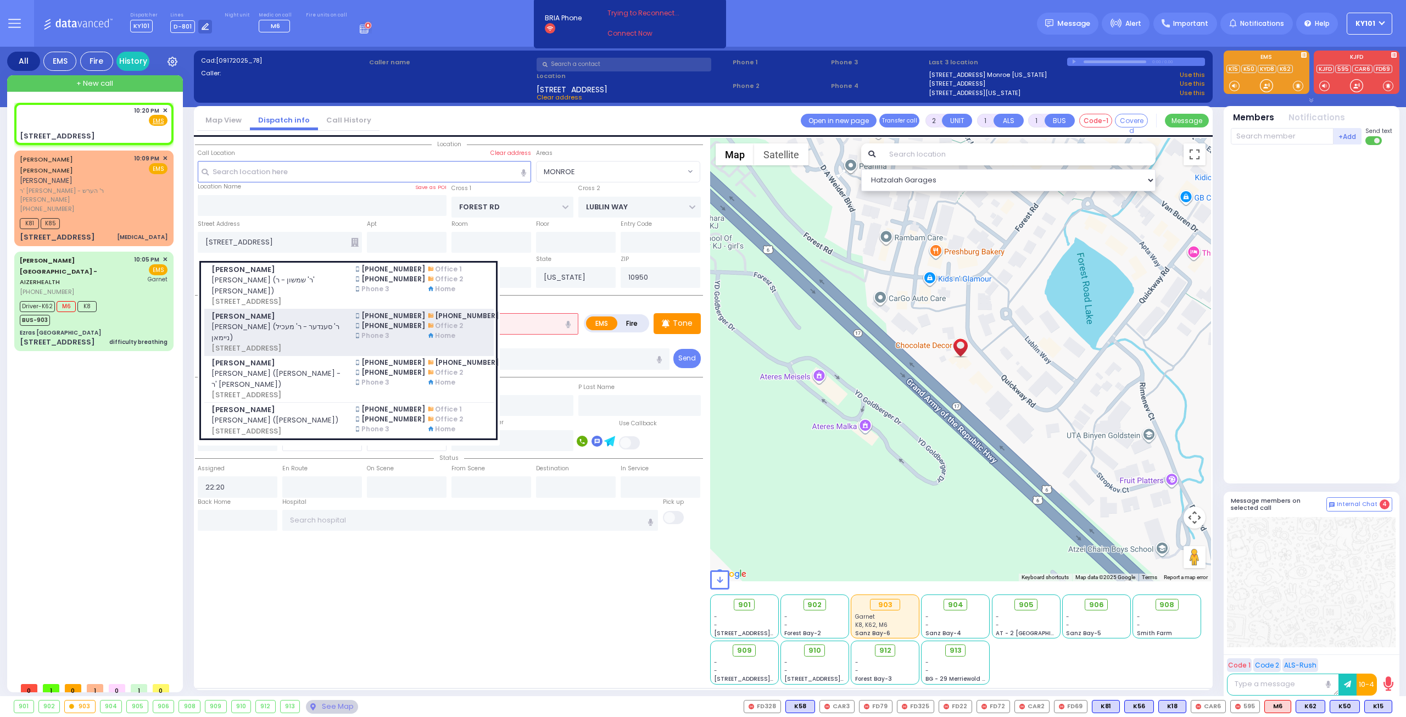
click at [281, 327] on span "[PERSON_NAME] (ר' סענדער - ר' מעכיל ניימאן)" at bounding box center [276, 331] width 131 height 21
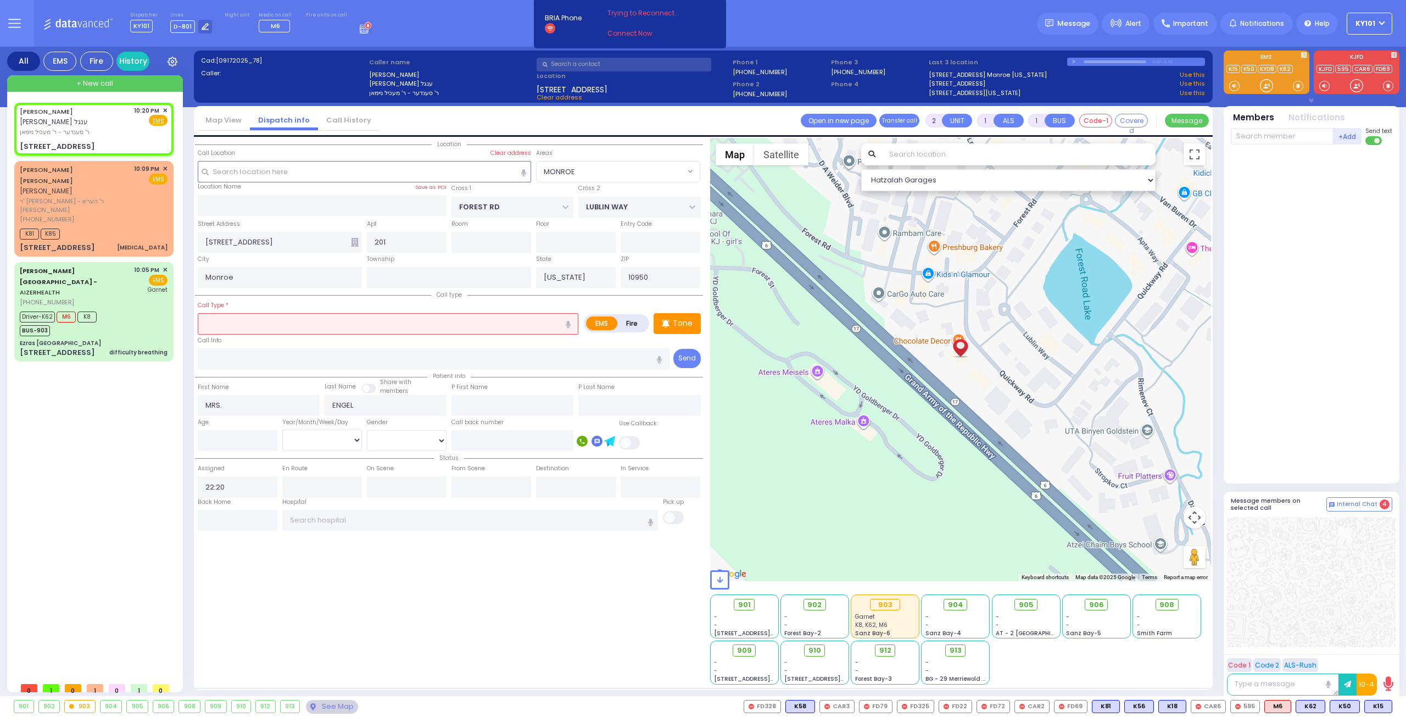
click at [294, 316] on input "text" at bounding box center [388, 323] width 381 height 21
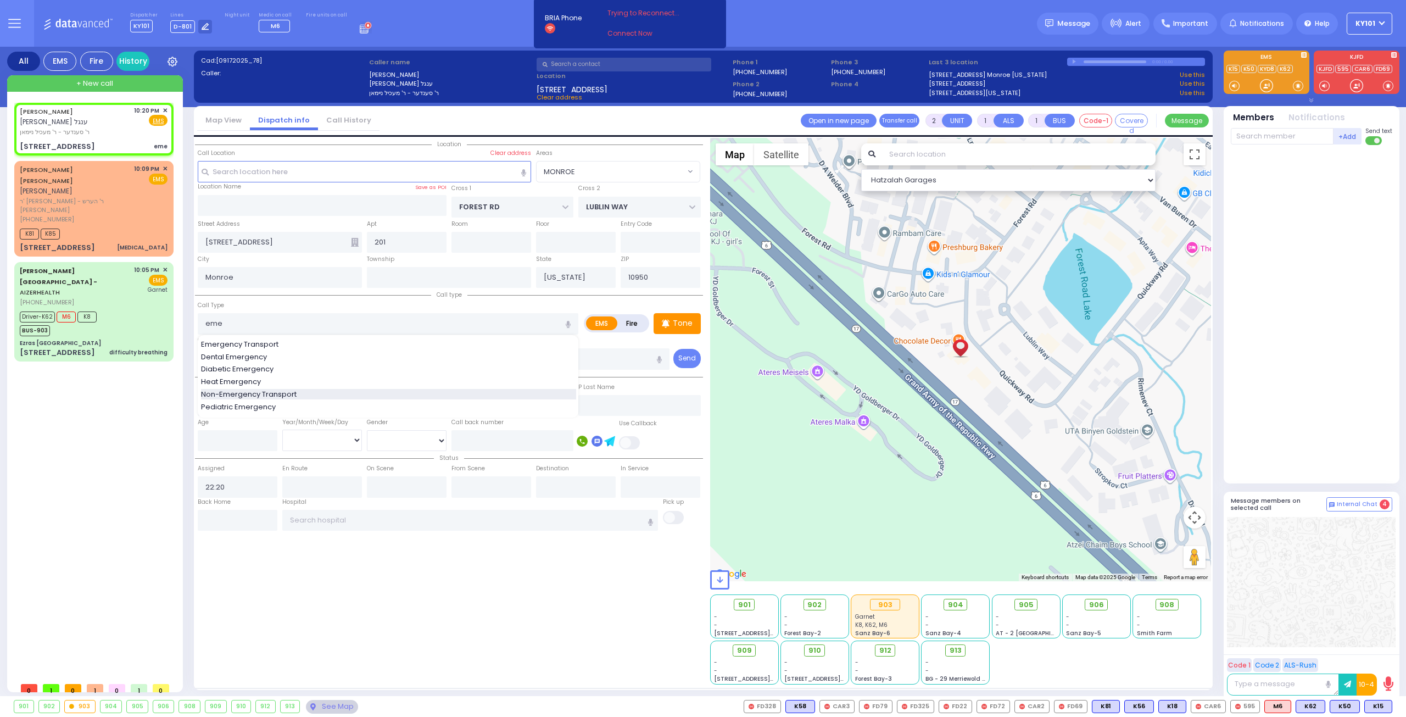
click at [286, 389] on span "Non-Emergency Transport" at bounding box center [250, 394] width 99 height 11
click at [339, 520] on input "text" at bounding box center [470, 520] width 376 height 21
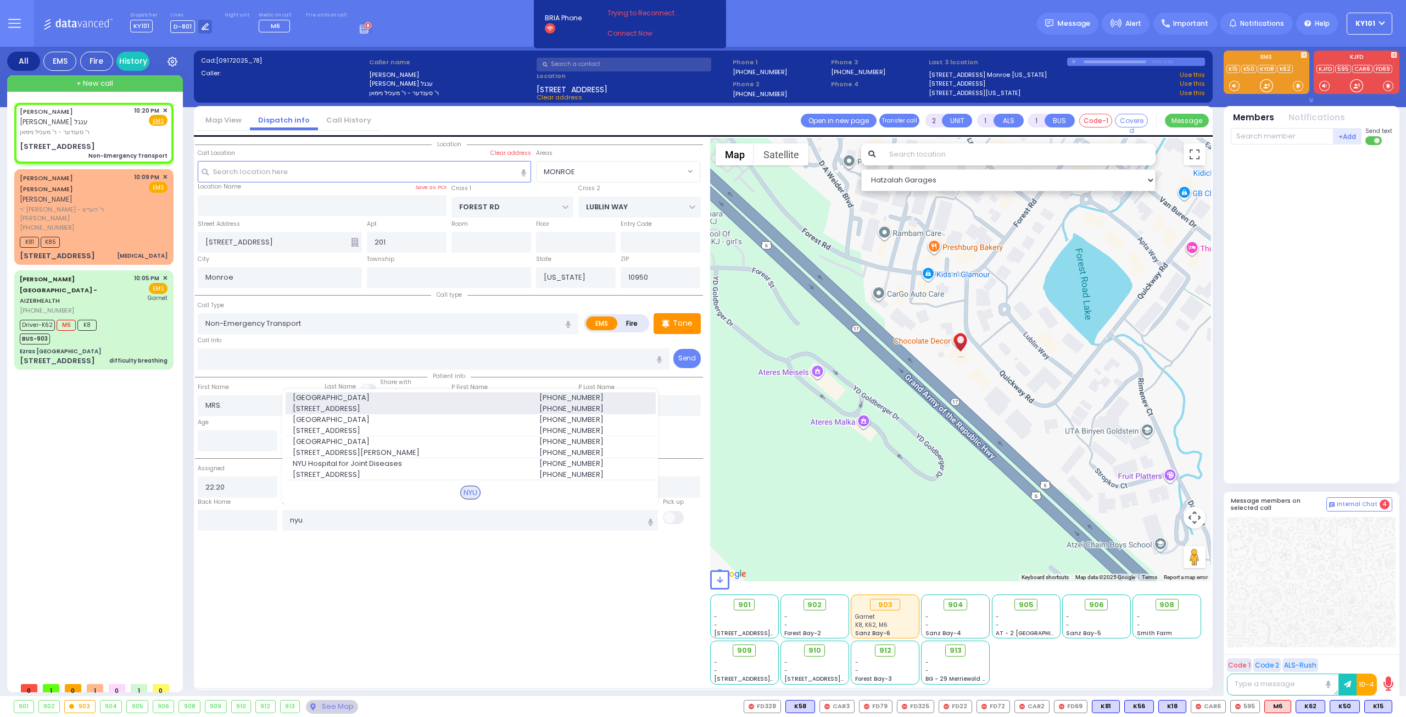
click at [342, 399] on span "[GEOGRAPHIC_DATA]" at bounding box center [409, 397] width 233 height 11
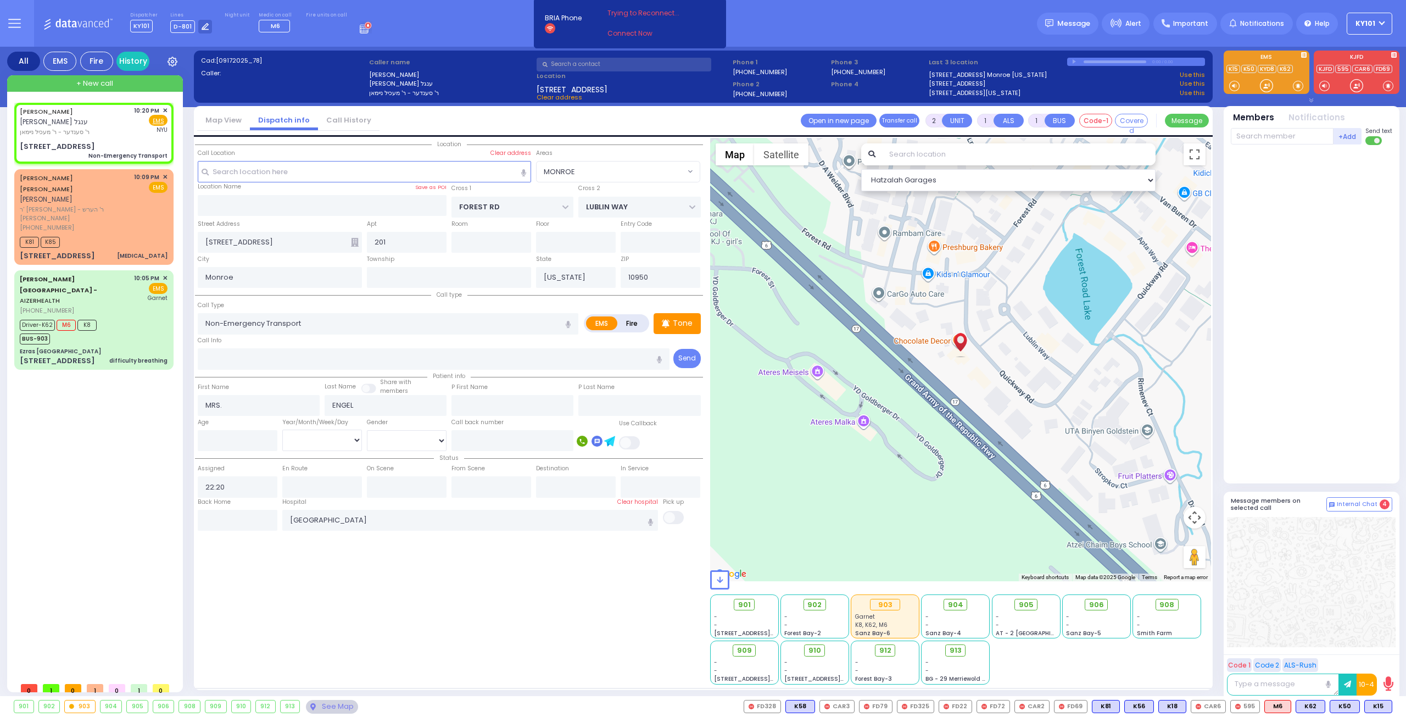
click at [679, 513] on span at bounding box center [674, 517] width 22 height 13
click at [114, 510] on input "checkbox" at bounding box center [114, 510] width 0 height 0
click at [1263, 131] on input "text" at bounding box center [1282, 136] width 103 height 16
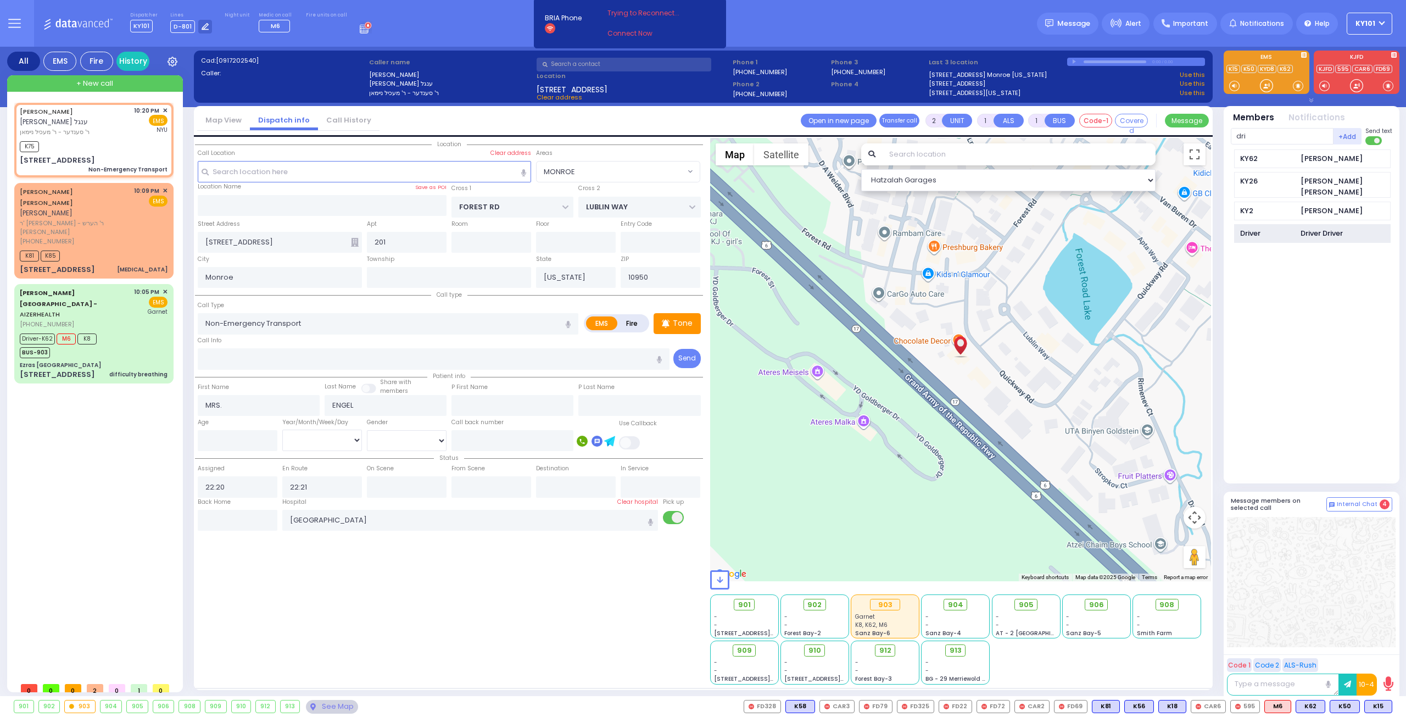
click at [1283, 228] on div "Driver" at bounding box center [1267, 233] width 55 height 11
click at [1067, 26] on span "Message" at bounding box center [1073, 23] width 33 height 11
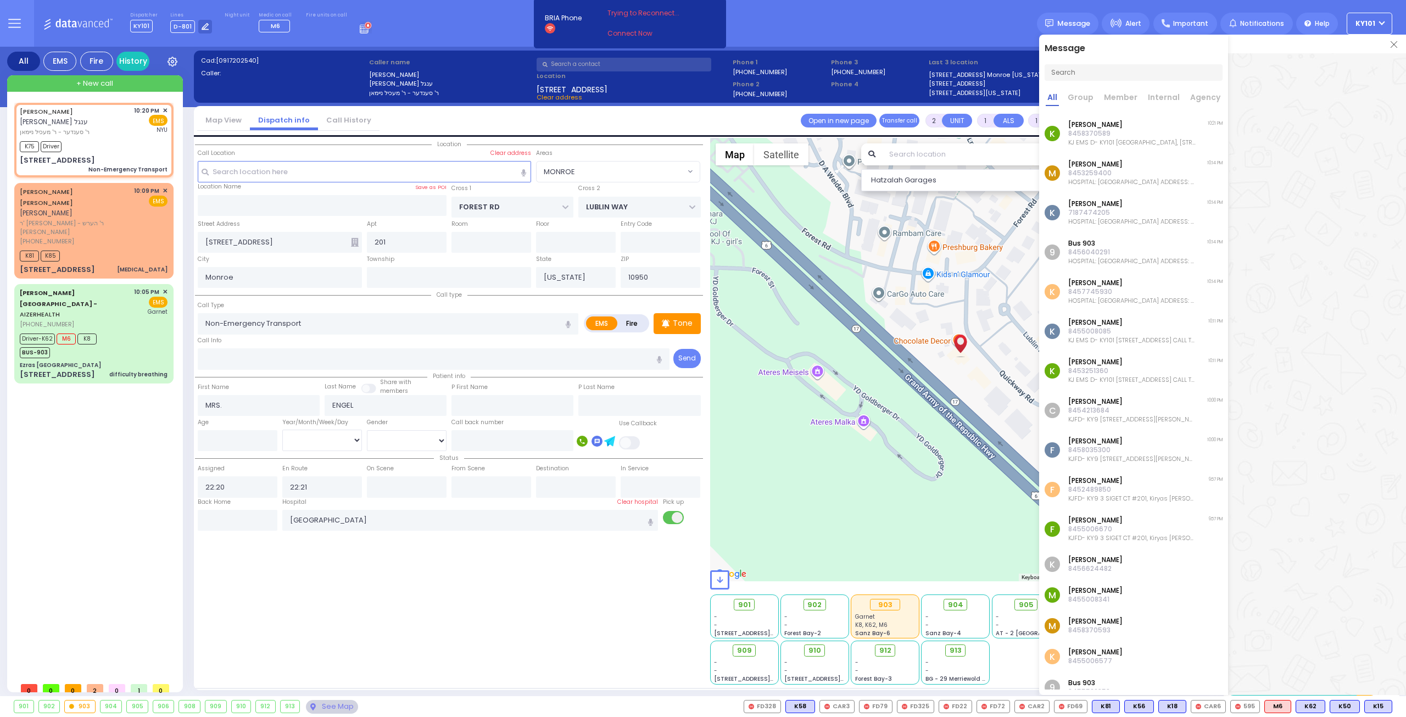
click at [1119, 132] on p "8458370589" at bounding box center [1131, 133] width 127 height 9
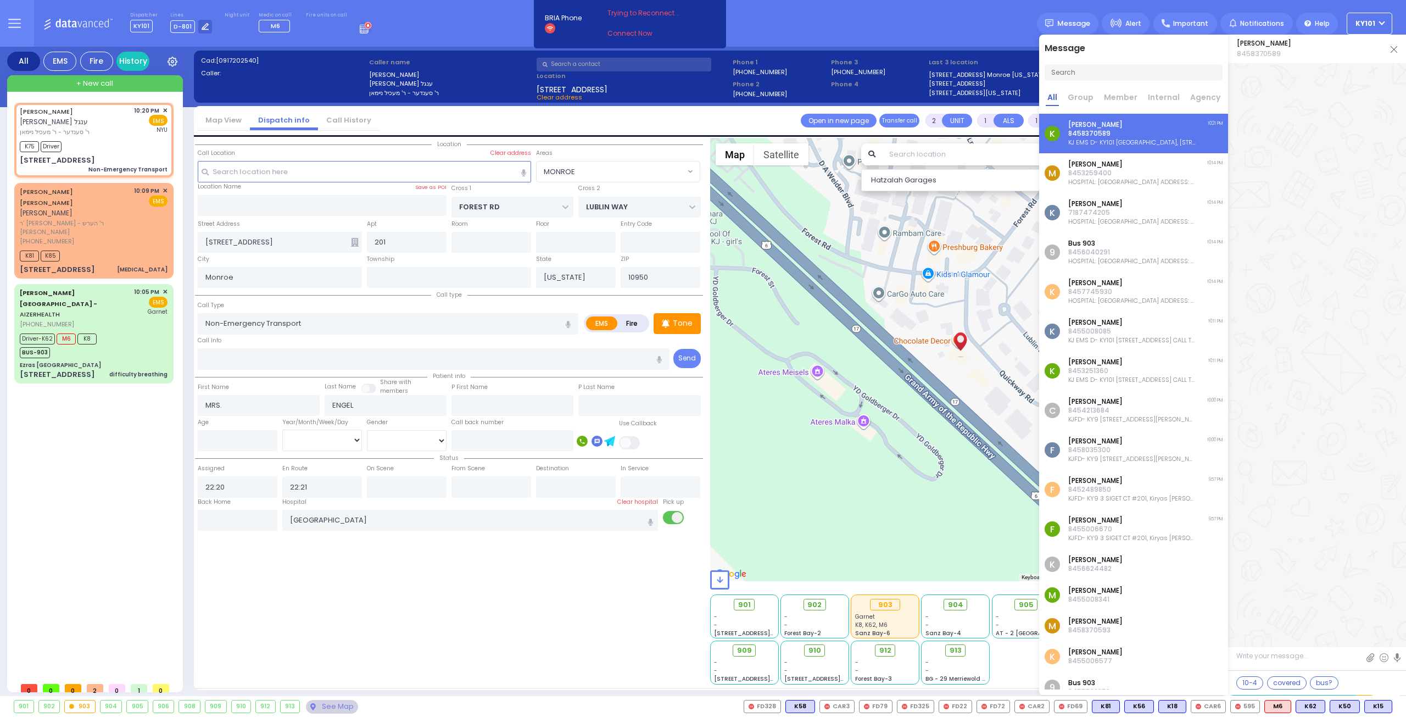
scroll to position [19921, 0]
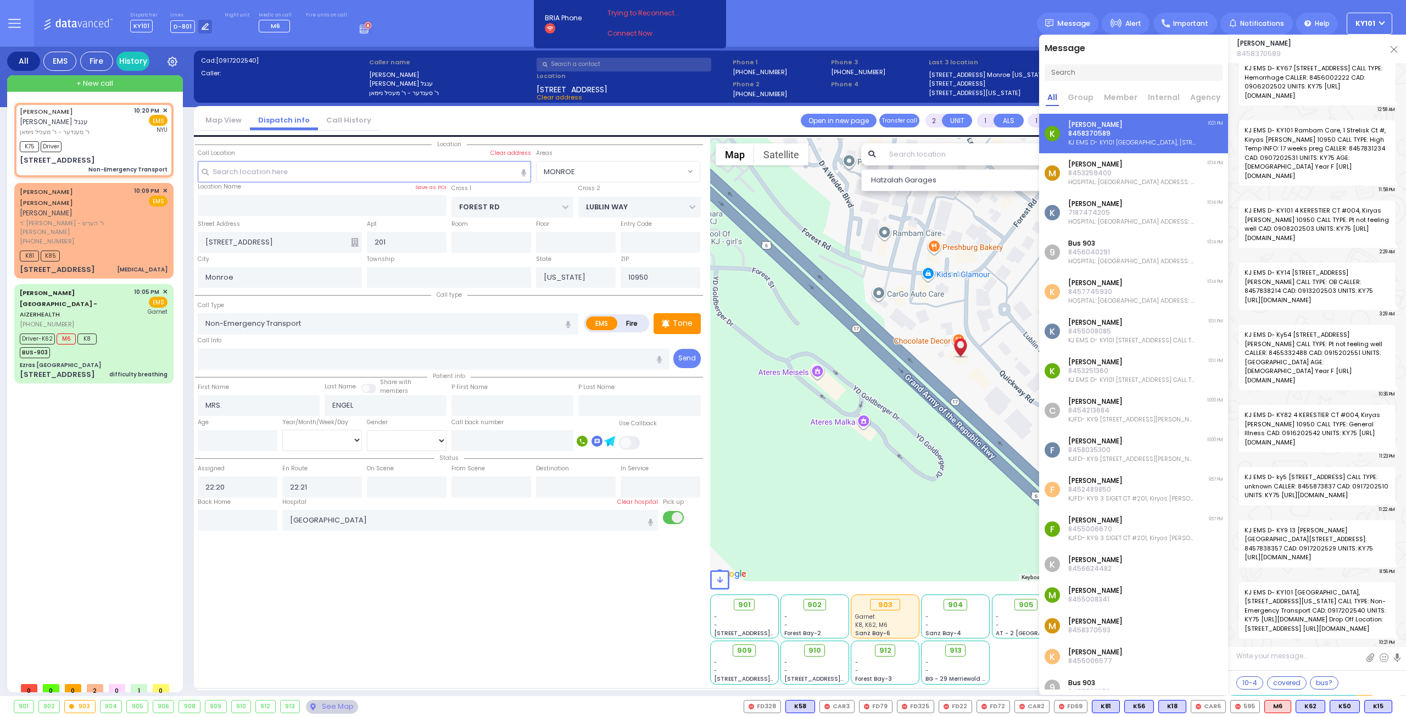
click at [1394, 53] on link at bounding box center [1394, 48] width 7 height 11
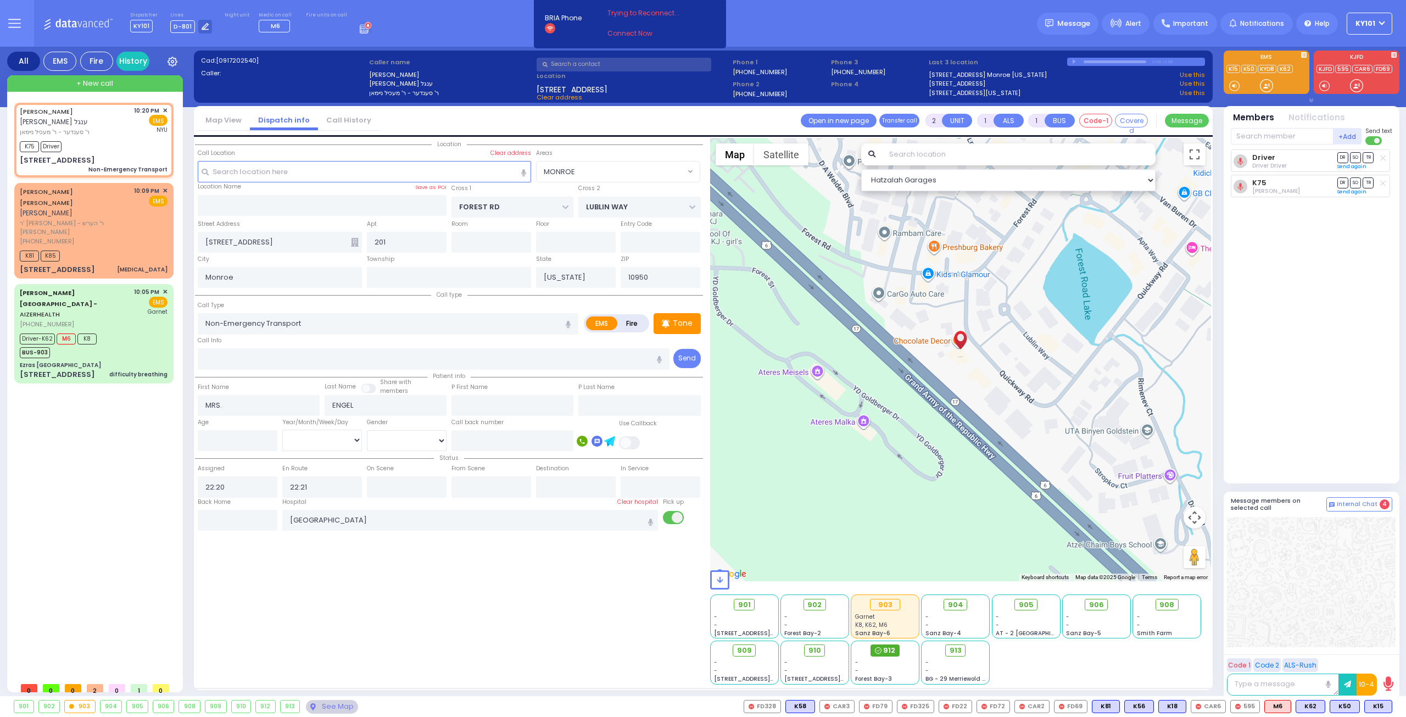
click at [883, 647] on div "912" at bounding box center [884, 650] width 29 height 12
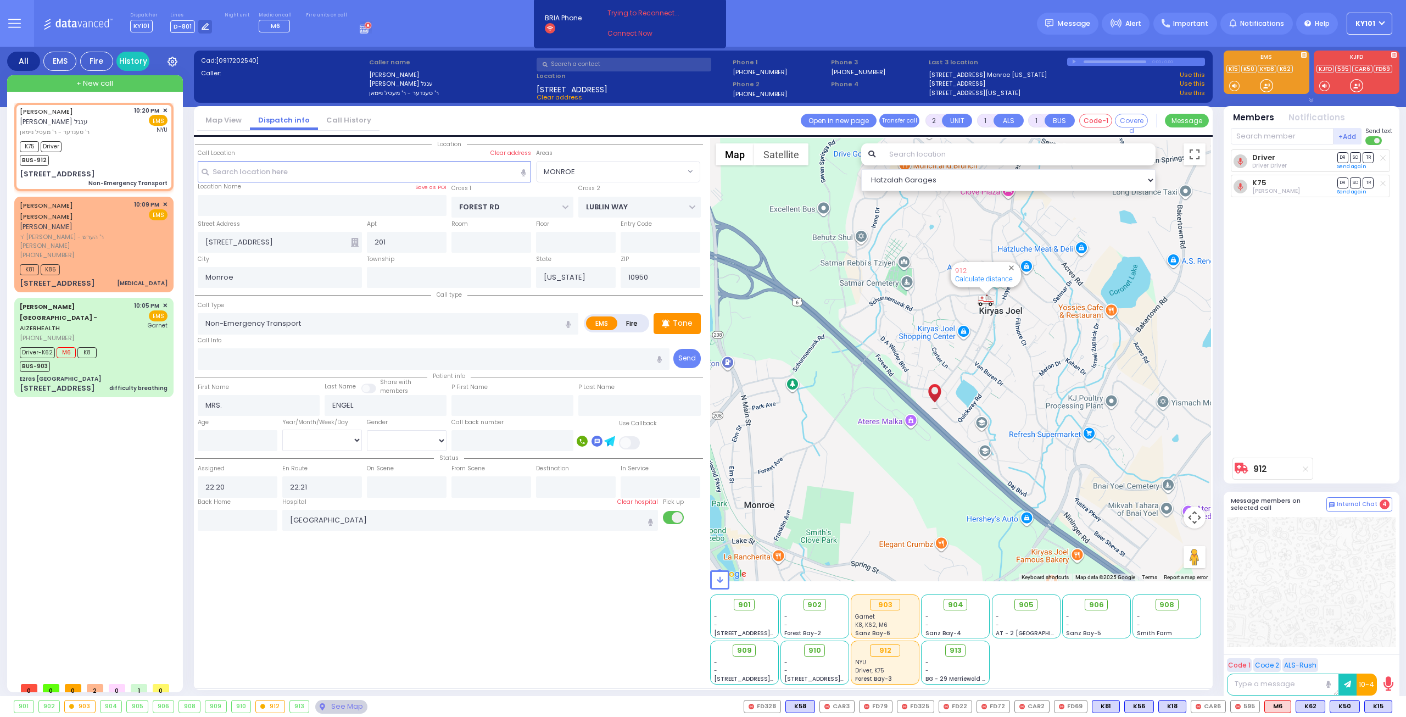
click at [381, 464] on label "On Scene" at bounding box center [380, 468] width 27 height 9
click at [382, 465] on label "On Scene" at bounding box center [380, 468] width 27 height 9
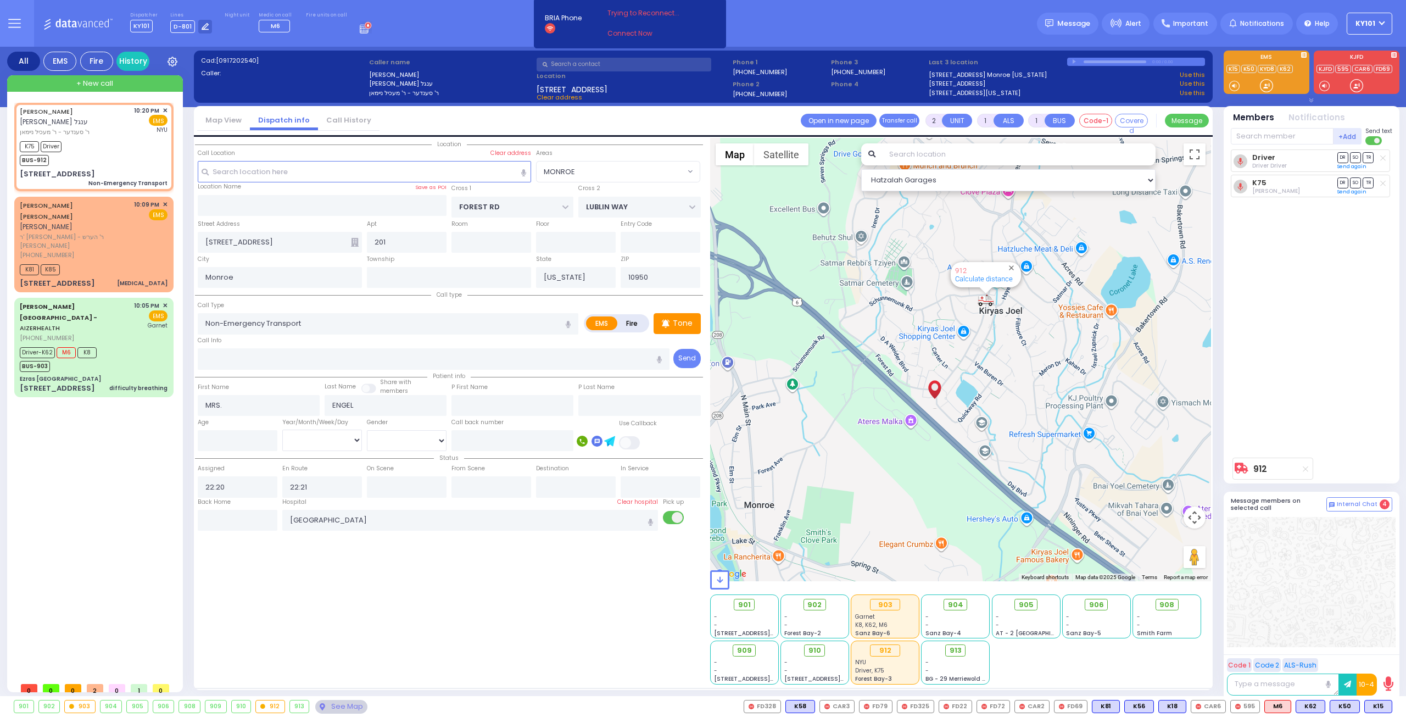
click at [382, 466] on label "On Scene" at bounding box center [380, 468] width 27 height 9
click at [1265, 138] on input "text" at bounding box center [1282, 136] width 103 height 16
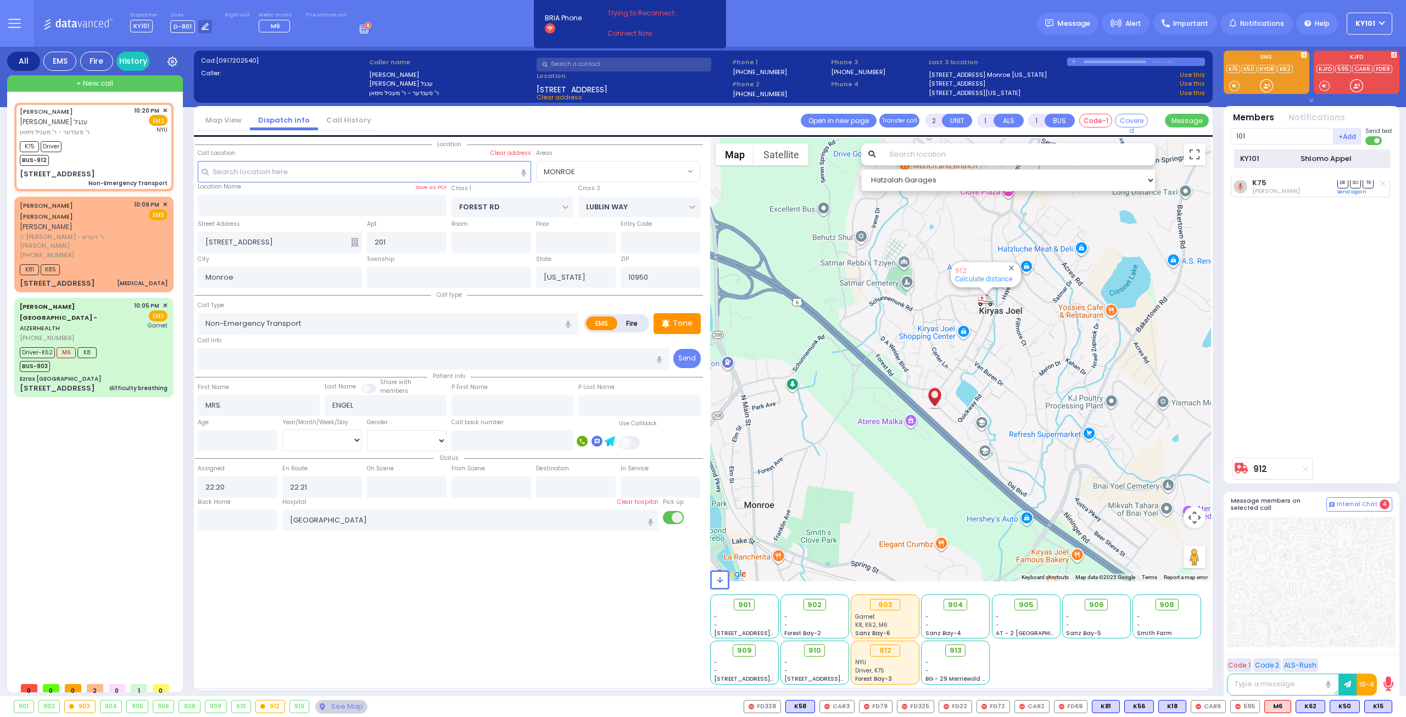
click at [1277, 152] on div "KY101 [PERSON_NAME]" at bounding box center [1312, 158] width 157 height 19
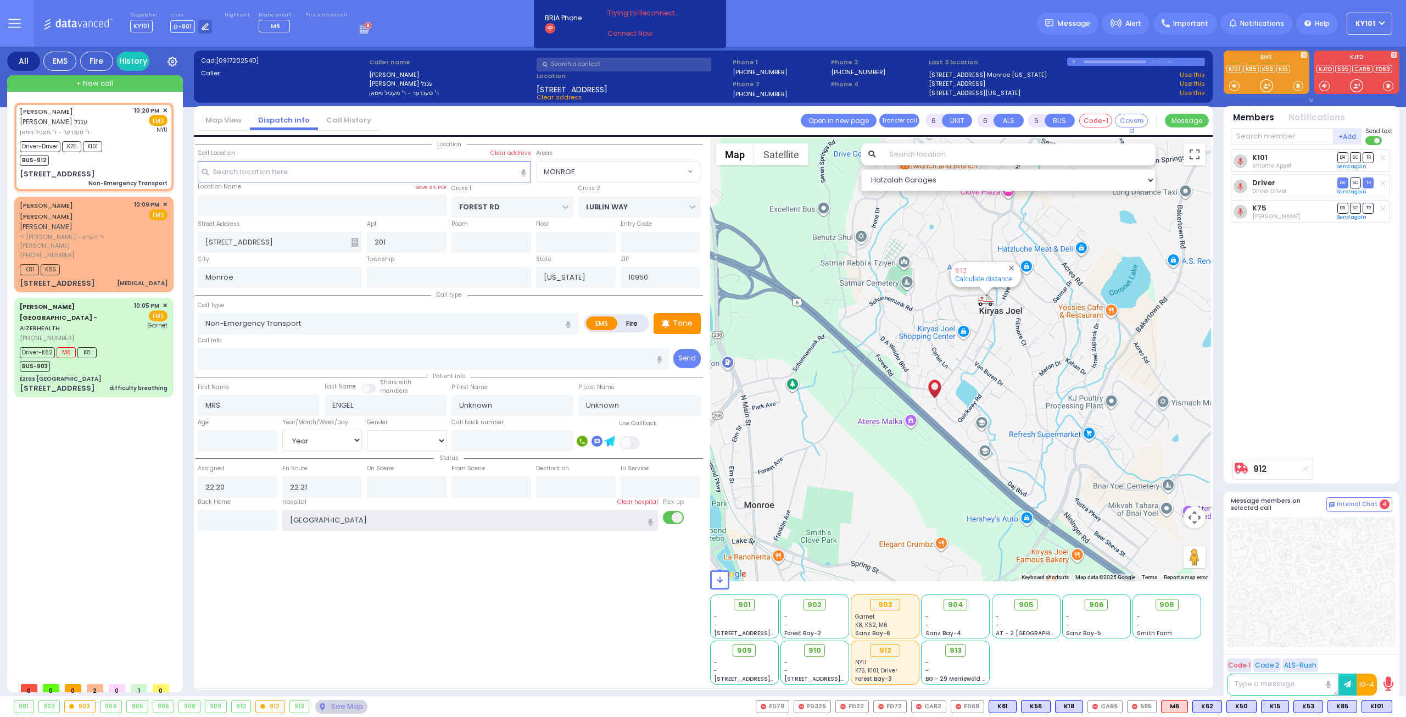
click at [411, 512] on input "[GEOGRAPHIC_DATA]" at bounding box center [470, 520] width 376 height 21
click at [486, 548] on div "Location 201" at bounding box center [449, 411] width 508 height 546
click at [565, 519] on input "[GEOGRAPHIC_DATA]" at bounding box center [470, 520] width 376 height 21
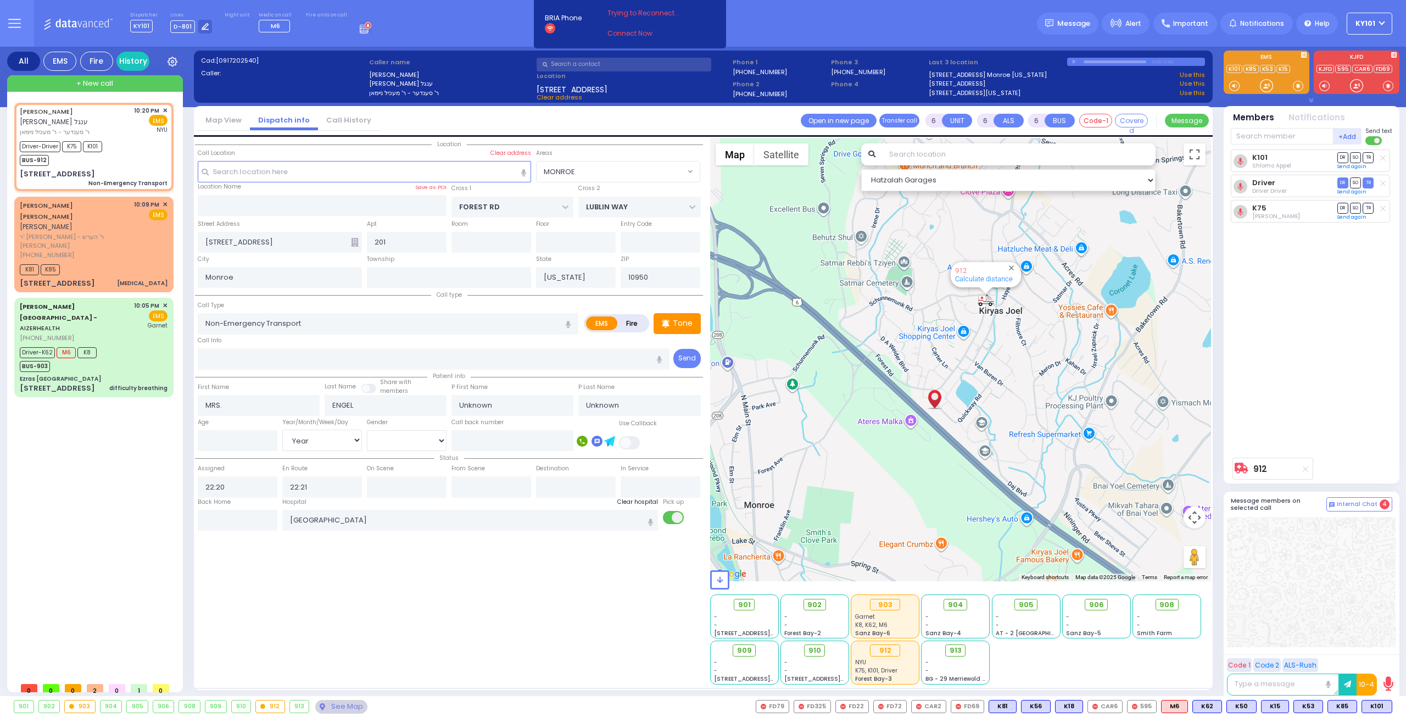
click at [623, 498] on label "Clear hospital" at bounding box center [637, 502] width 41 height 9
drag, startPoint x: 566, startPoint y: 511, endPoint x: 286, endPoint y: 523, distance: 280.4
click at [286, 523] on input "[GEOGRAPHIC_DATA] [STREET_ADDRESS][US_STATE]" at bounding box center [470, 520] width 376 height 21
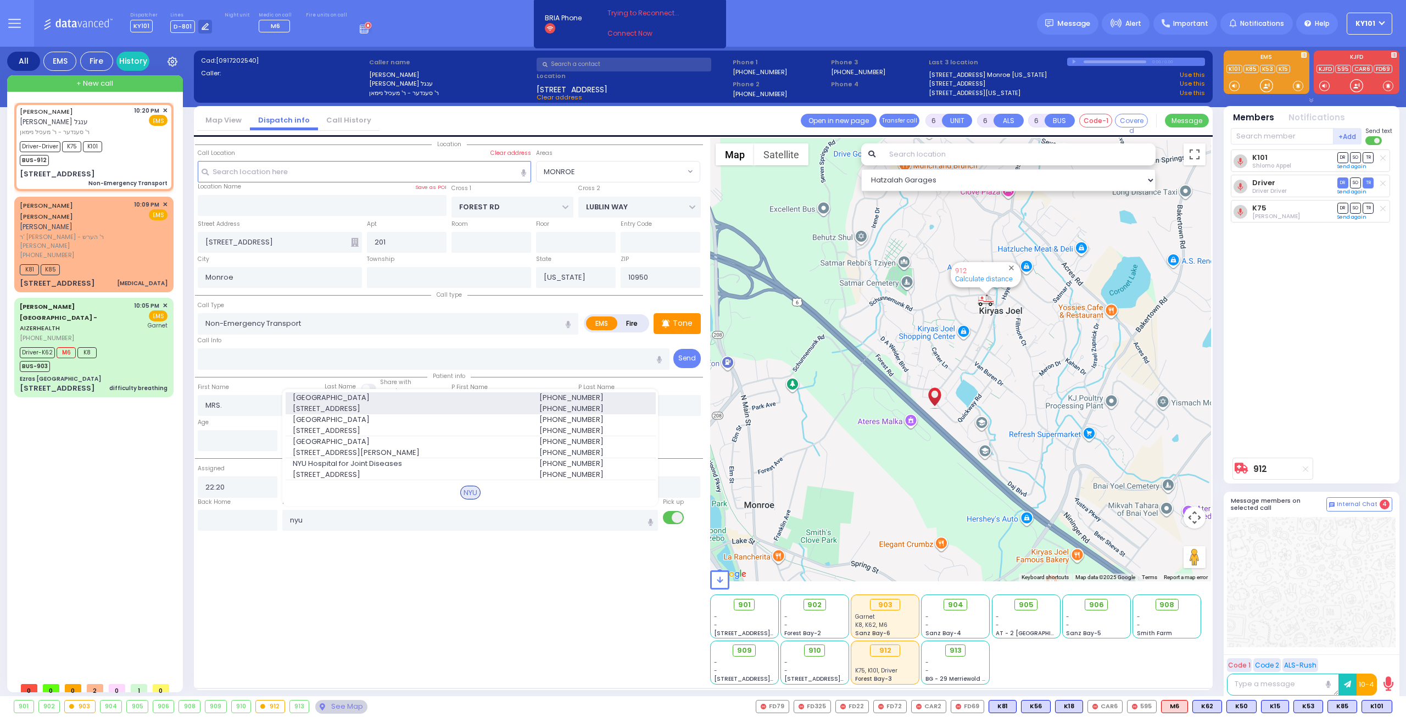
click at [423, 398] on span "[GEOGRAPHIC_DATA]" at bounding box center [409, 397] width 233 height 11
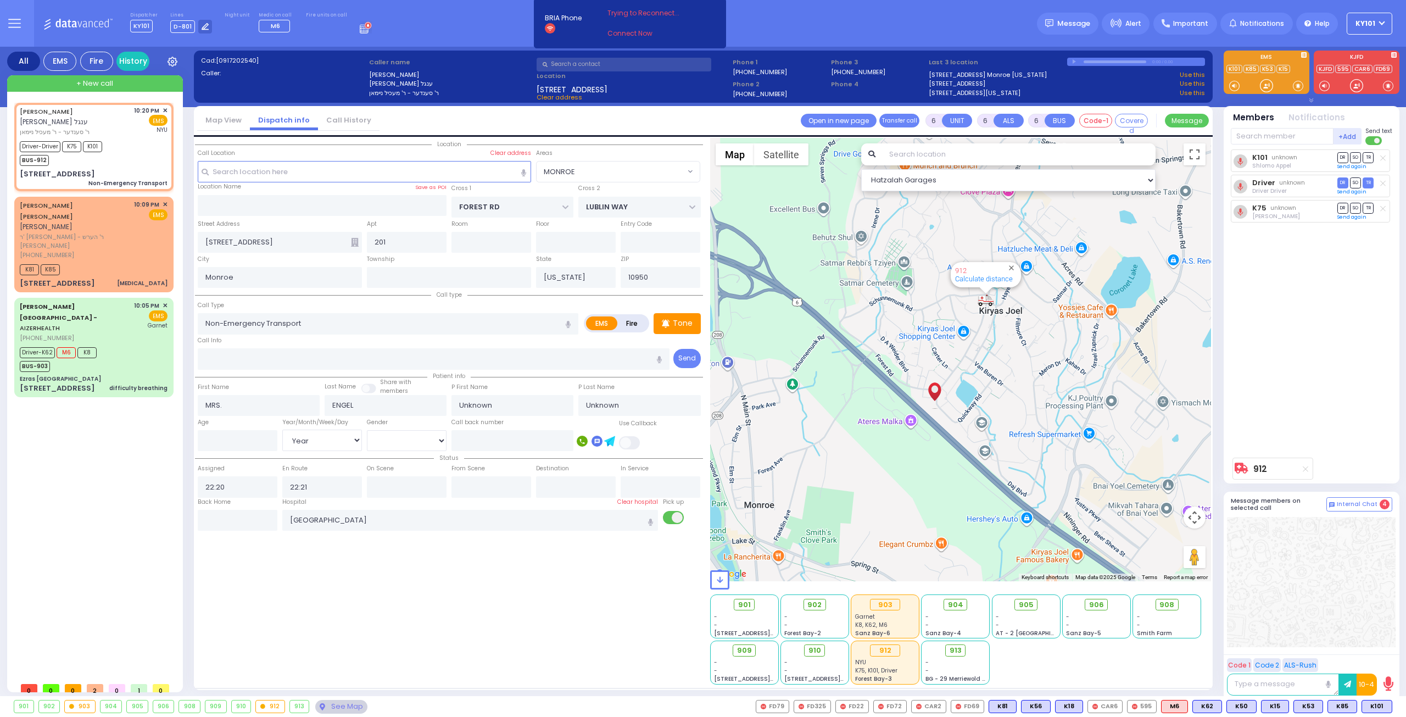
click at [376, 561] on div "Location 201" at bounding box center [449, 411] width 508 height 546
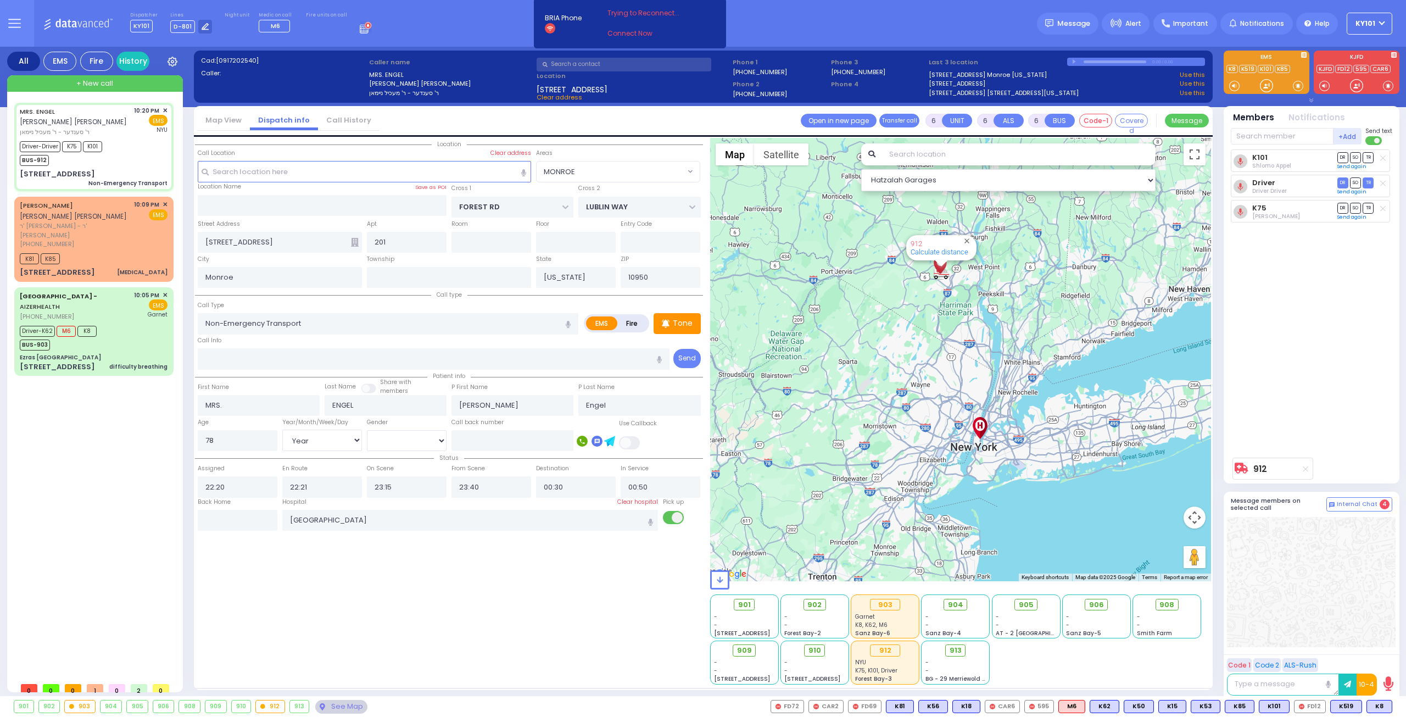
select select "MONROE"
select select "Year"
select select "[DEMOGRAPHIC_DATA]"
select select
radio input "true"
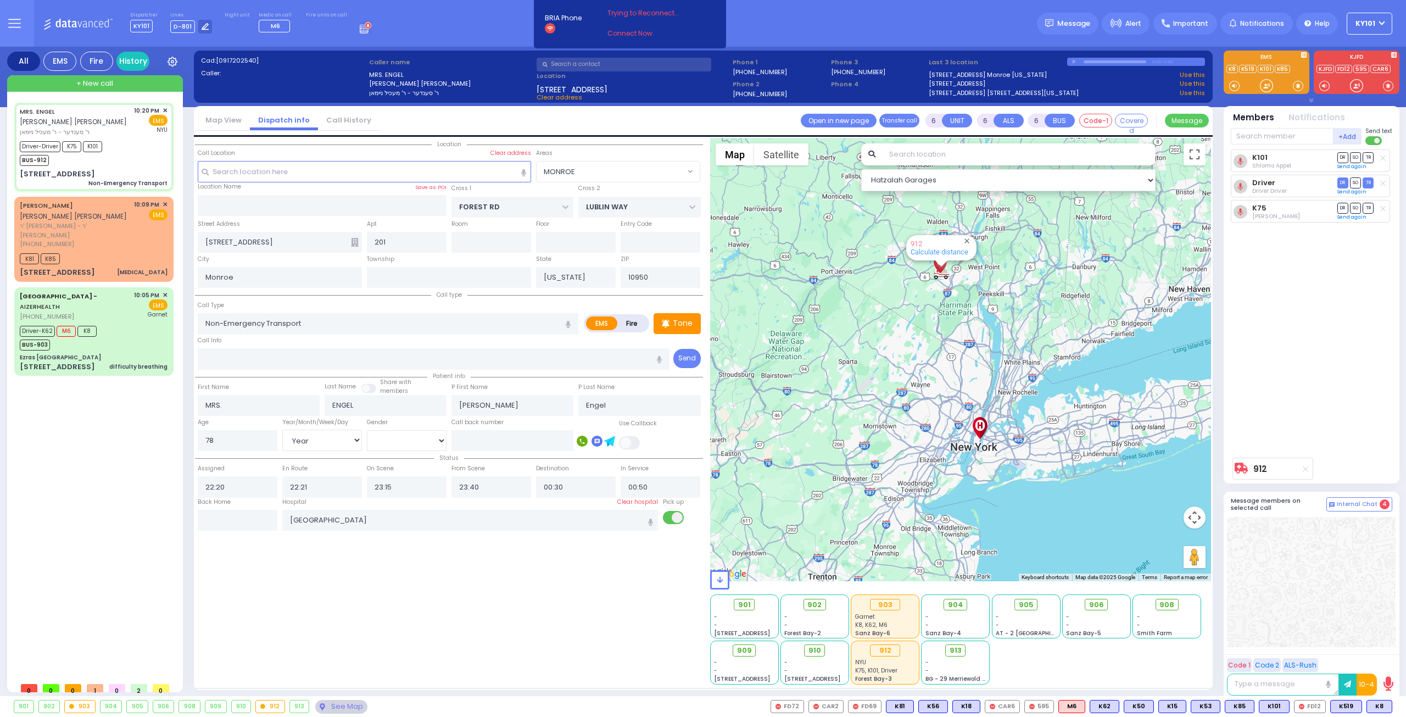
select select "Year"
select select "[DEMOGRAPHIC_DATA]"
select select "Hatzalah Garages"
select select "MONROE"
select select
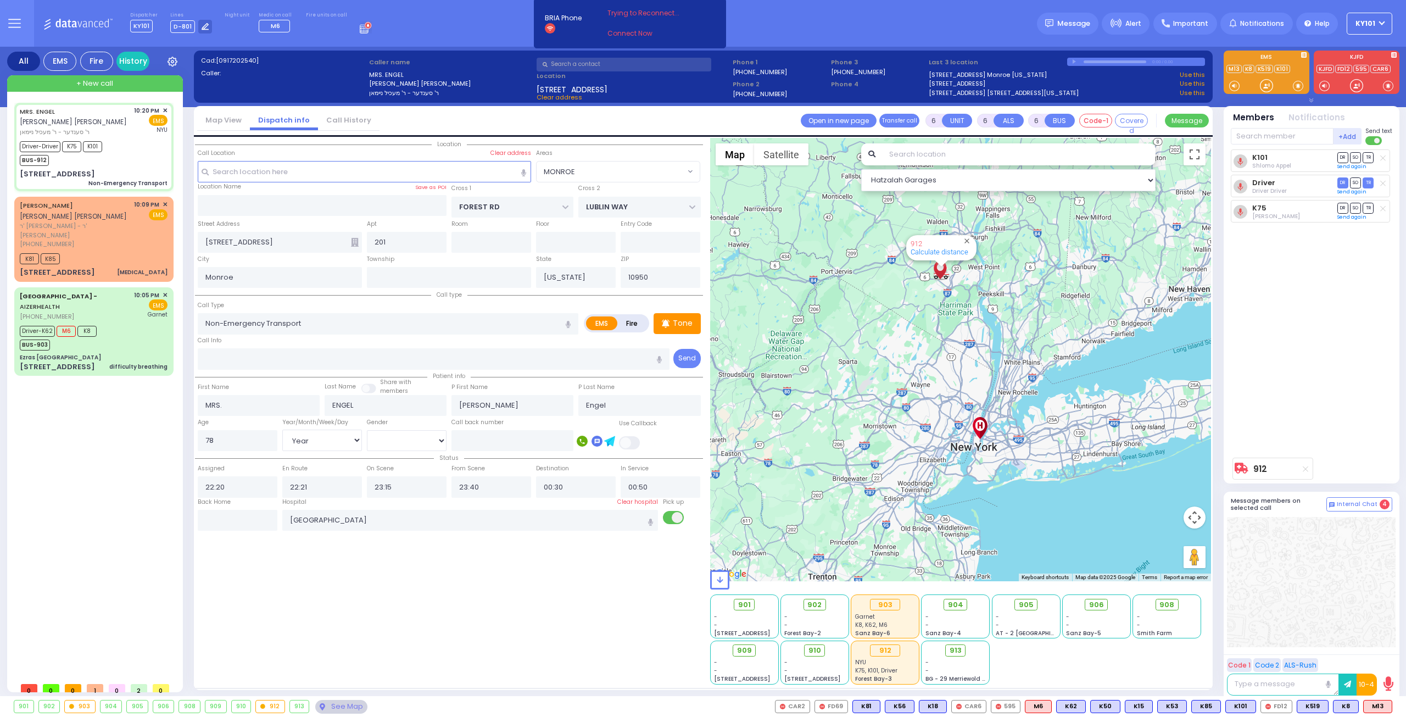
radio input "true"
select select "Year"
select select "[DEMOGRAPHIC_DATA]"
select select "Hatzalah Garages"
select select "MONROE"
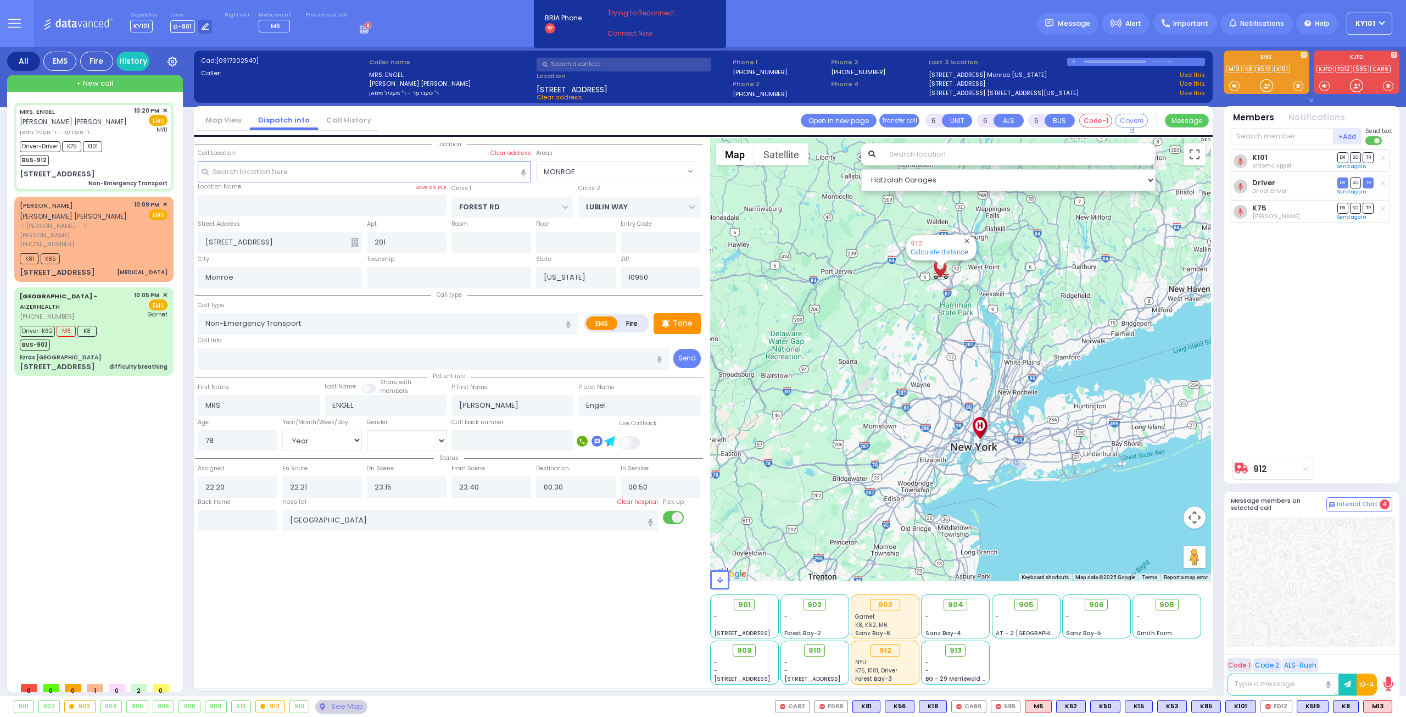
select select
radio input "true"
select select "Year"
select select "[DEMOGRAPHIC_DATA]"
select select "Hatzalah Garages"
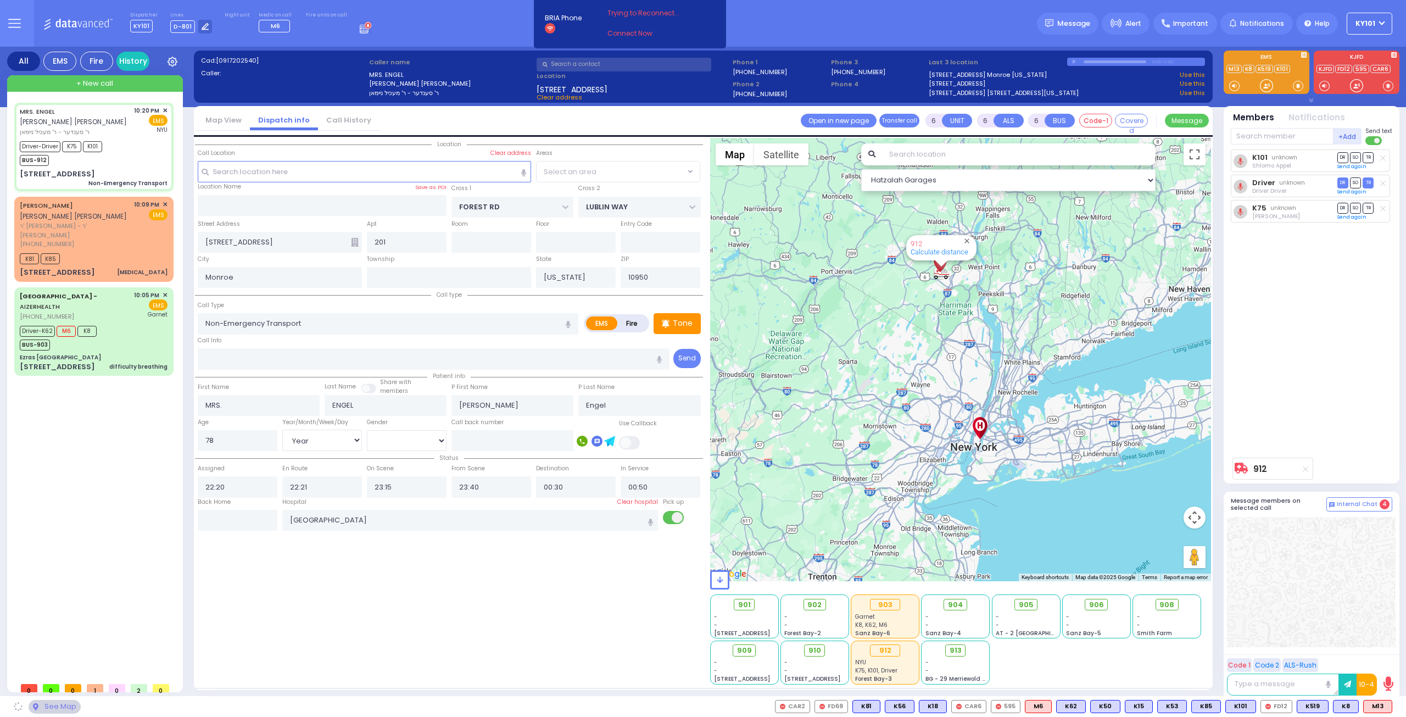
select select "MONROE"
select select
radio input "true"
select select "Year"
select select "[DEMOGRAPHIC_DATA]"
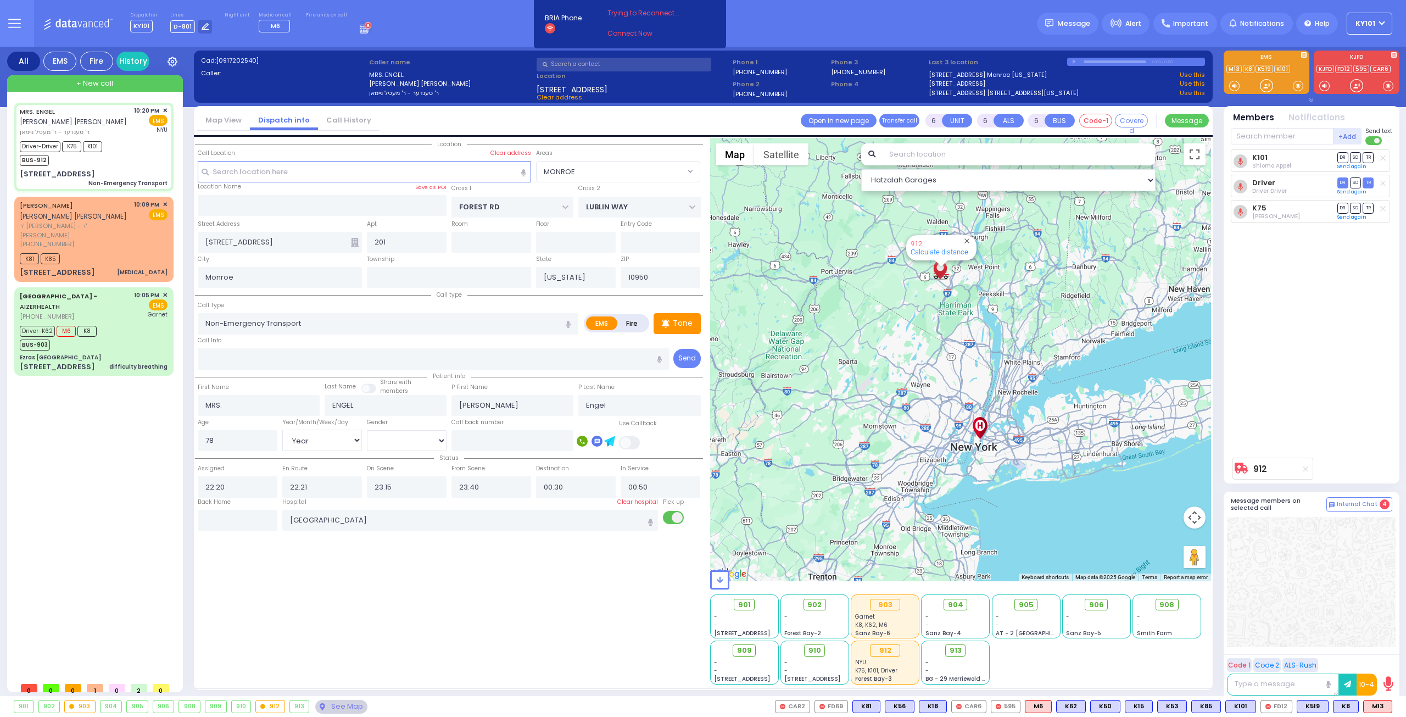
select select "Hatzalah Garages"
select select "MONROE"
select select
radio input "true"
select select "Year"
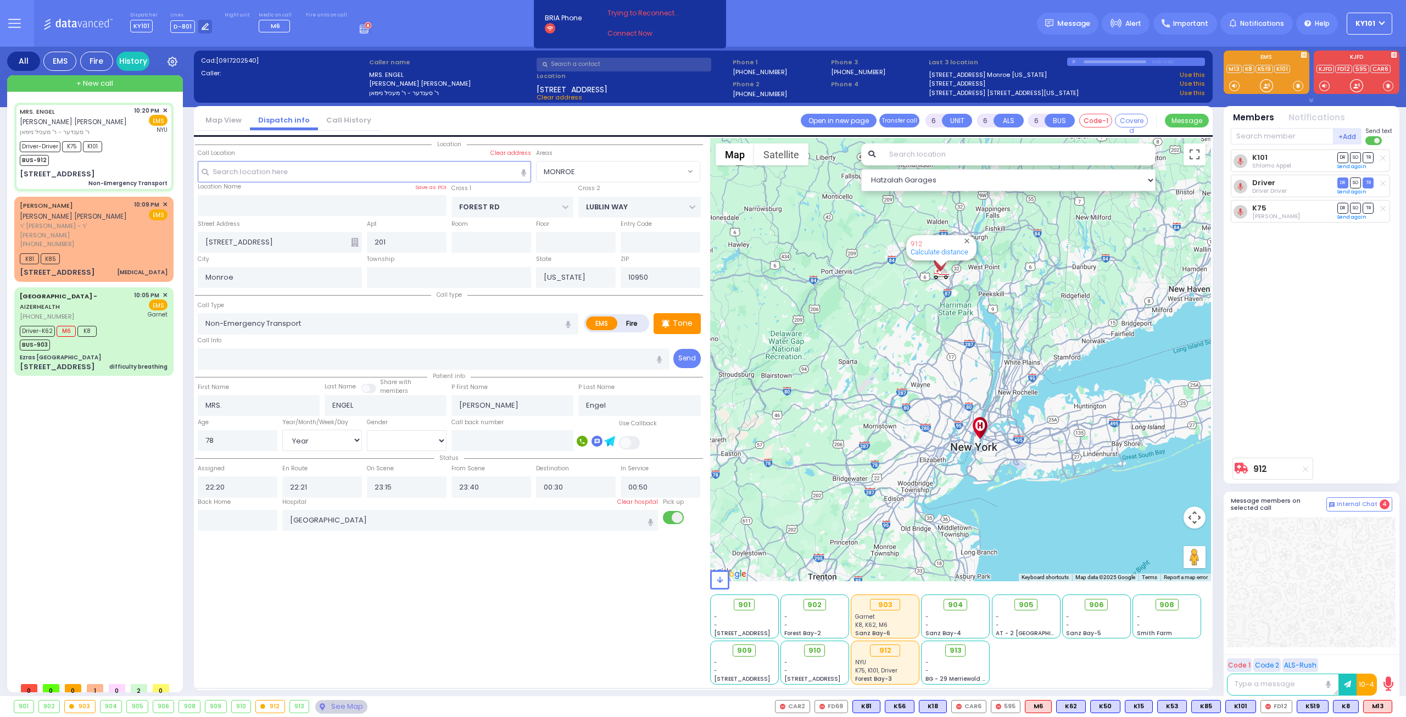
select select "[DEMOGRAPHIC_DATA]"
select select "Hatzalah Garages"
select select "MONROE"
select select
radio input "true"
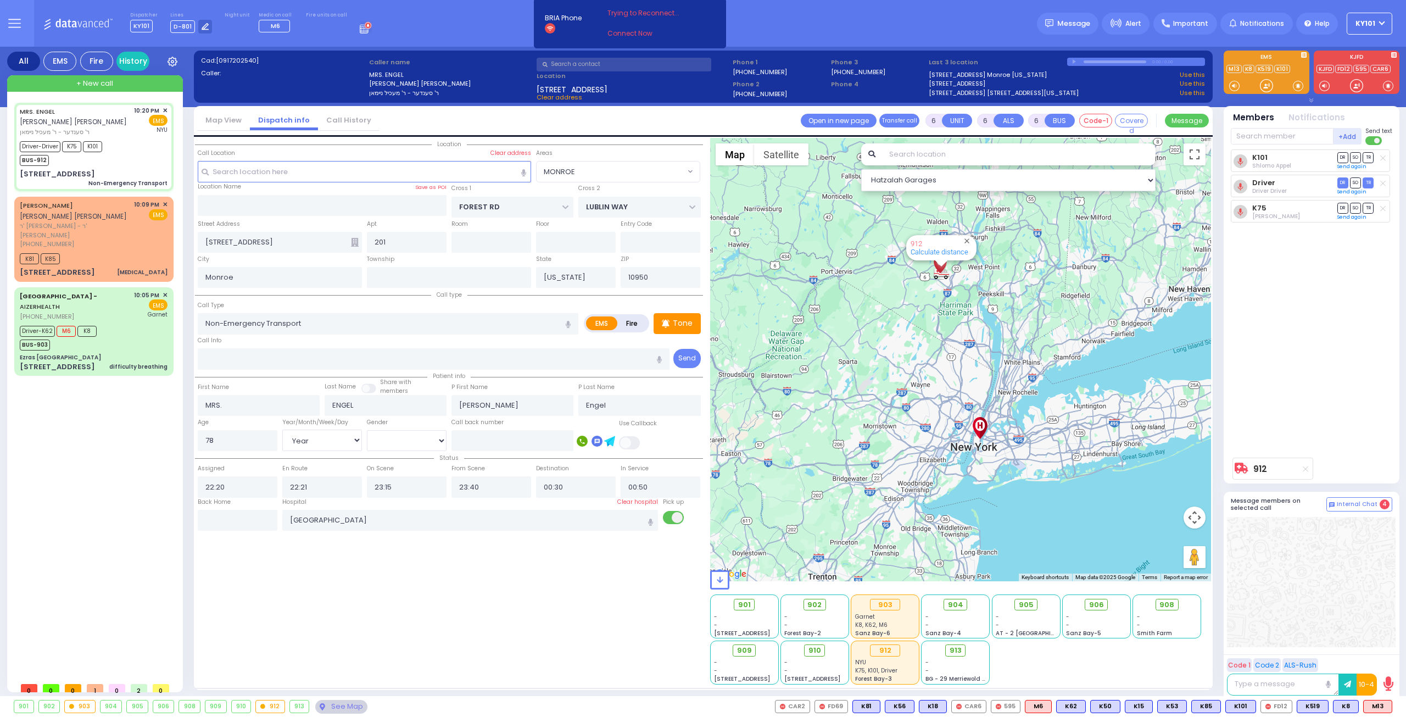
select select "Year"
select select "[DEMOGRAPHIC_DATA]"
select select "Hatzalah Garages"
select select "MONROE"
select select
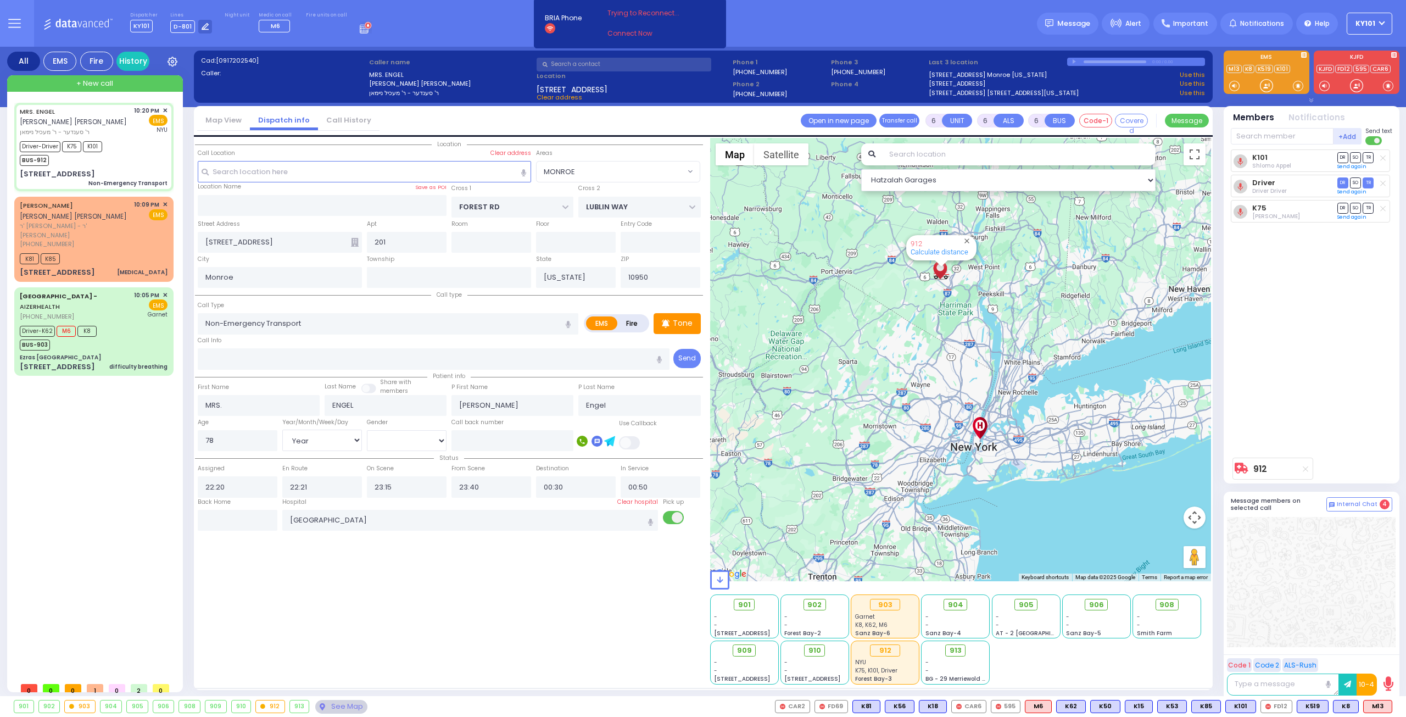
radio input "true"
select select "Year"
select select "[DEMOGRAPHIC_DATA]"
select select "Hatzalah Garages"
select select "MONROE"
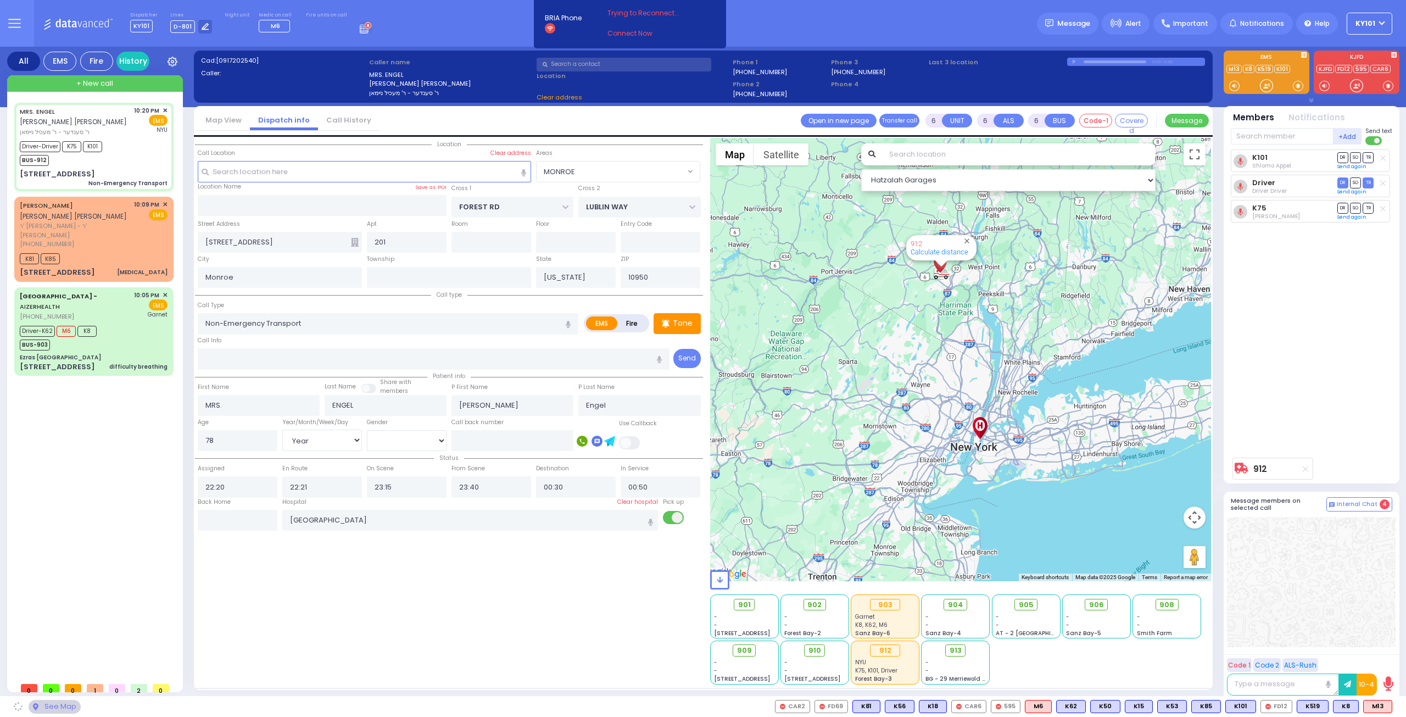
select select
radio input "true"
select select "Year"
select select "[DEMOGRAPHIC_DATA]"
select select "Hatzalah Garages"
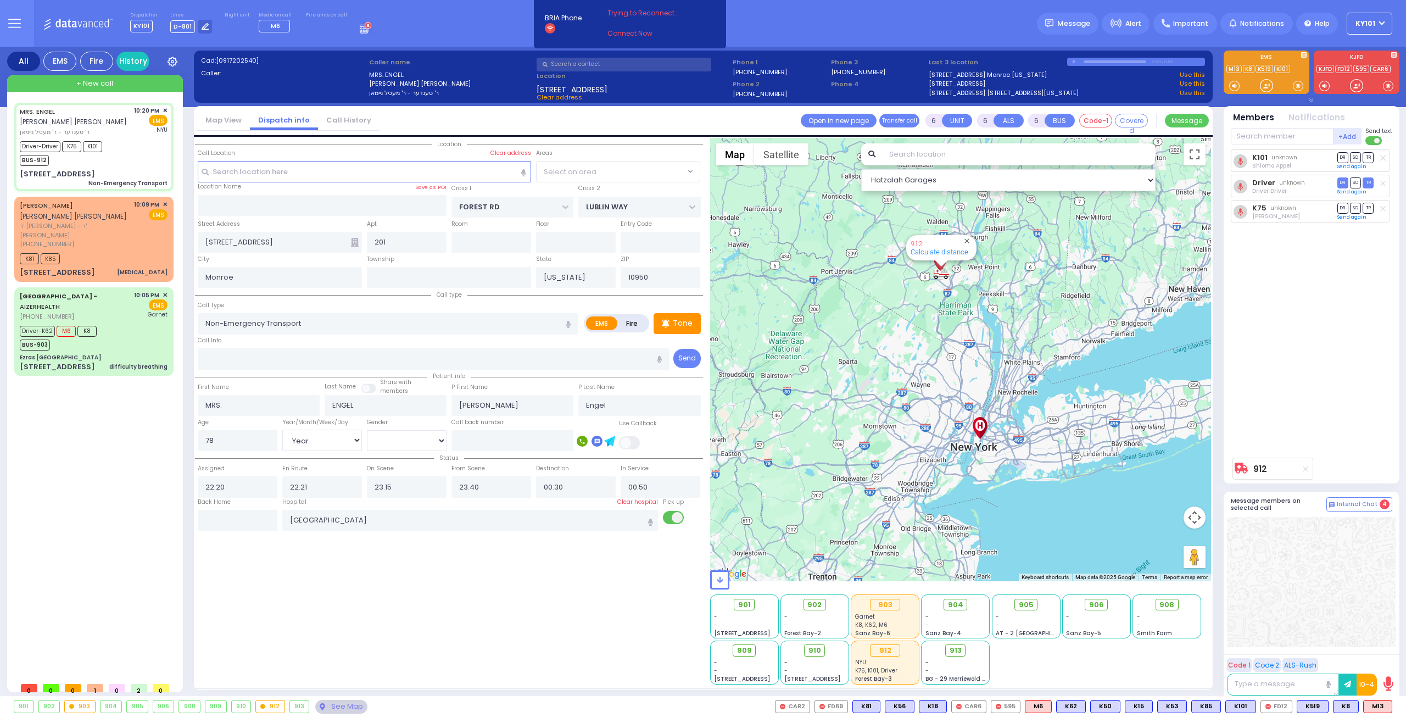
select select "MONROE"
select select
radio input "true"
select select "Year"
select select "[DEMOGRAPHIC_DATA]"
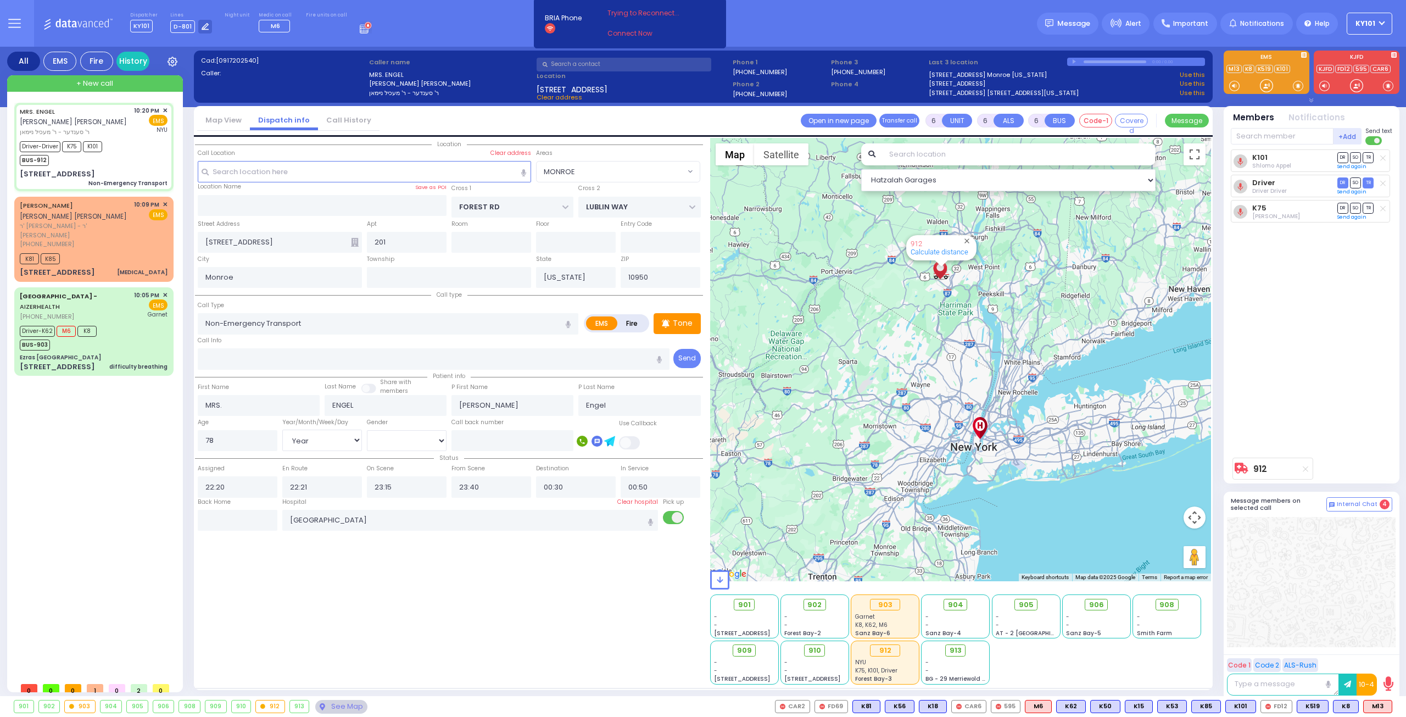
select select "Hatzalah Garages"
select select "MONROE"
click at [108, 229] on div "ALEXANDER ISRAEL MILLER אלכסנדר ישראל מיללער ר' יוסף הערש - ר' הערש אלימלך עקשט…" at bounding box center [93, 238] width 155 height 81
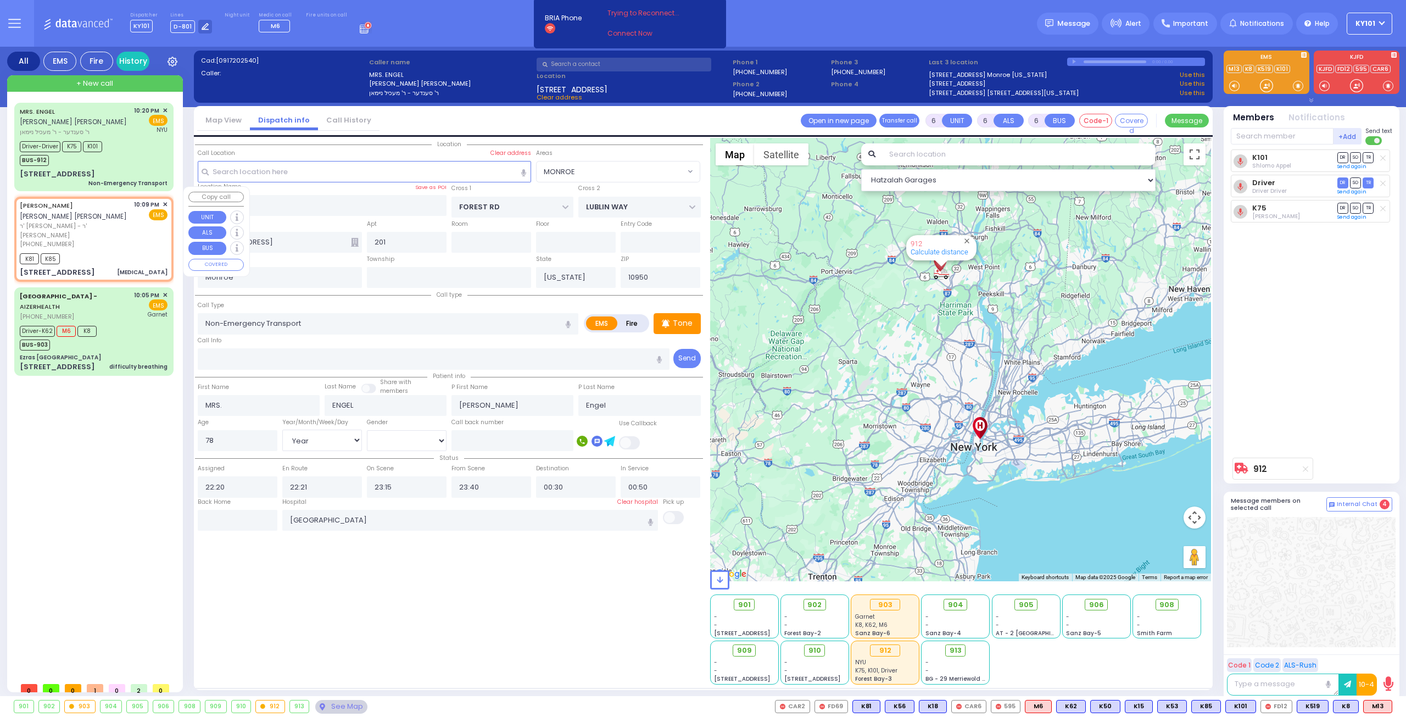
type input "2"
type input "0"
select select
type input "[MEDICAL_DATA]"
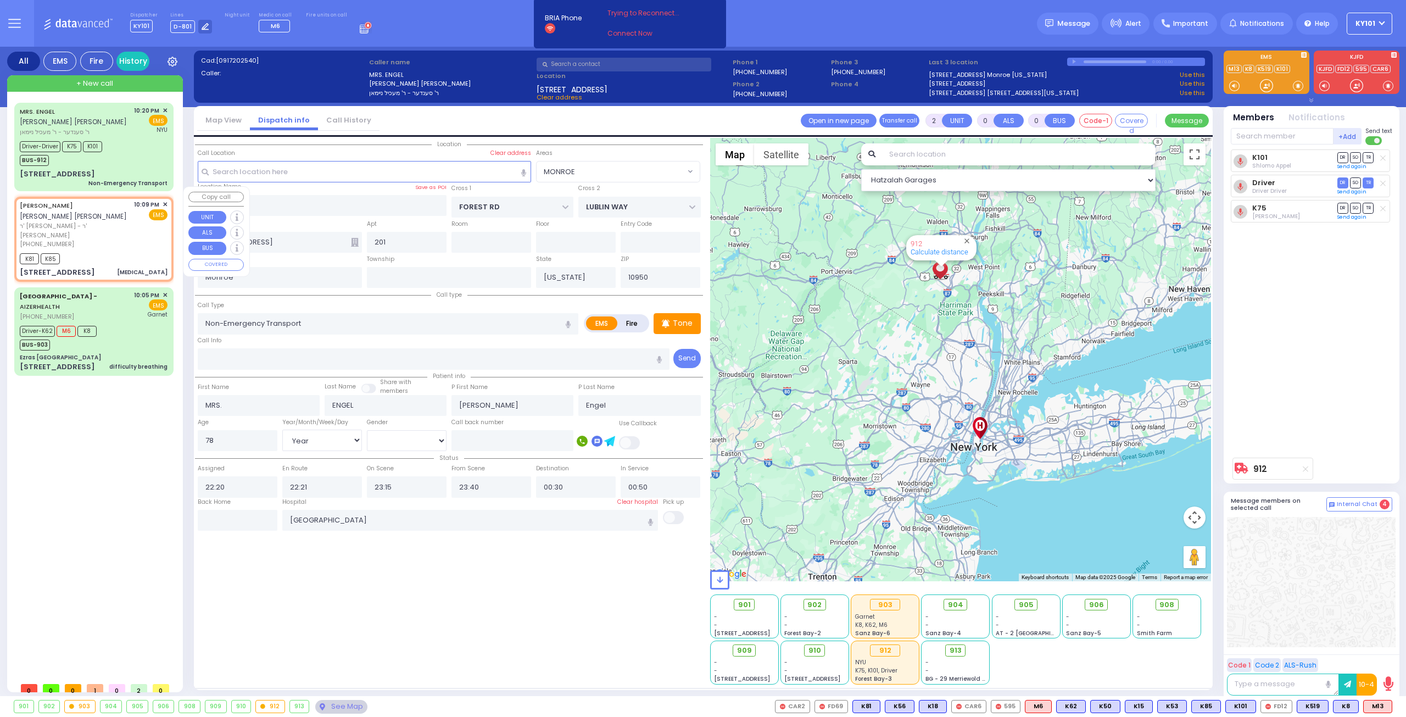
radio input "true"
type input "[PERSON_NAME]"
type input "10"
select select "Year"
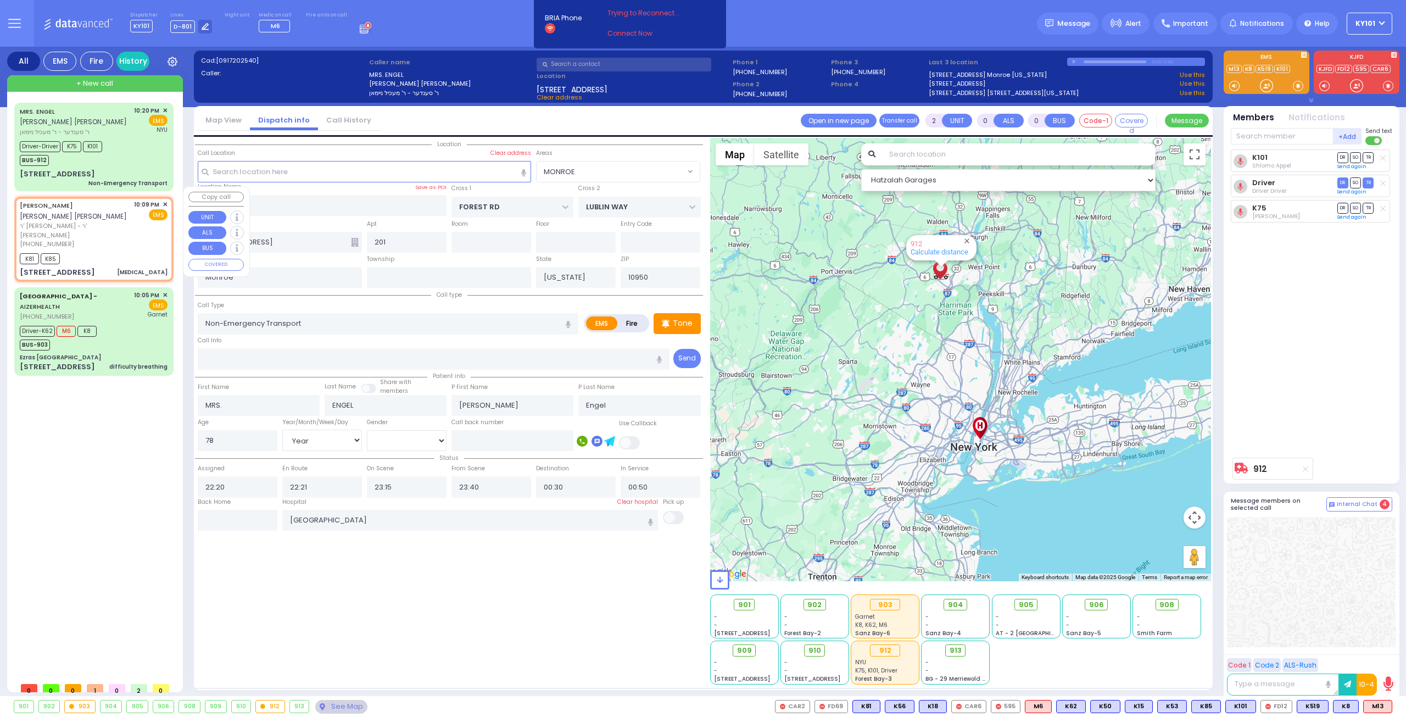
select select
type input "22:09"
type input "22:11"
type input "CHUST RD"
type input "[PERSON_NAME][GEOGRAPHIC_DATA]"
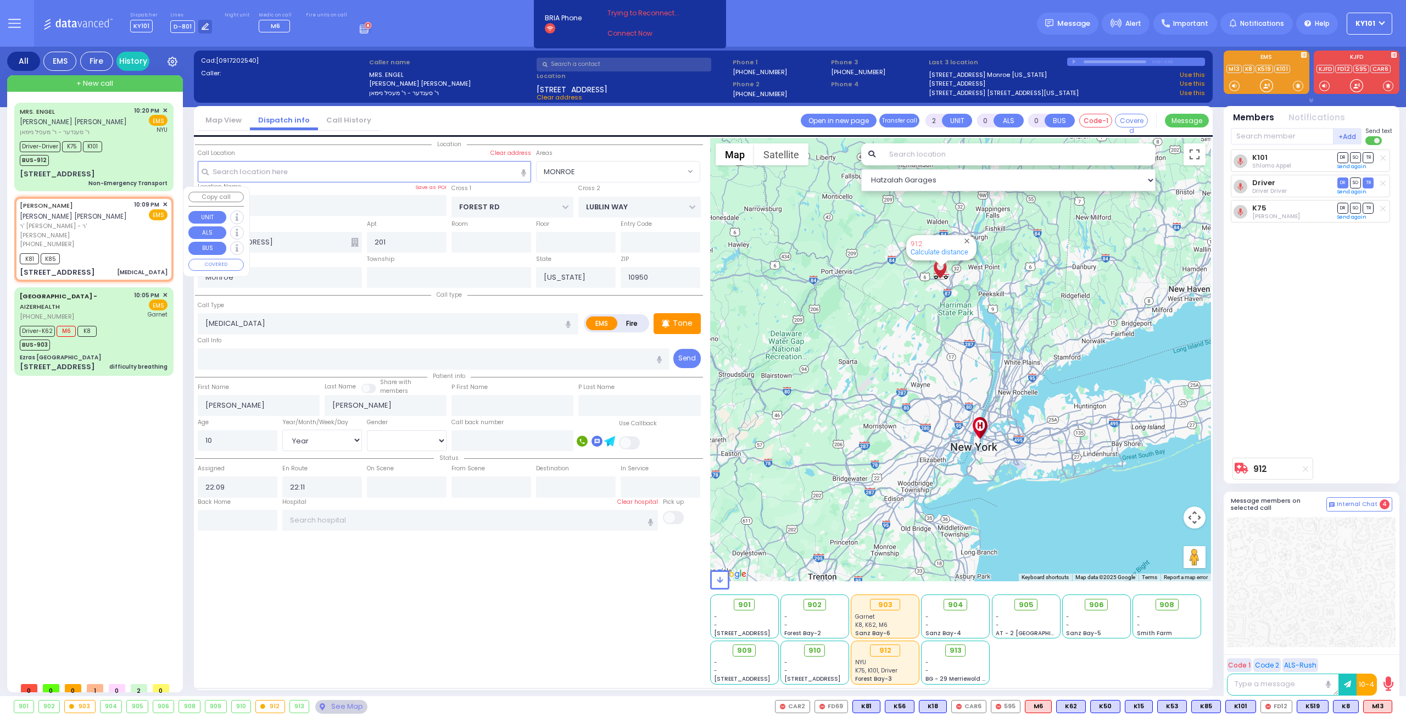
type input "2 MAGLENITZ ST"
type input "206"
select select "Hatzalah Garages"
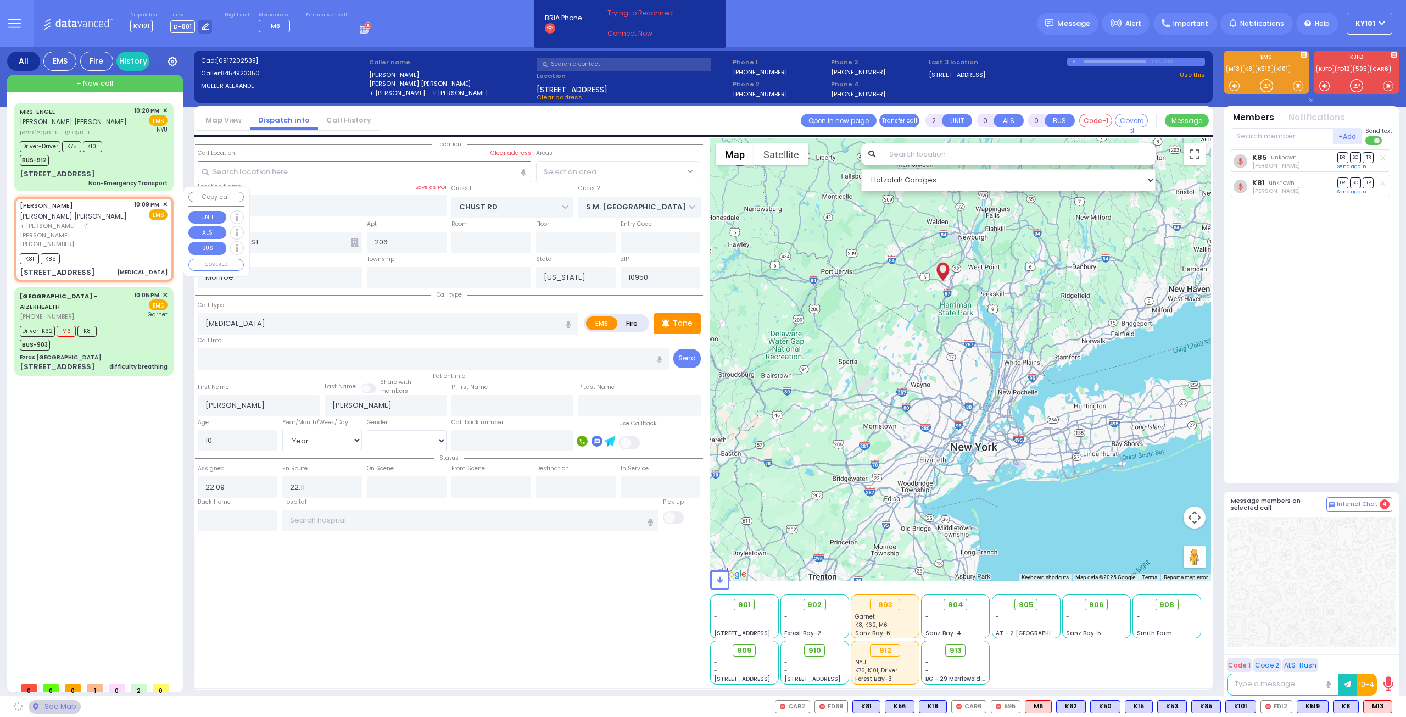
select select "VYOEL MOSHE"
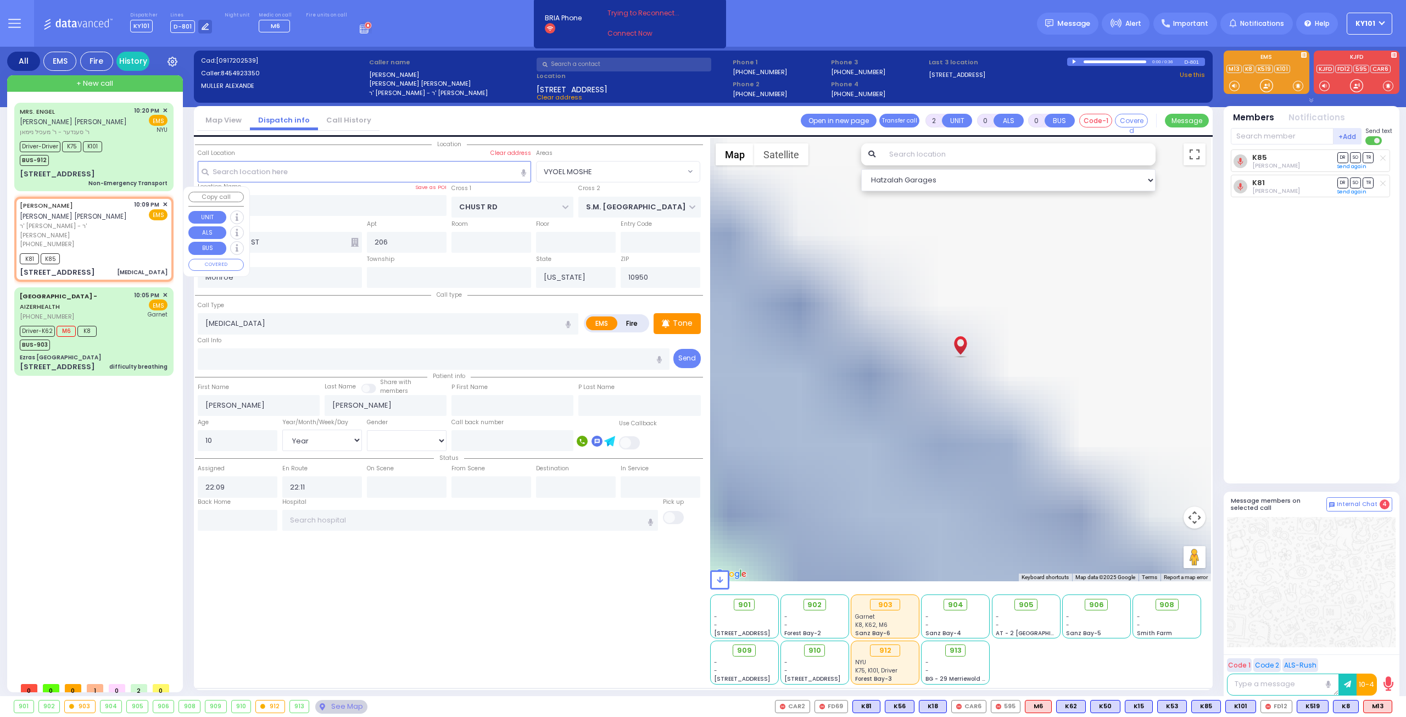
click at [163, 200] on span "✕" at bounding box center [165, 204] width 5 height 9
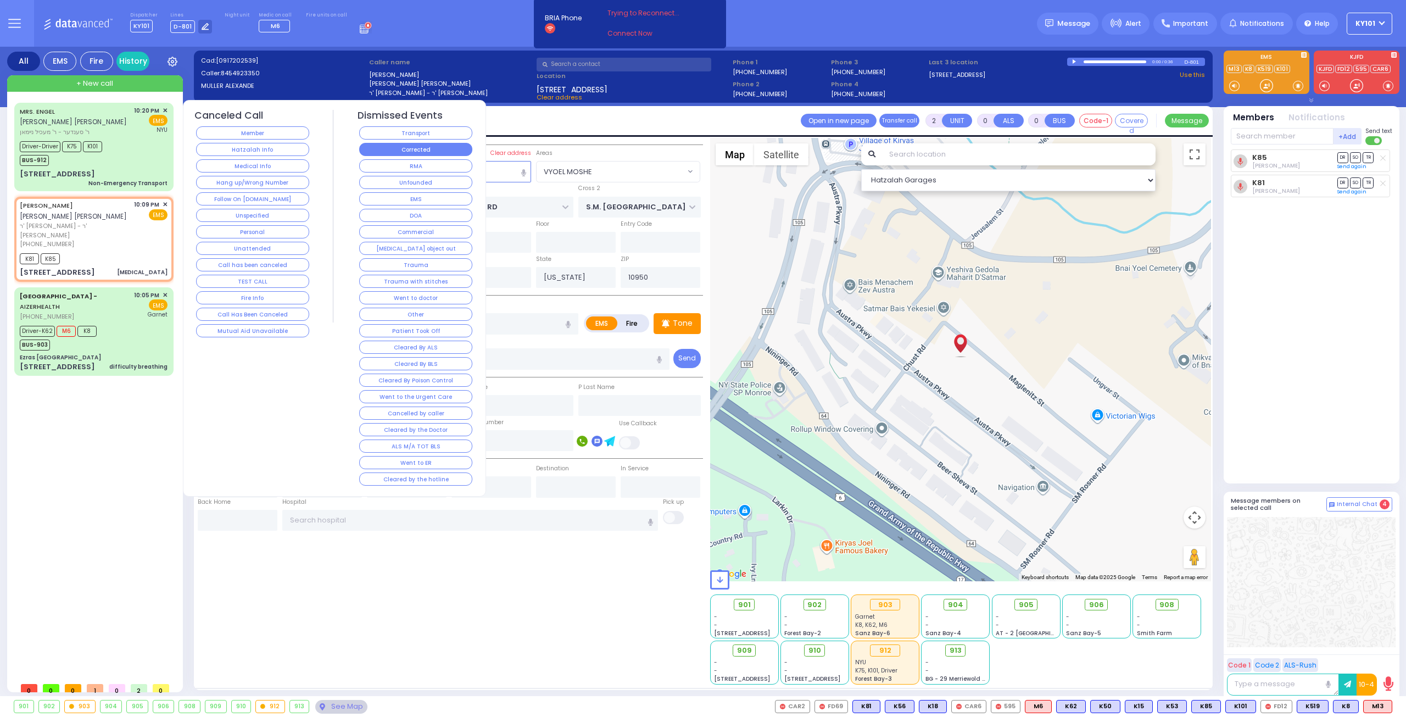
click at [415, 143] on button "Corrected" at bounding box center [415, 149] width 113 height 13
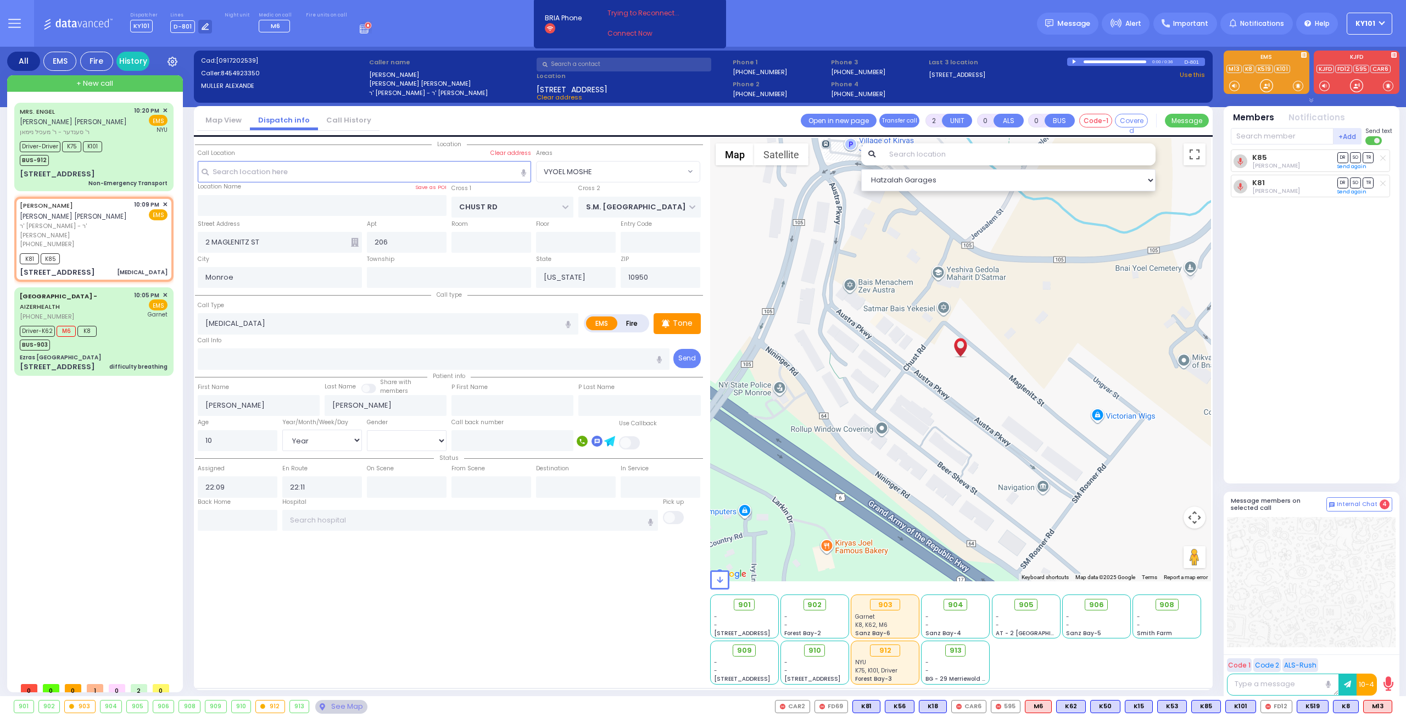
select select
radio input "true"
select select
